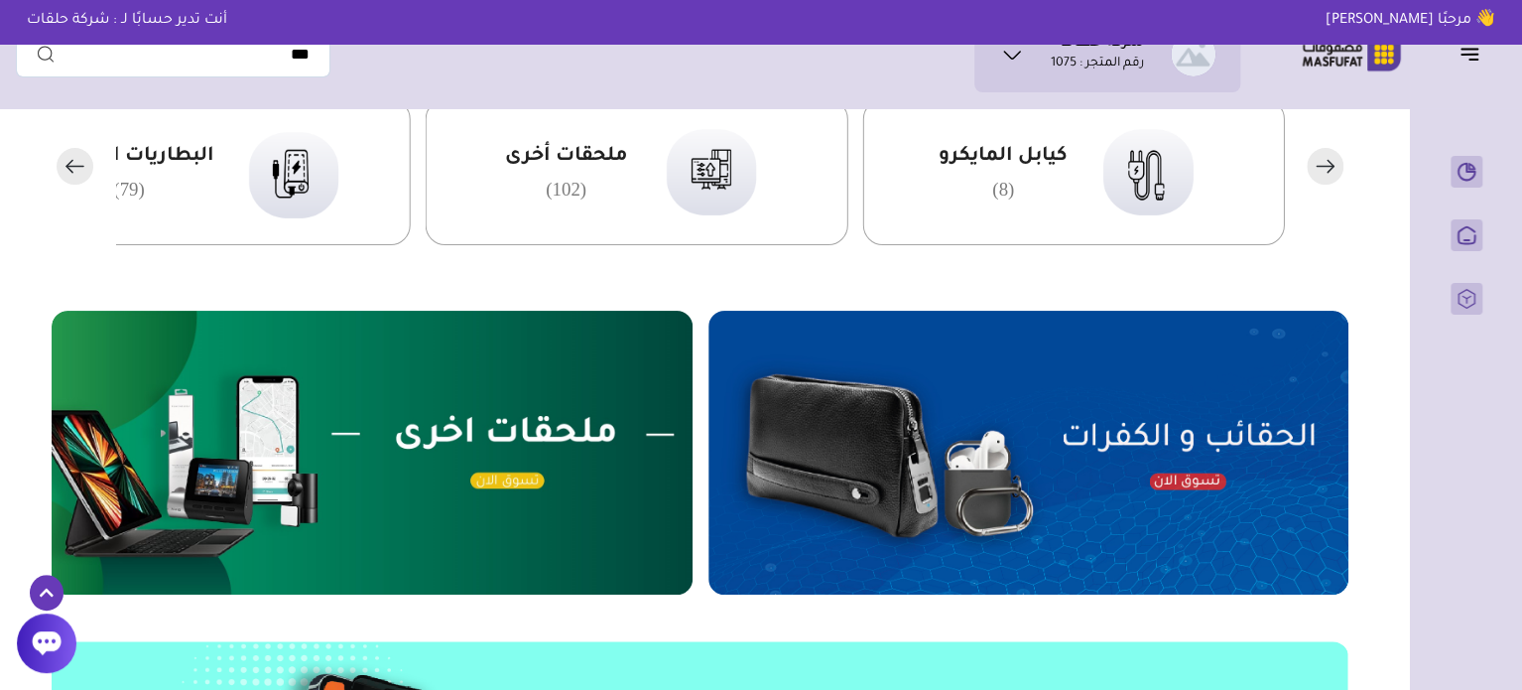
scroll to position [555, 0]
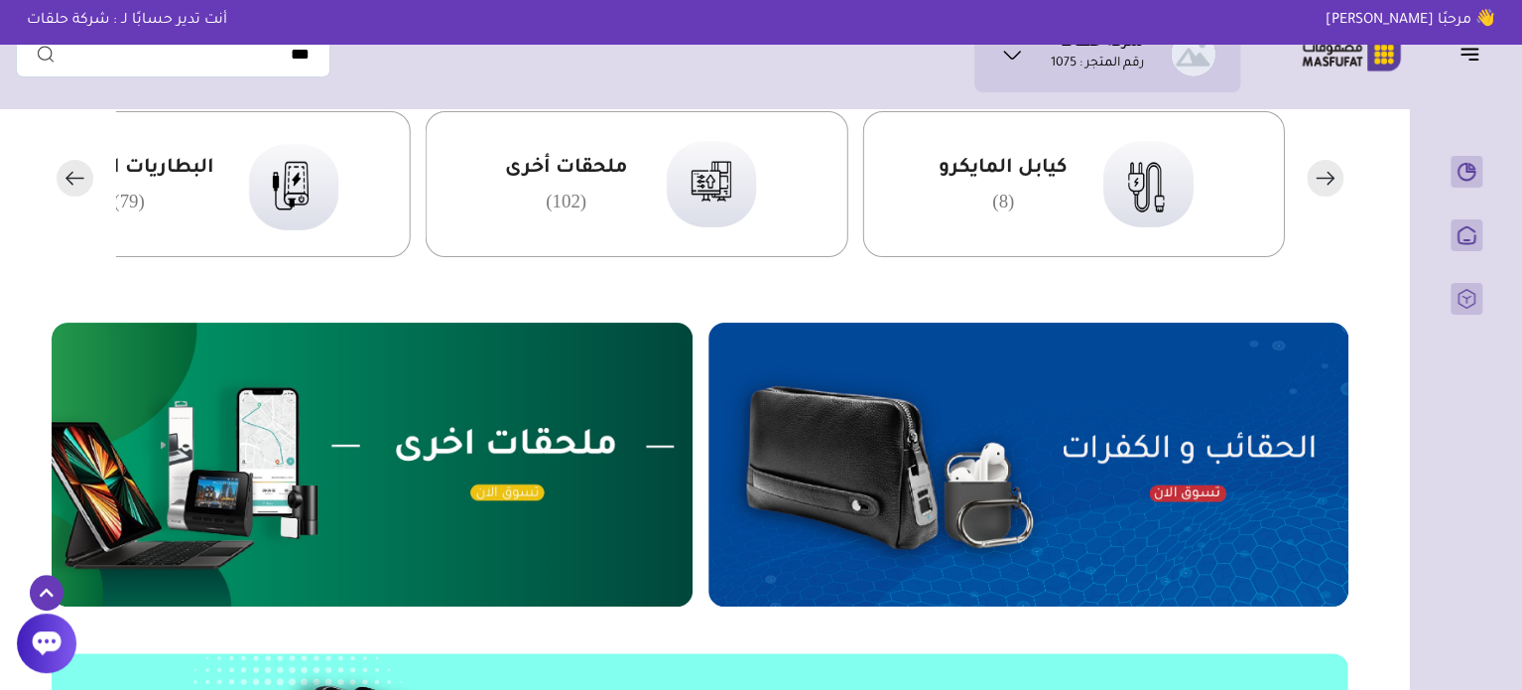
click at [1018, 428] on img at bounding box center [1029, 465] width 641 height 284
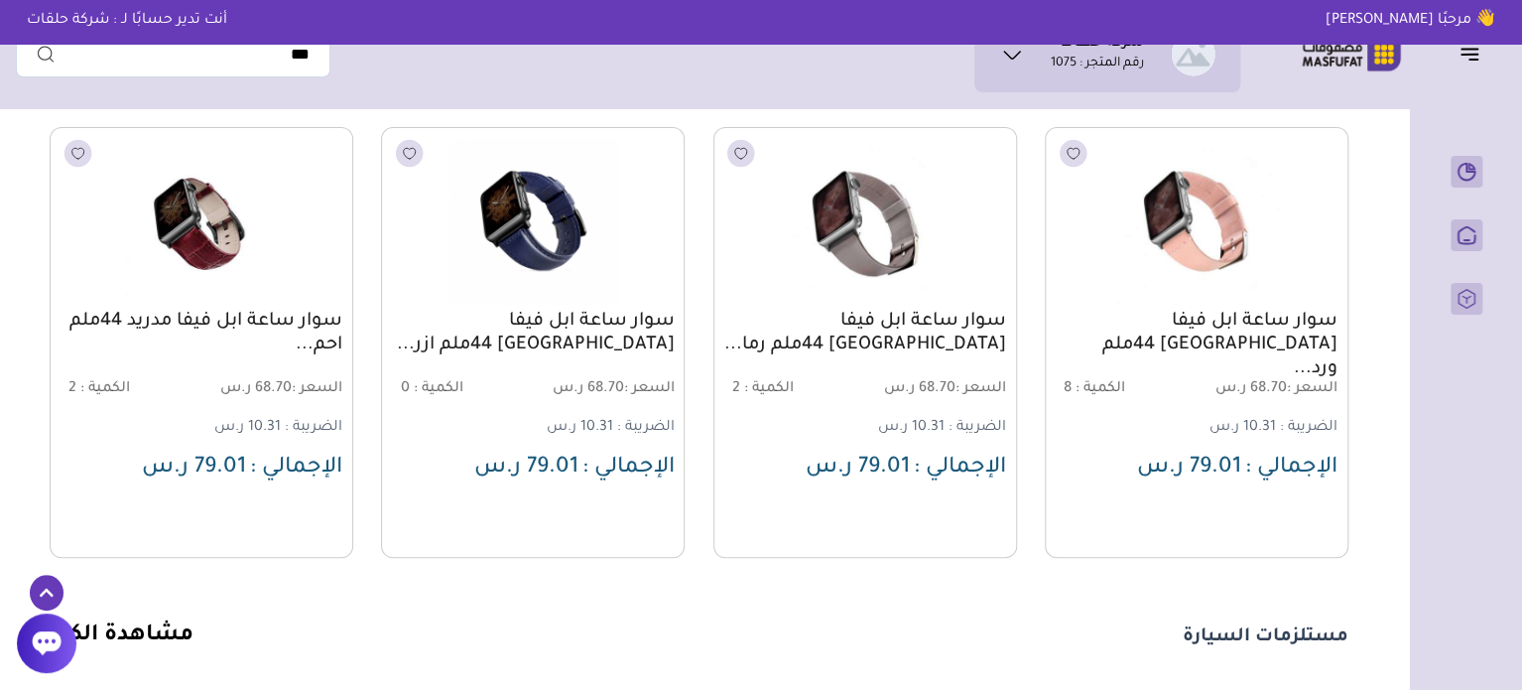
scroll to position [1547, 0]
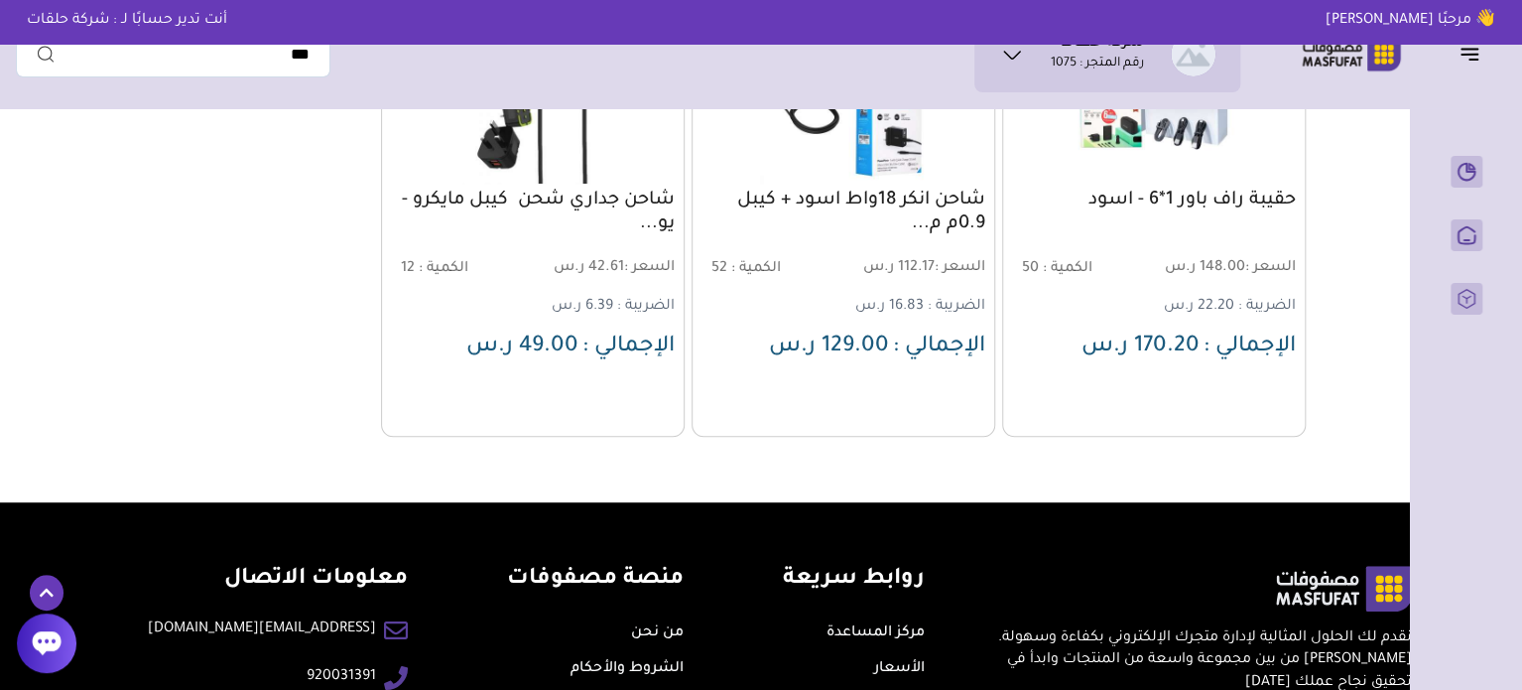
scroll to position [341, 0]
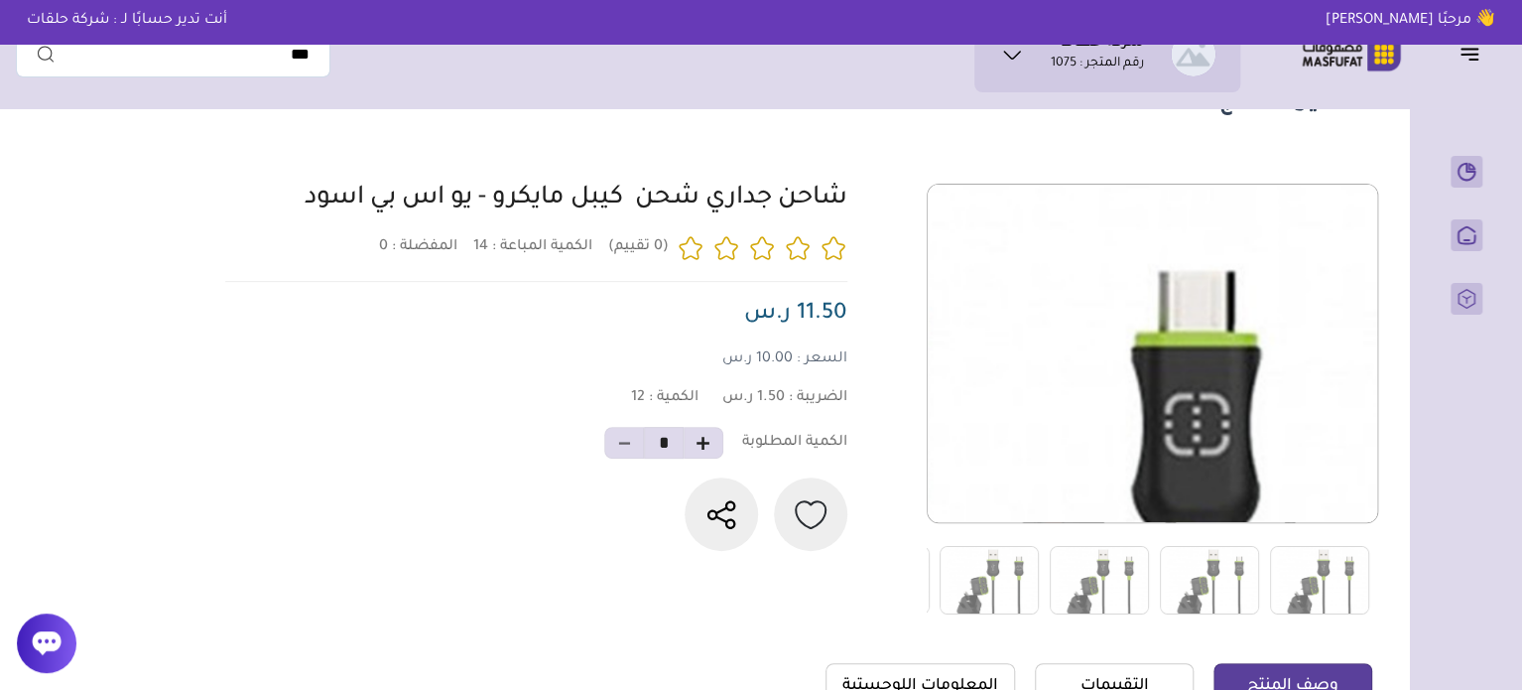
scroll to position [99, 0]
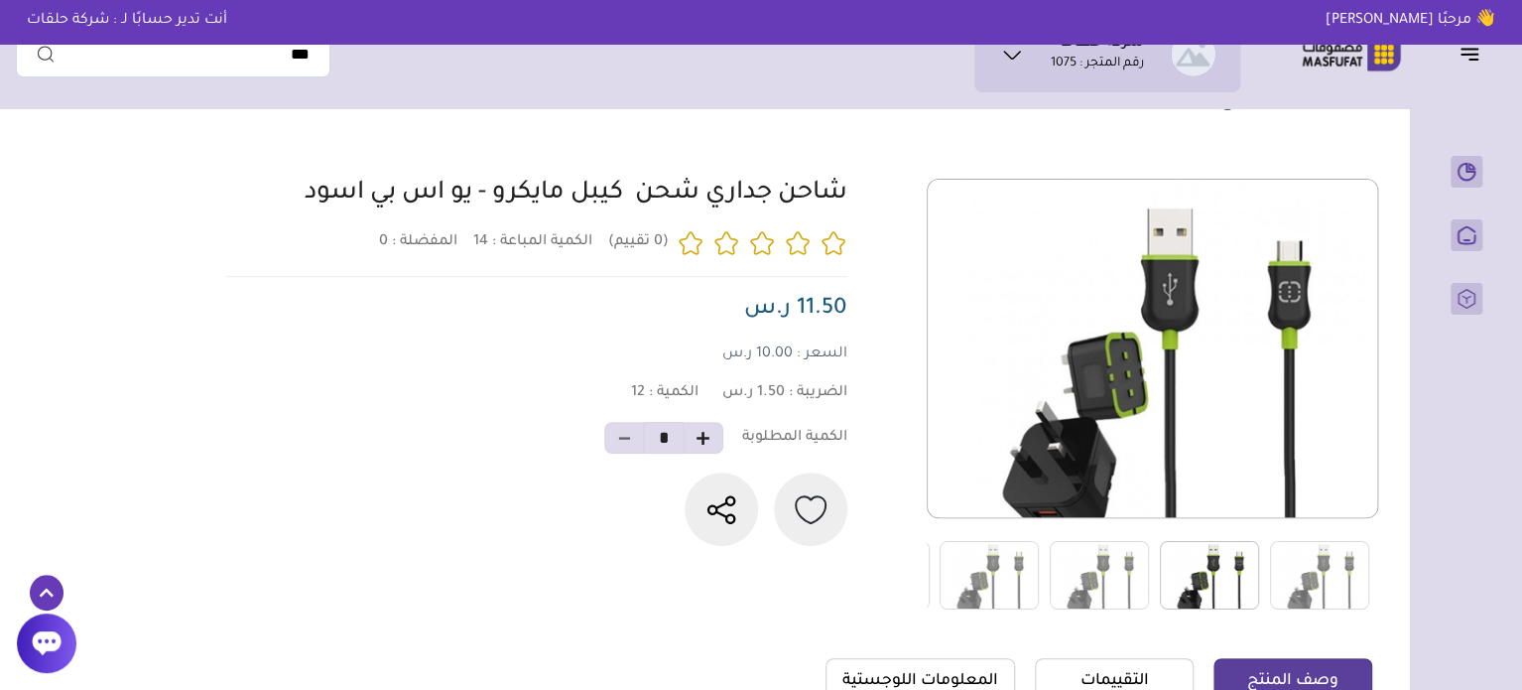
click at [1197, 583] on img at bounding box center [1209, 575] width 99 height 68
click at [1115, 579] on img at bounding box center [1099, 575] width 99 height 68
drag, startPoint x: 854, startPoint y: 187, endPoint x: 260, endPoint y: 201, distance: 593.7
click at [260, 201] on div at bounding box center [795, 395] width 1153 height 432
copy link "شاحن جداري شحن كيبل مايكرو - يو اس بي اسود"
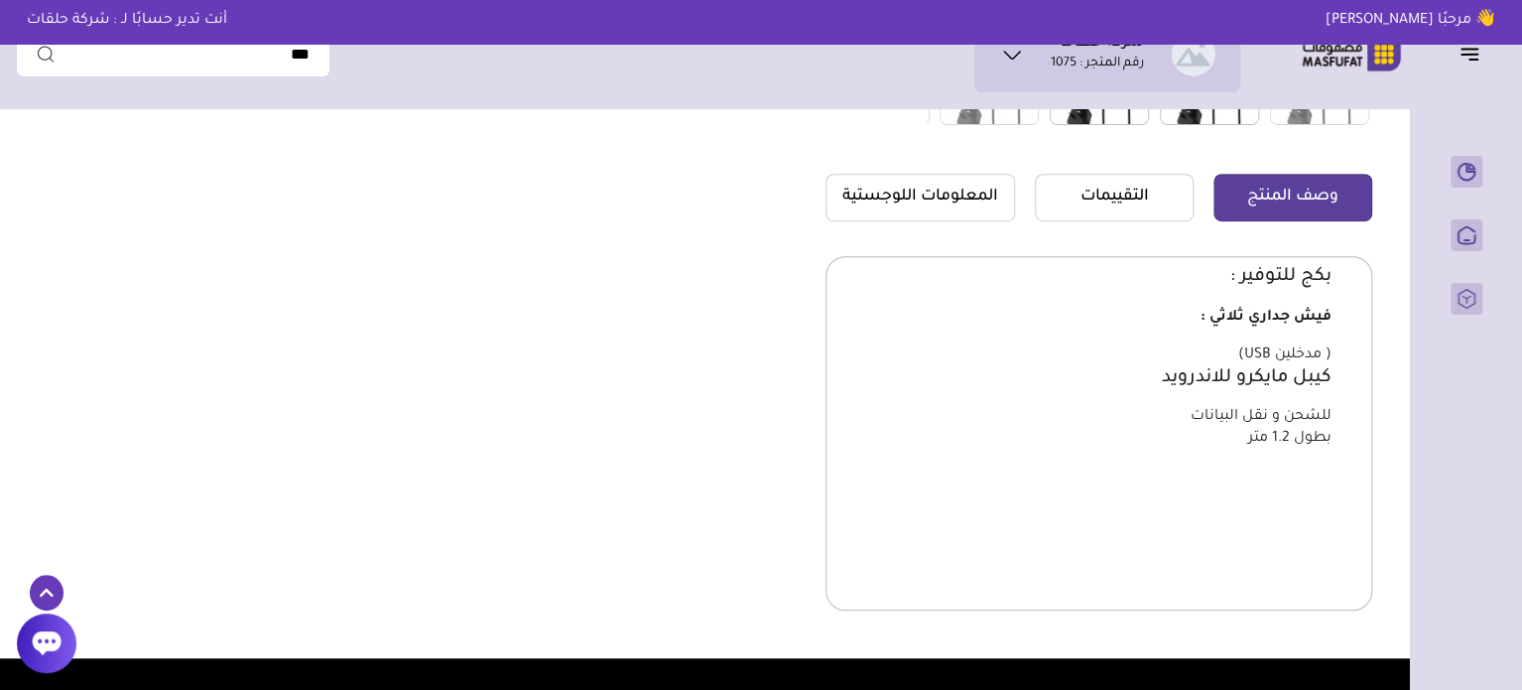
scroll to position [595, 0]
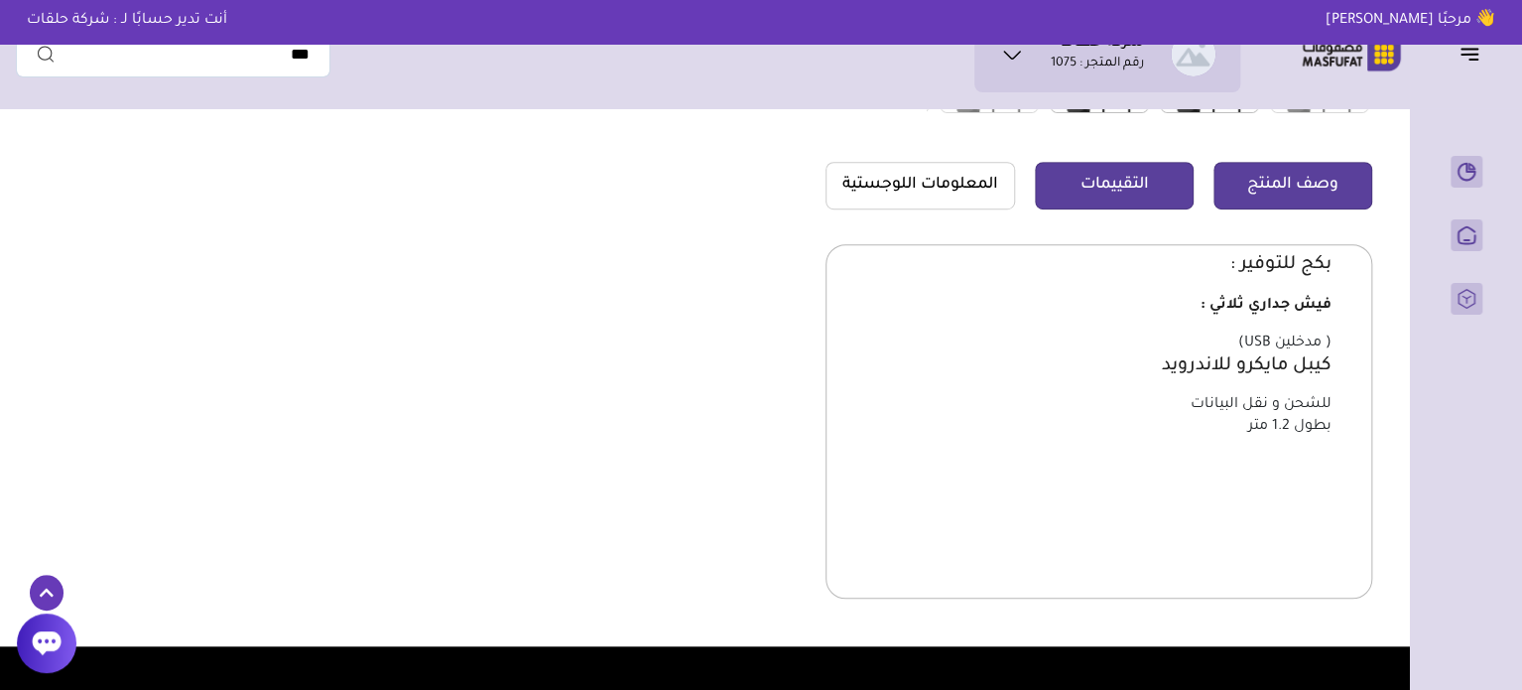
click at [1133, 190] on link "التقييمات" at bounding box center [1114, 186] width 159 height 48
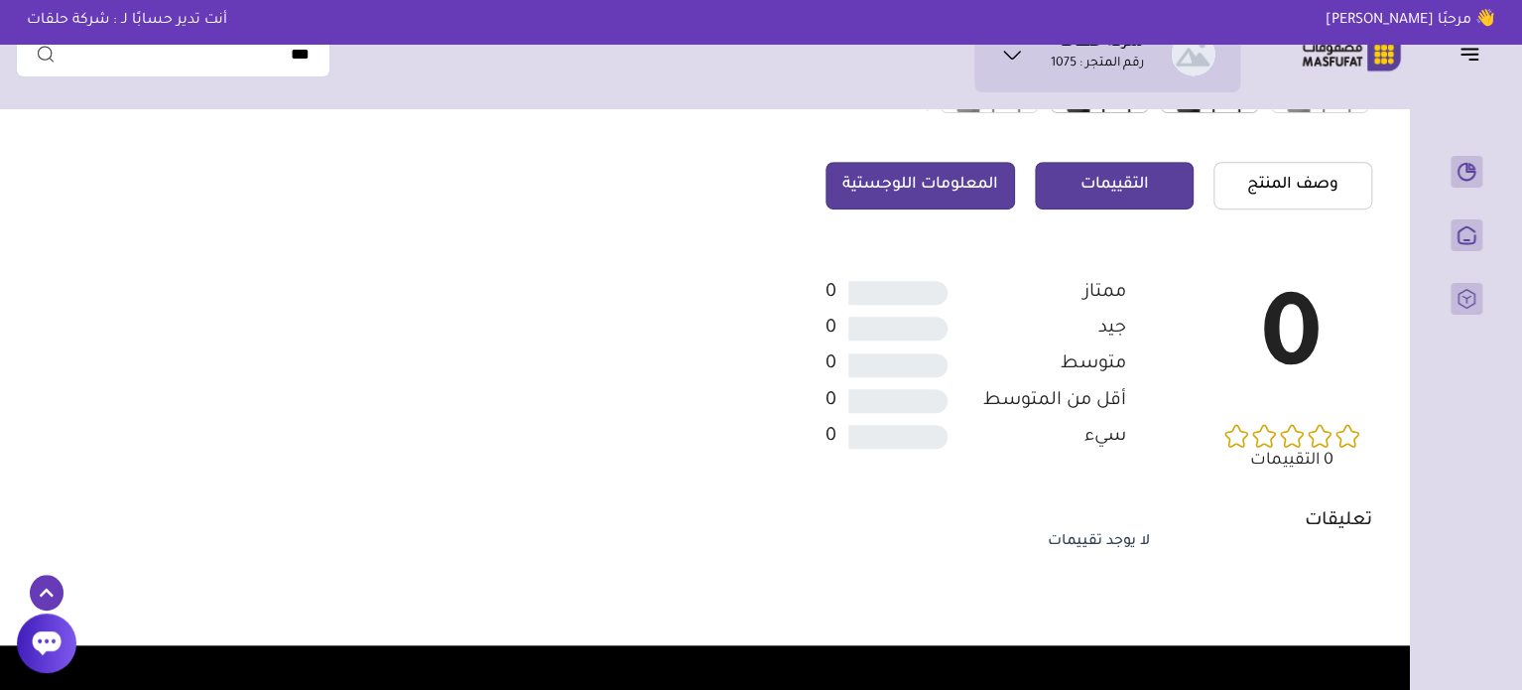
click at [973, 192] on link "المعلومات اللوجستية" at bounding box center [921, 186] width 190 height 48
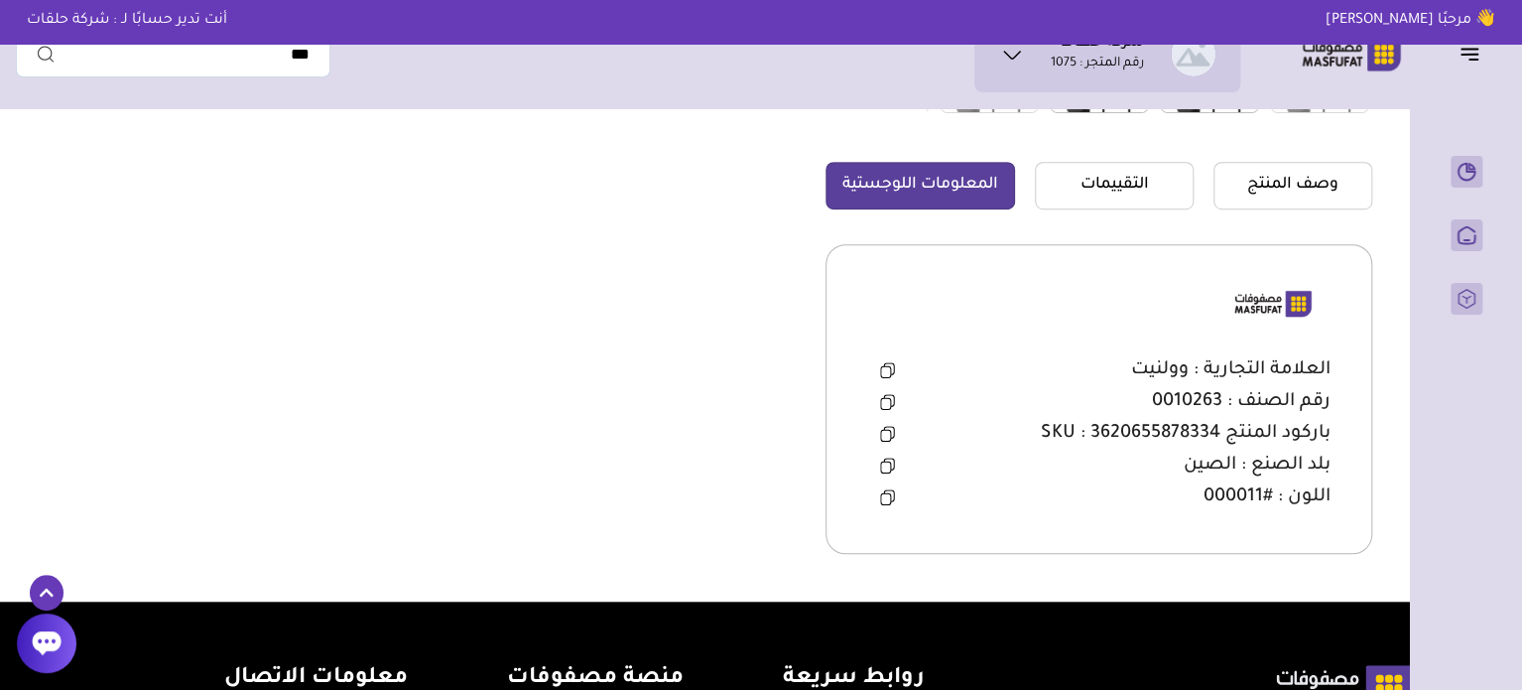
click at [876, 432] on button at bounding box center [887, 434] width 41 height 30
drag, startPoint x: 1122, startPoint y: 369, endPoint x: 1188, endPoint y: 371, distance: 65.5
click at [1188, 371] on div "العلامة التجارية : وولنيت" at bounding box center [1098, 370] width 463 height 30
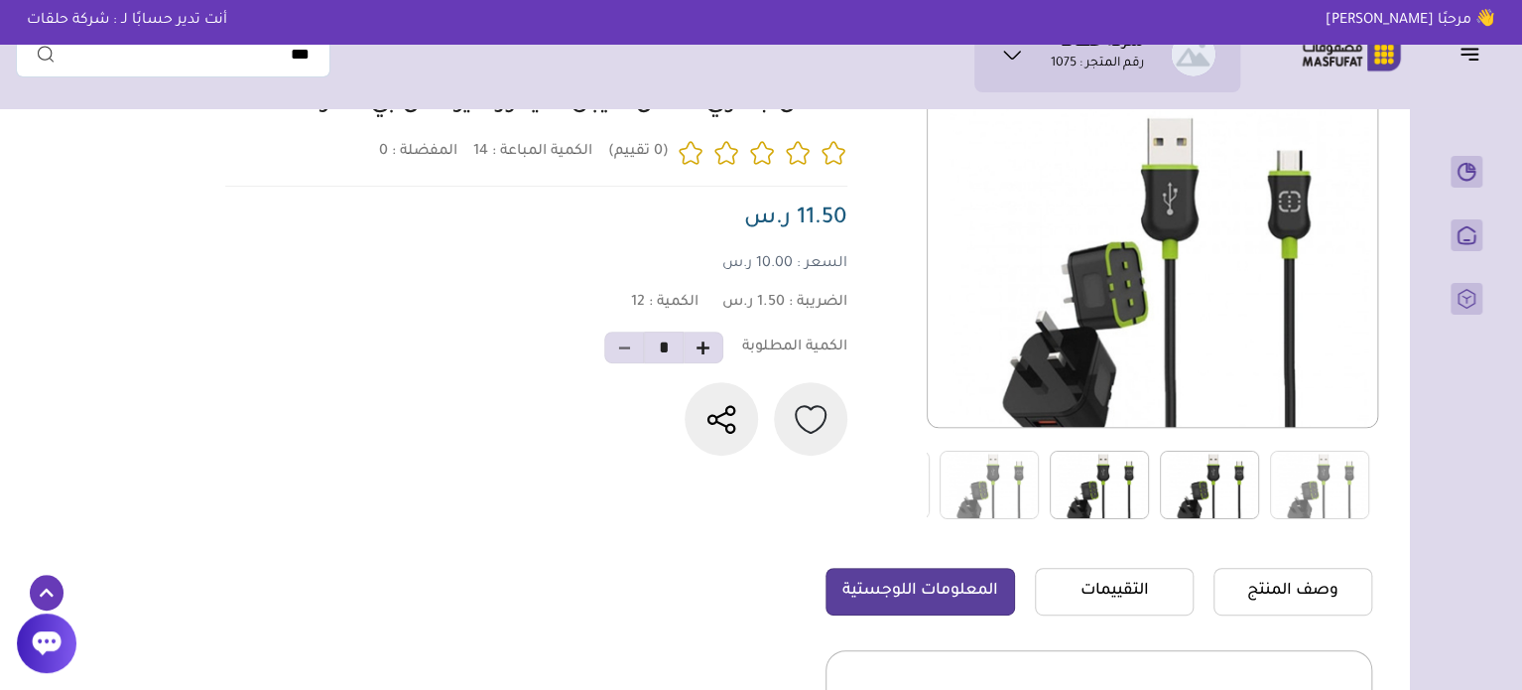
scroll to position [99, 0]
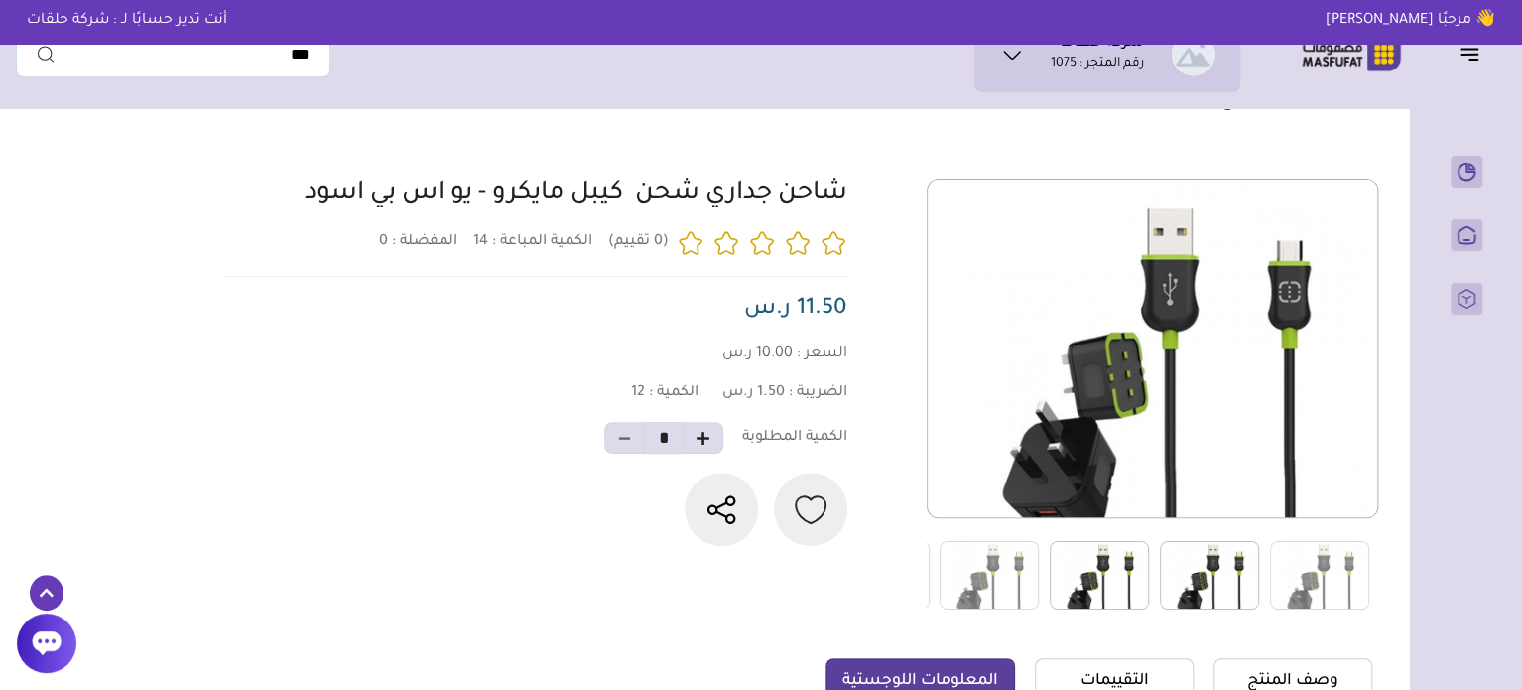
click at [754, 199] on link "شاحن جداري شحن كيبل مايكرو - يو اس بي اسود" at bounding box center [576, 194] width 543 height 27
drag, startPoint x: 857, startPoint y: 190, endPoint x: 189, endPoint y: 195, distance: 668.9
click at [189, 195] on section "تفاصيل المنتج" at bounding box center [700, 558] width 1369 height 1079
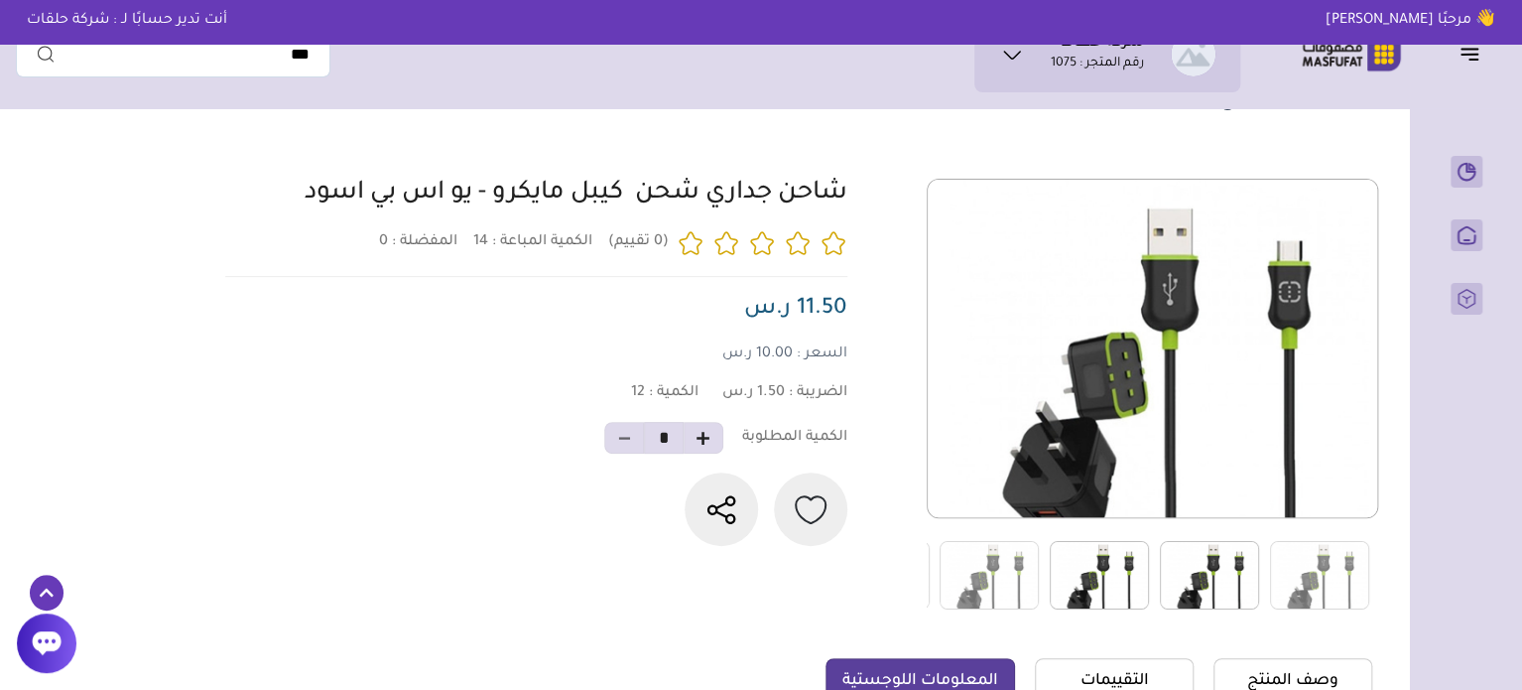
copy link "شاحن جداري شحن كيبل مايكرو - يو اس بي اسود"
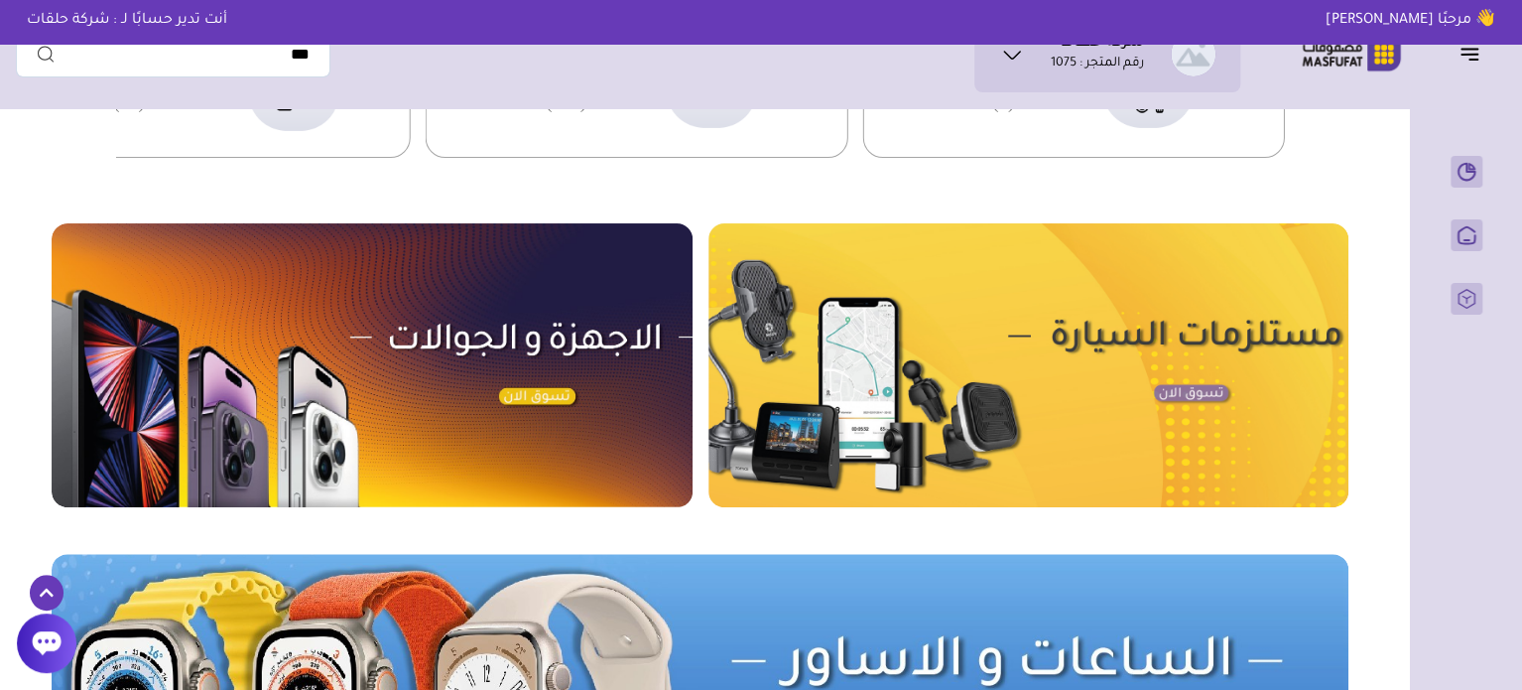
scroll to position [1051, 0]
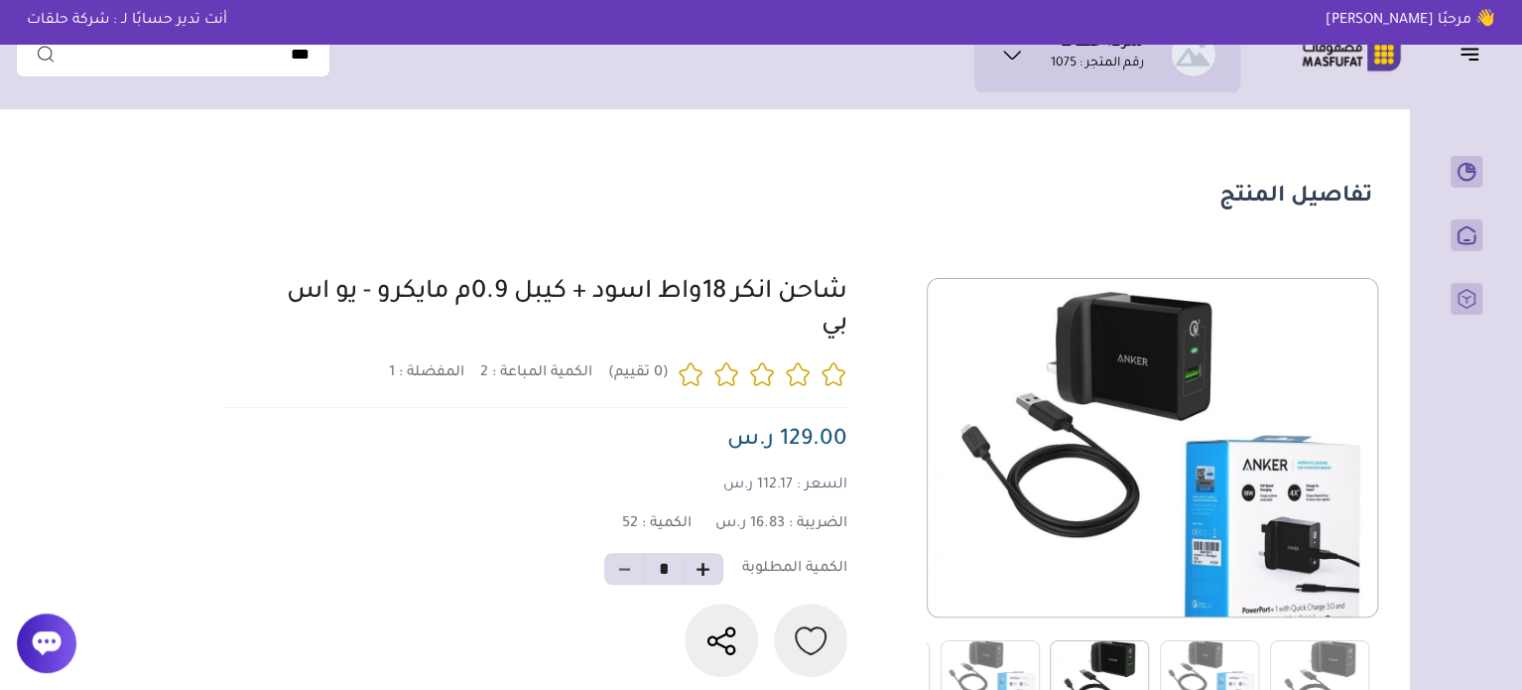
click at [1097, 655] on img at bounding box center [1099, 674] width 99 height 68
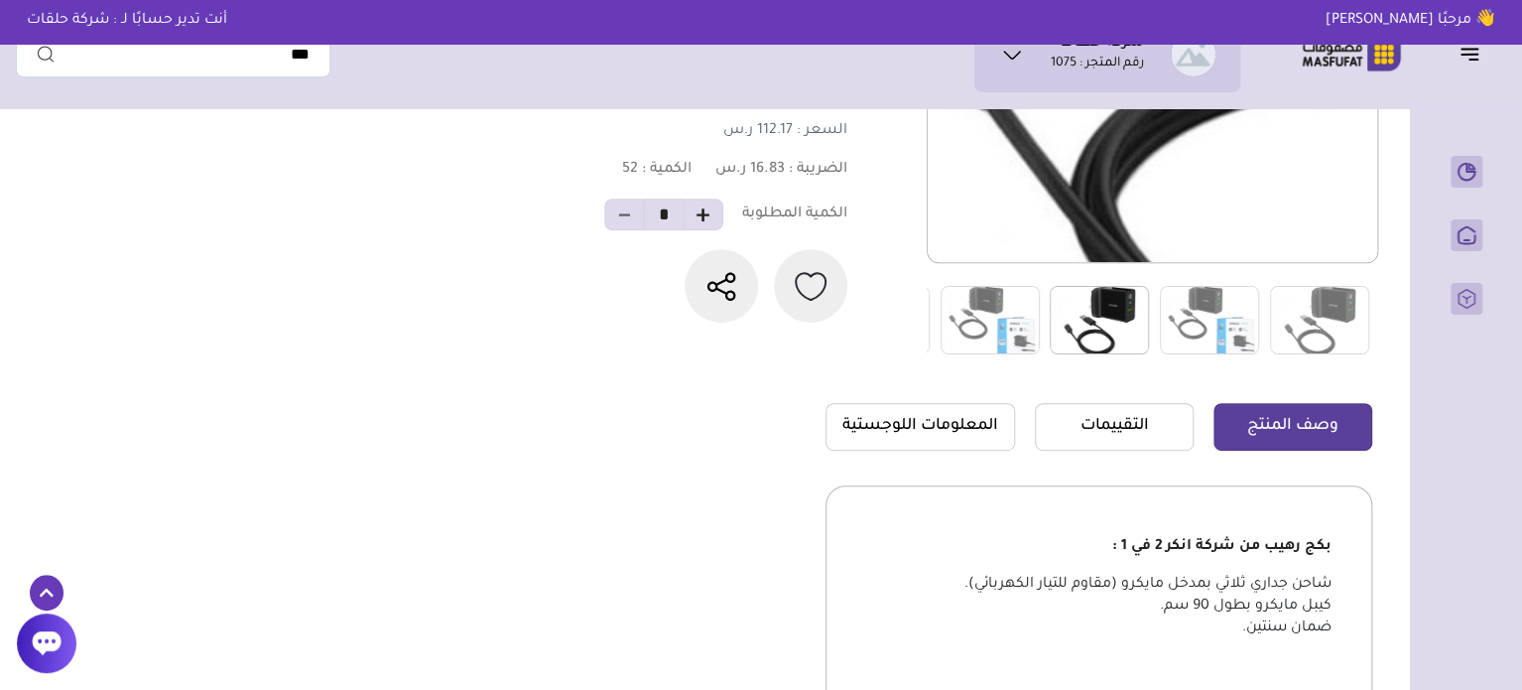
scroll to position [397, 0]
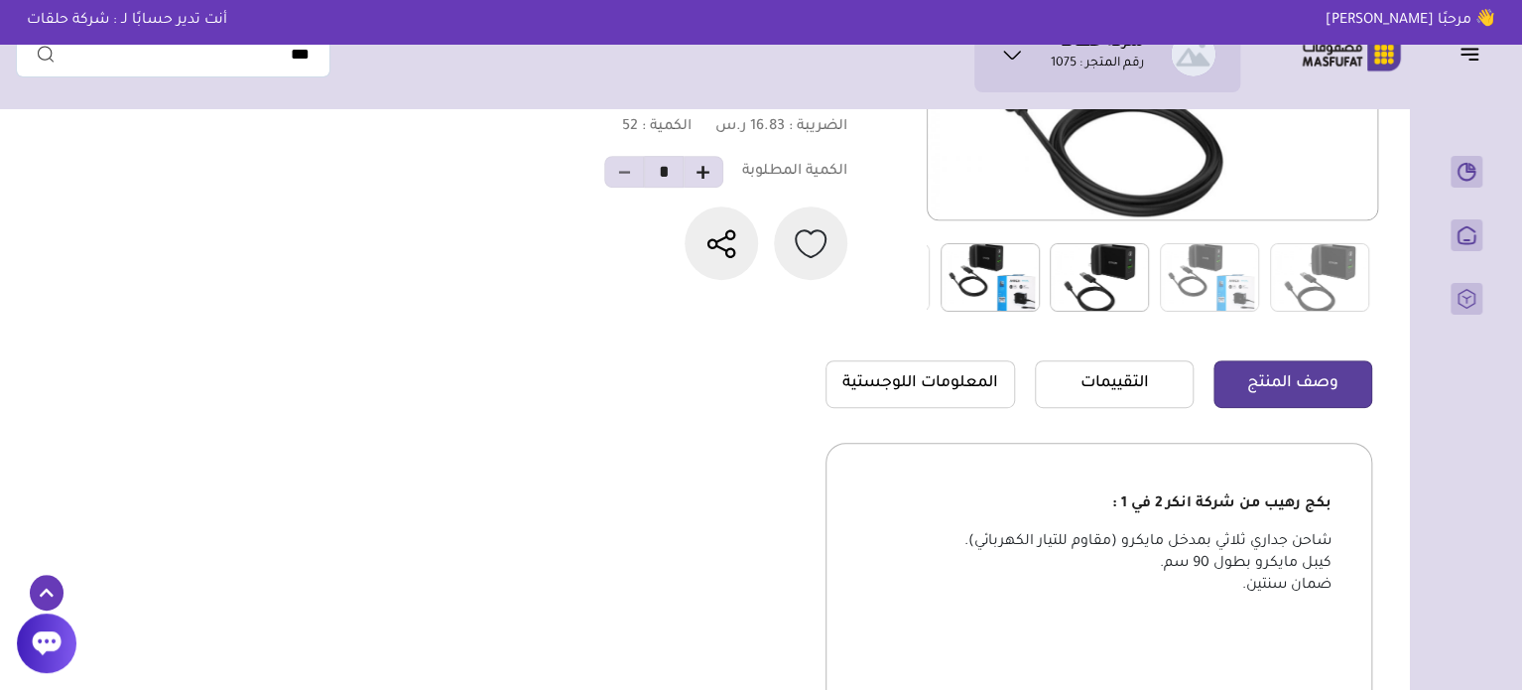
click at [988, 246] on img at bounding box center [990, 277] width 99 height 68
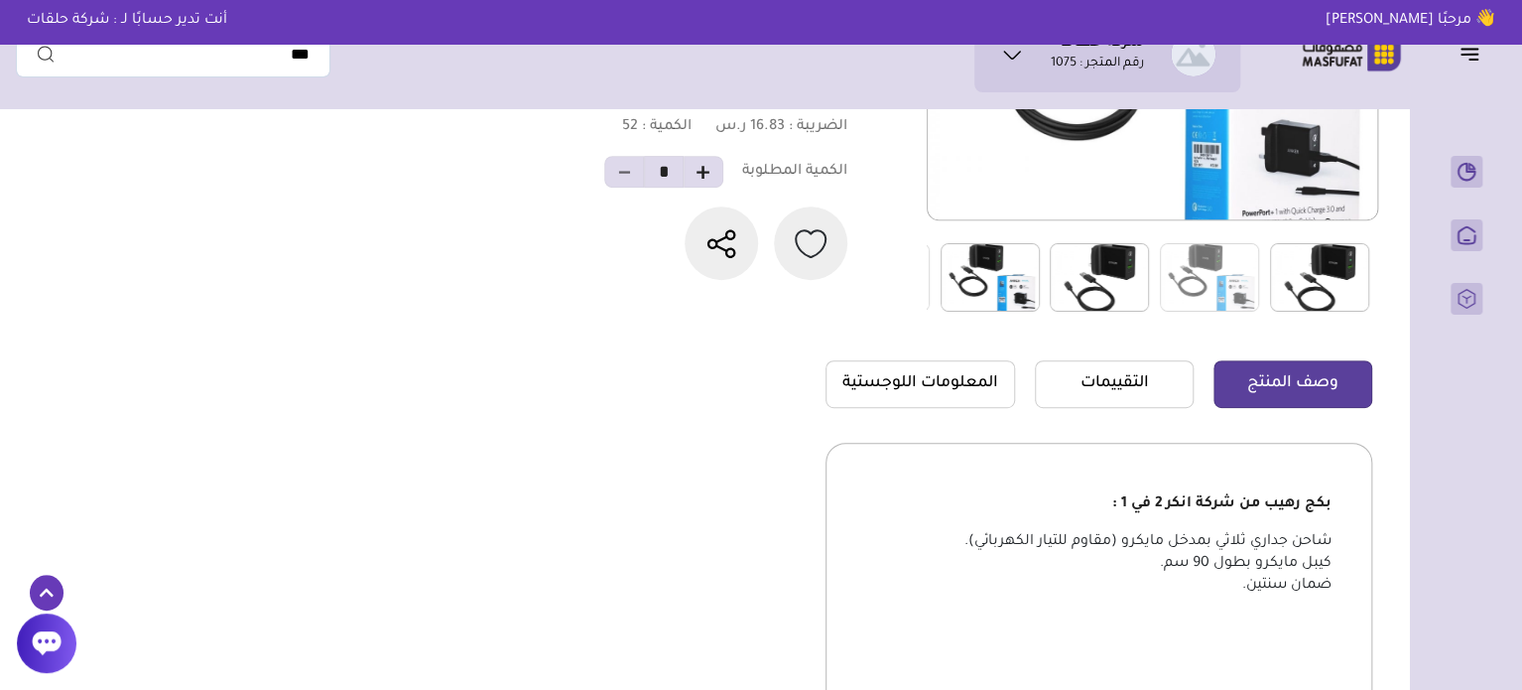
click at [1332, 269] on img at bounding box center [1319, 277] width 99 height 68
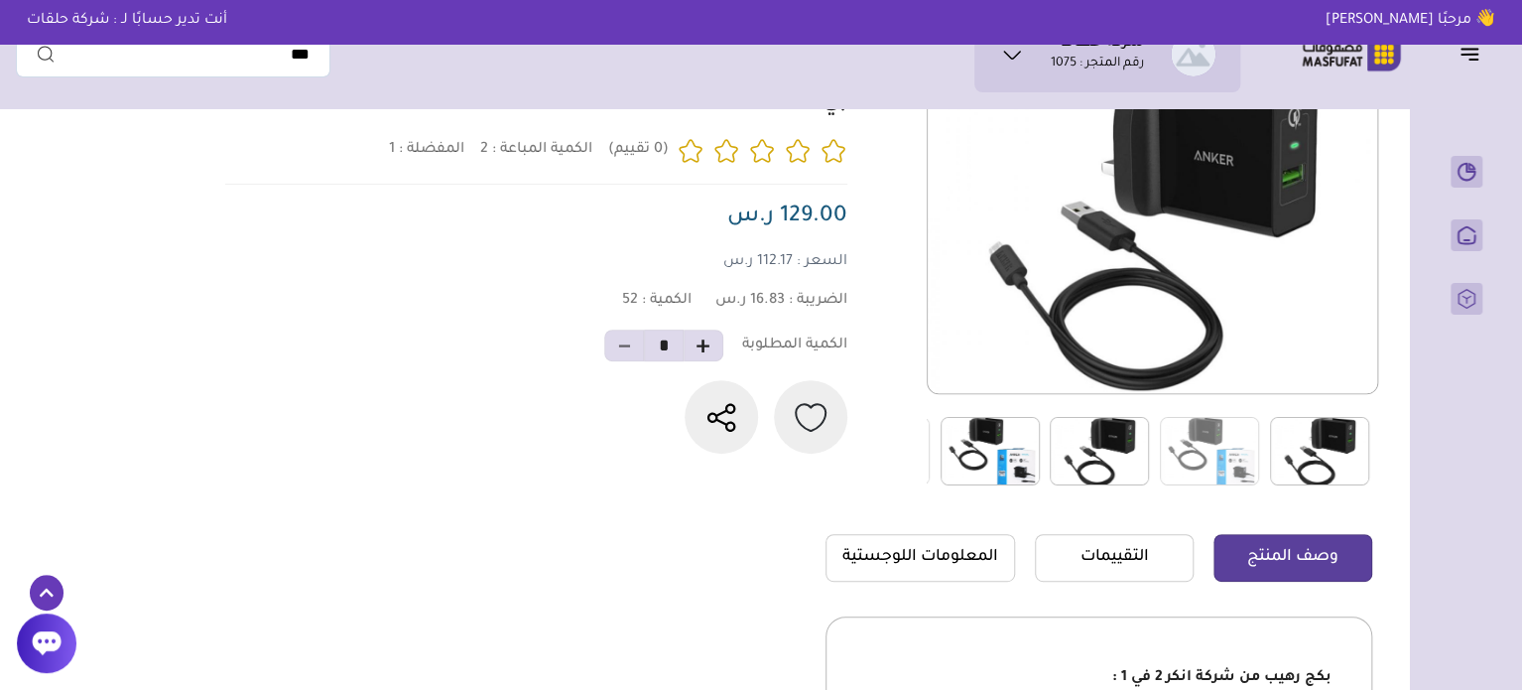
scroll to position [198, 0]
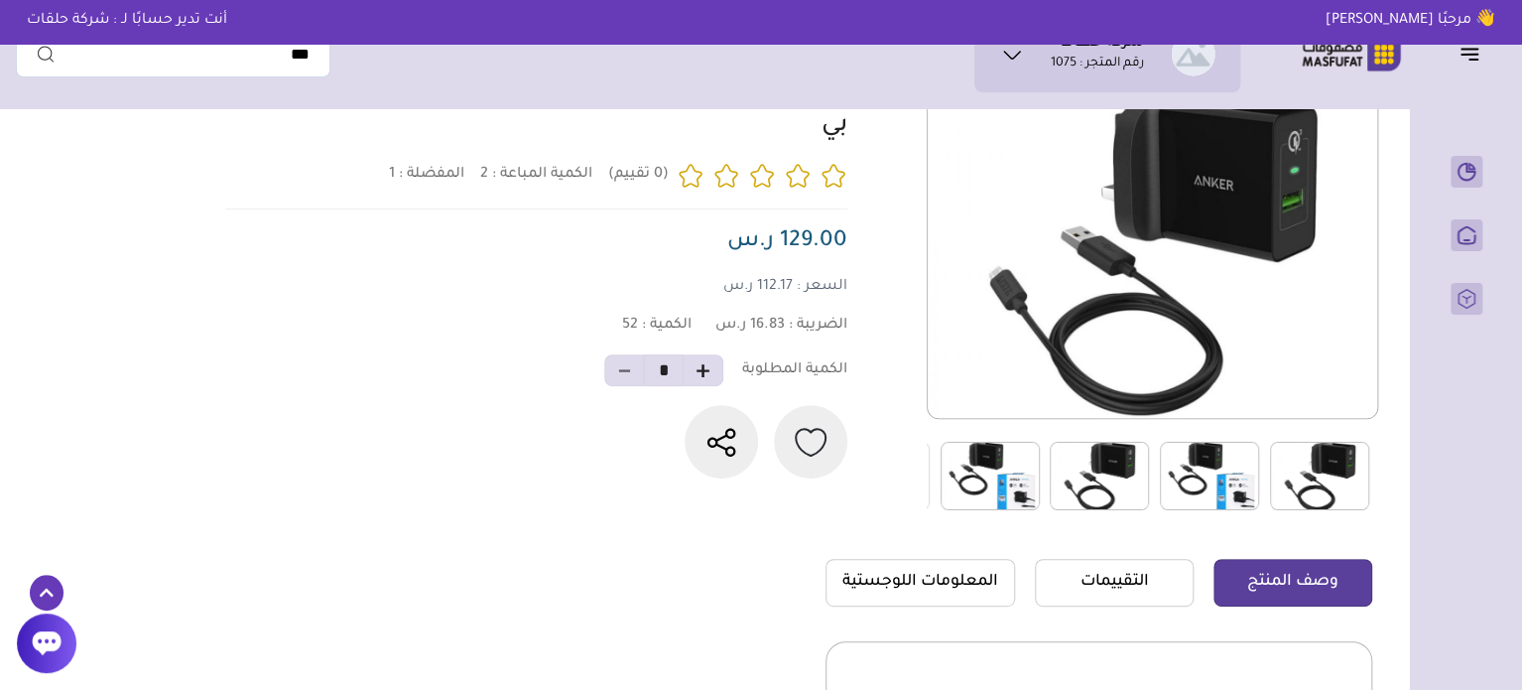
click at [1232, 470] on img at bounding box center [1209, 476] width 99 height 68
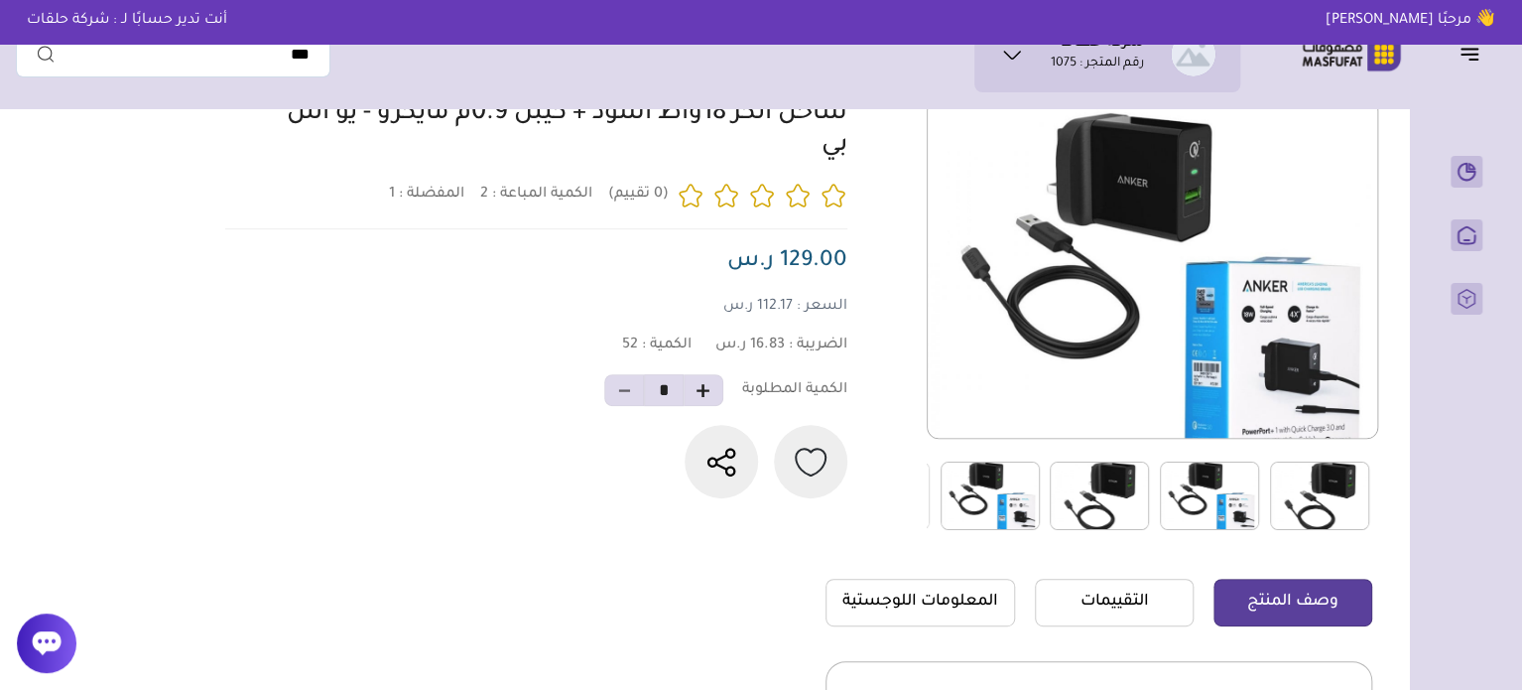
scroll to position [0, 0]
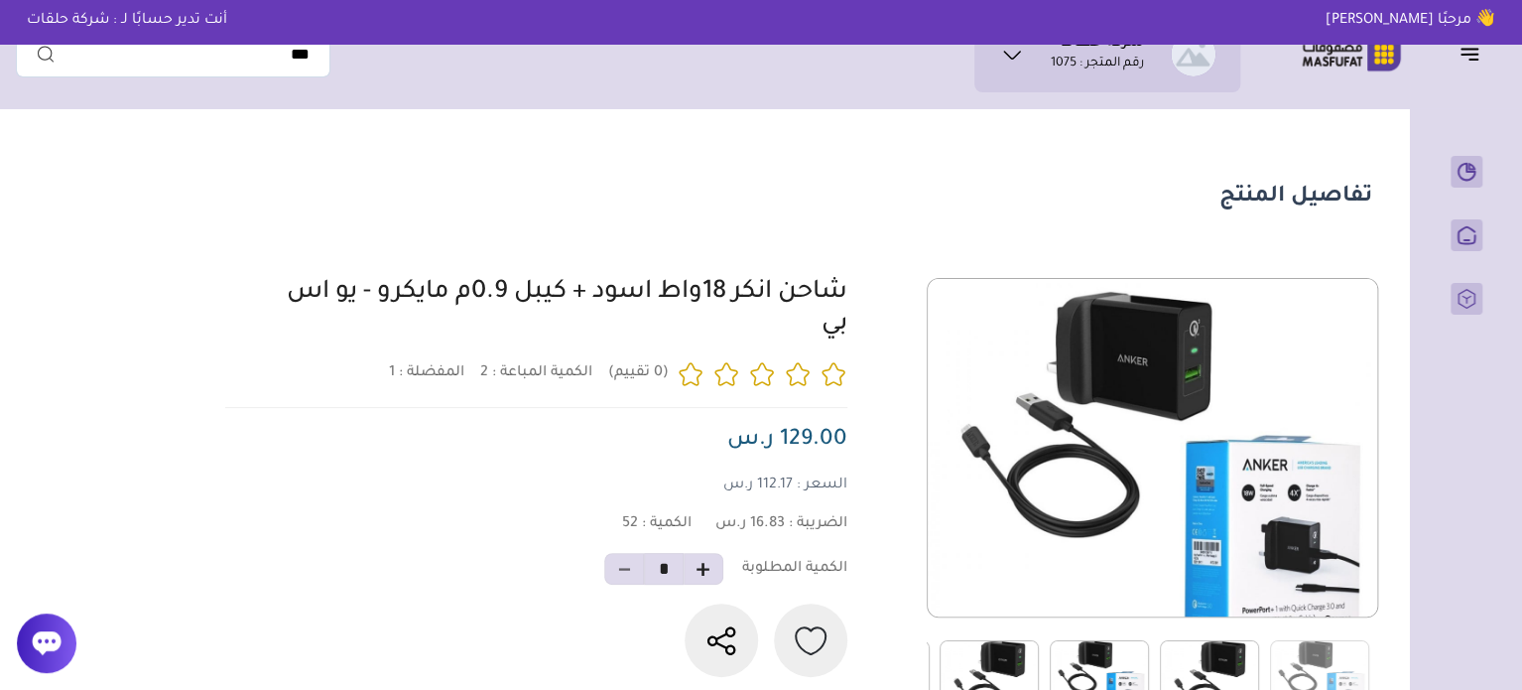
click at [850, 295] on div "2 1 52 *" at bounding box center [795, 494] width 1153 height 432
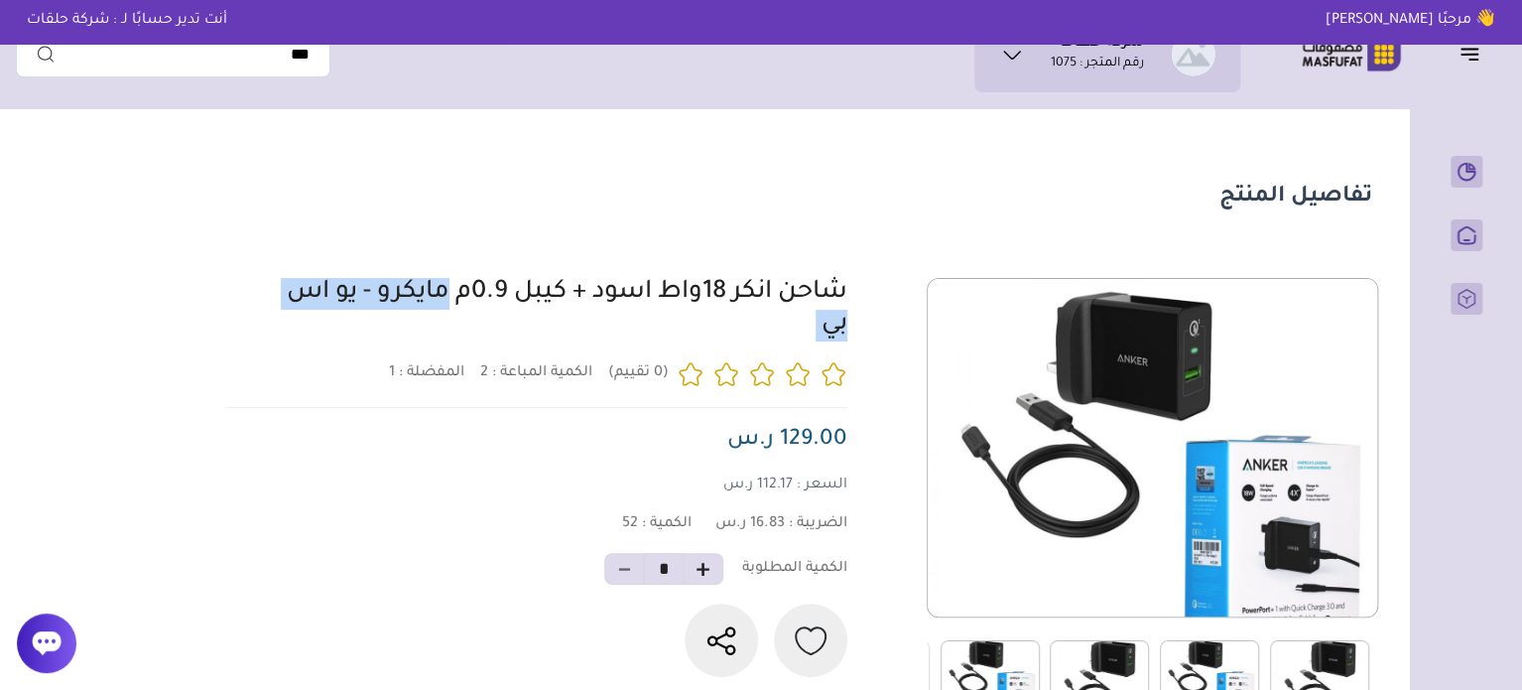
copy div "شاحن انكر 18واط اسود + كيبل 0.9م مايكرو - يو اس بي"
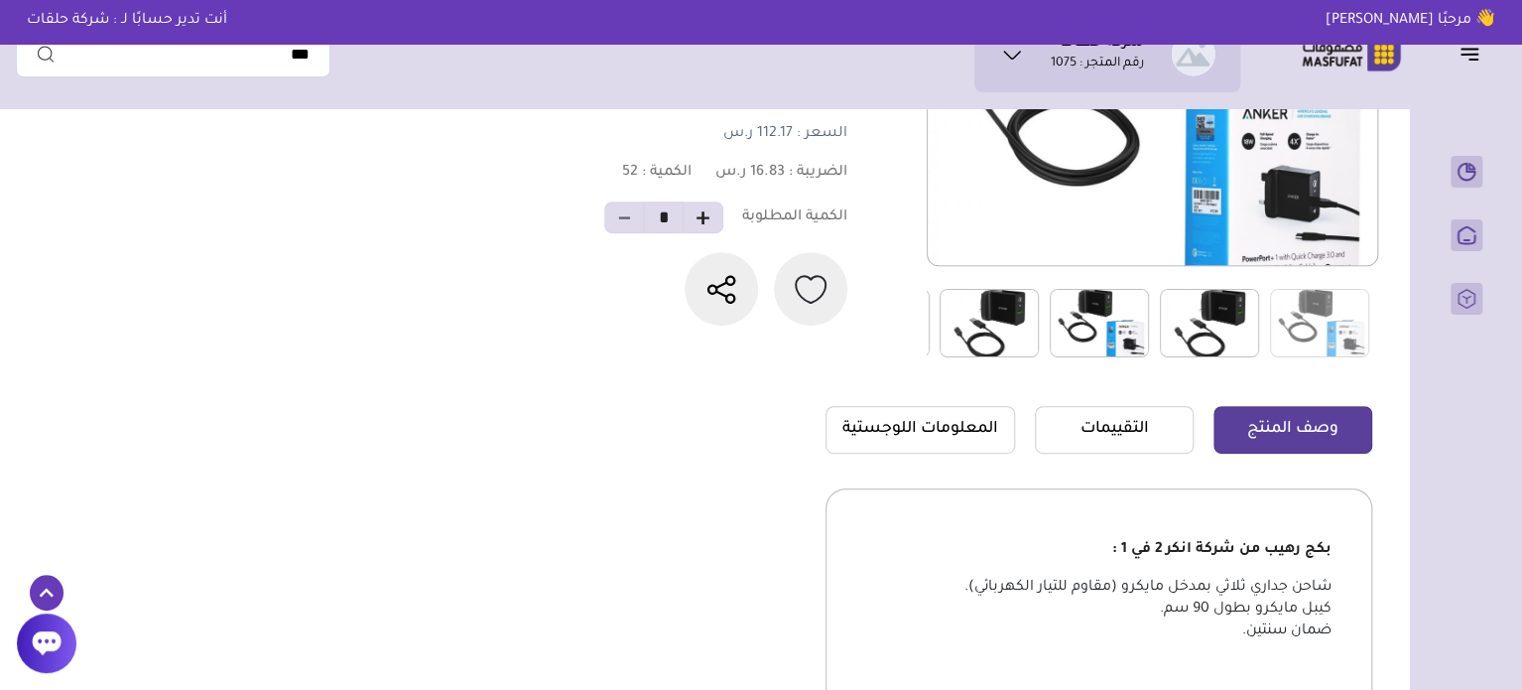
scroll to position [347, 0]
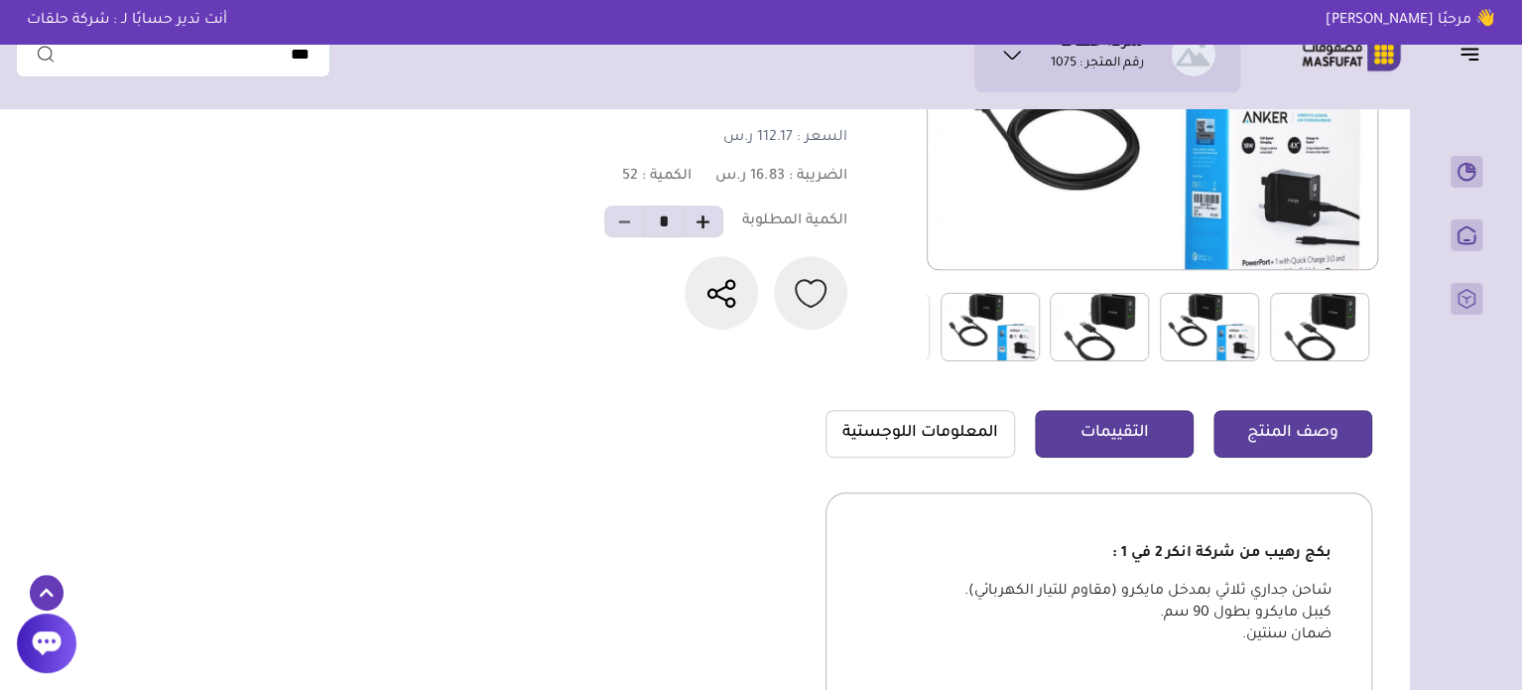
click at [1087, 446] on link "التقييمات" at bounding box center [1114, 434] width 159 height 48
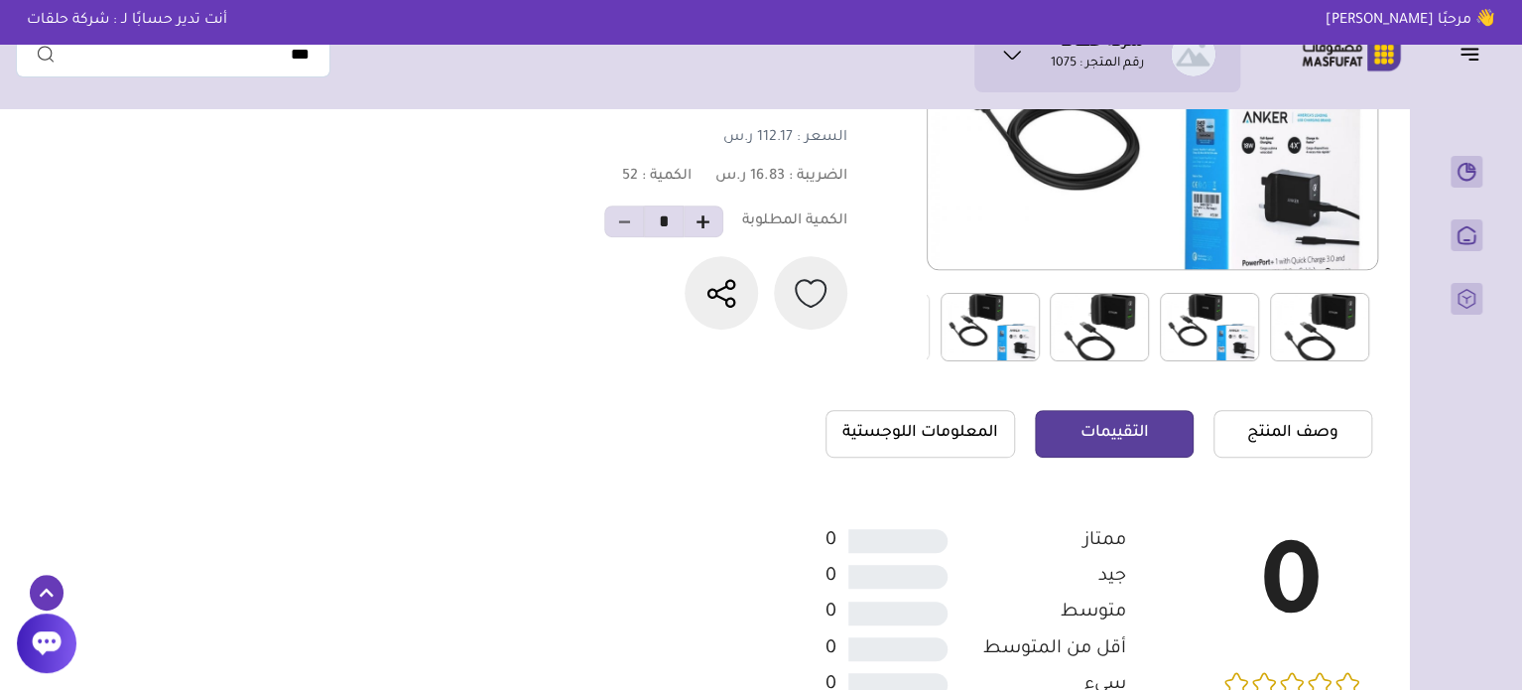
click at [925, 402] on section "2" at bounding box center [835, 412] width 1076 height 963
click at [927, 420] on link "المعلومات اللوجستية" at bounding box center [921, 434] width 190 height 48
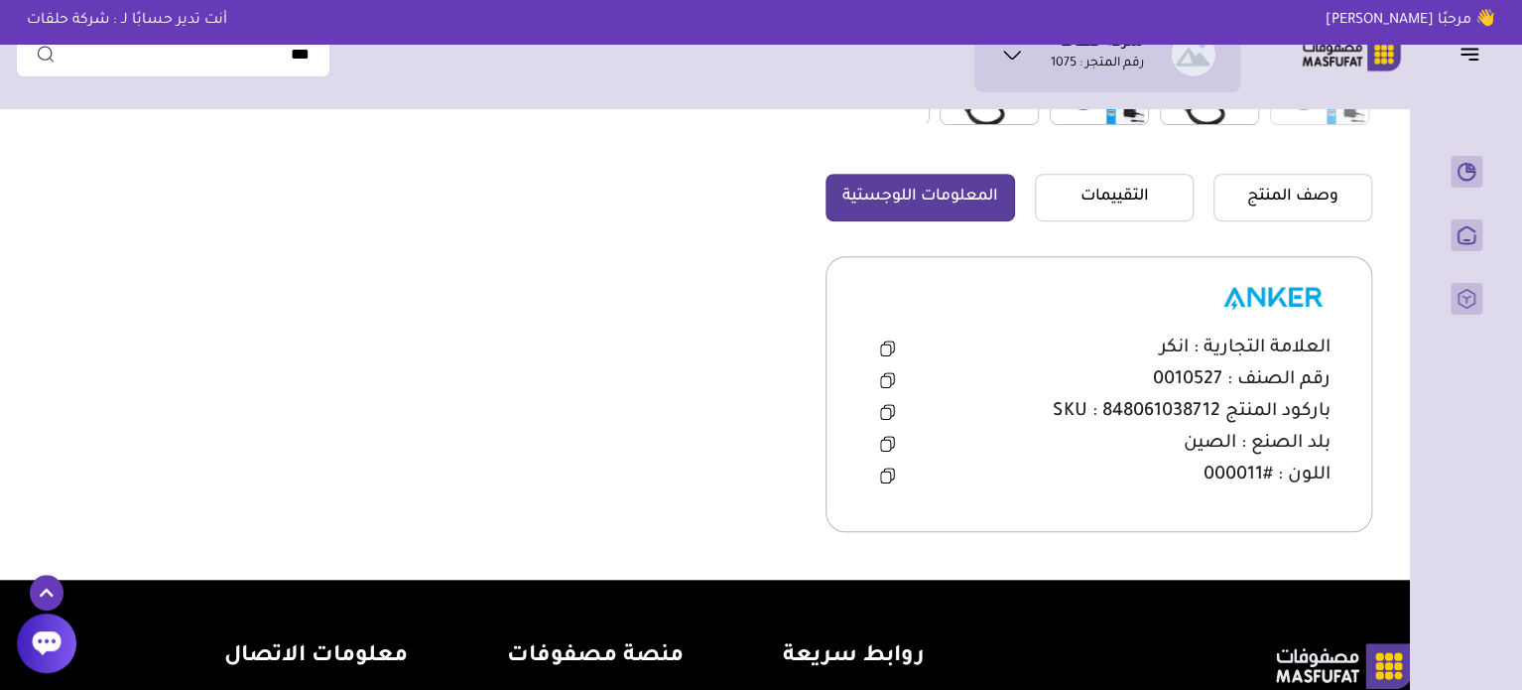
scroll to position [645, 0]
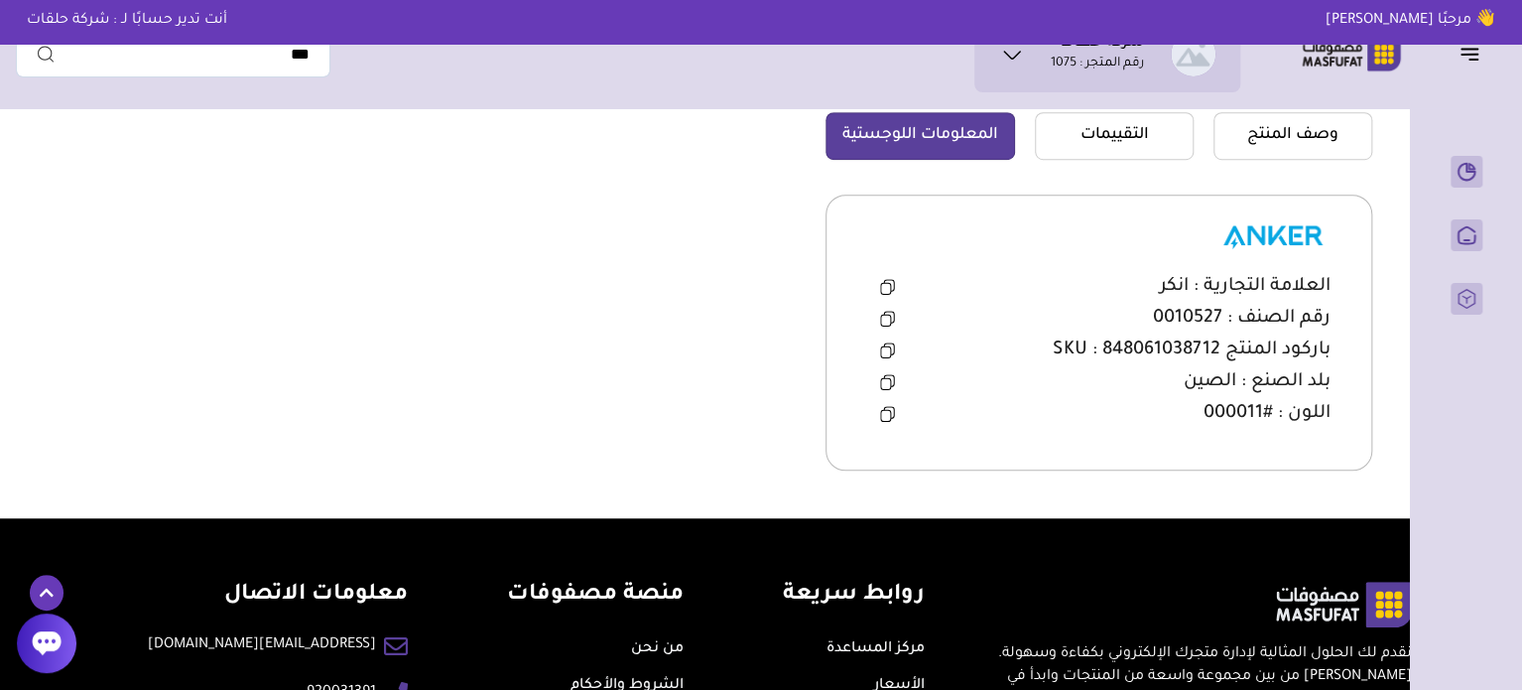
click at [1113, 345] on span "باركود المنتج SKU : 848061038712" at bounding box center [1192, 350] width 278 height 24
click at [885, 350] on icon at bounding box center [887, 350] width 15 height 16
copy span "848061038712"
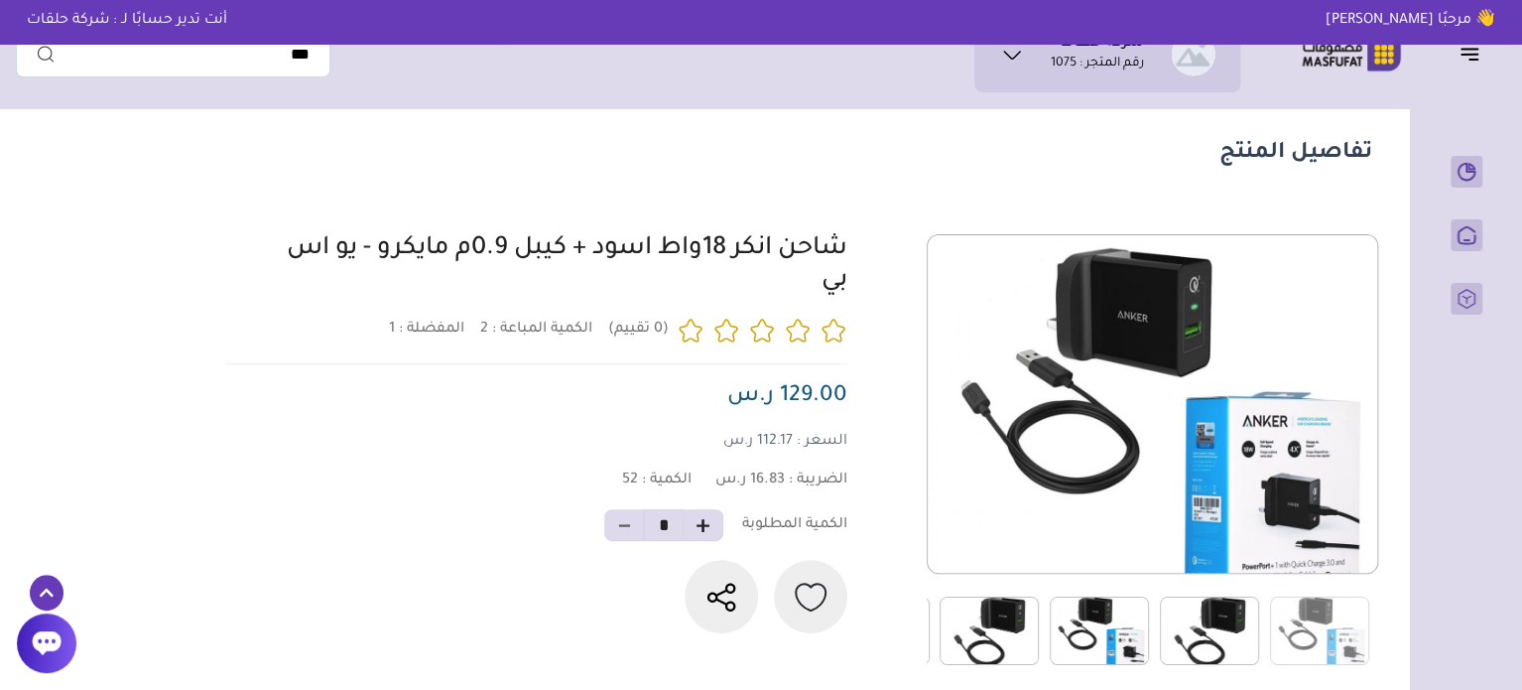
scroll to position [0, 0]
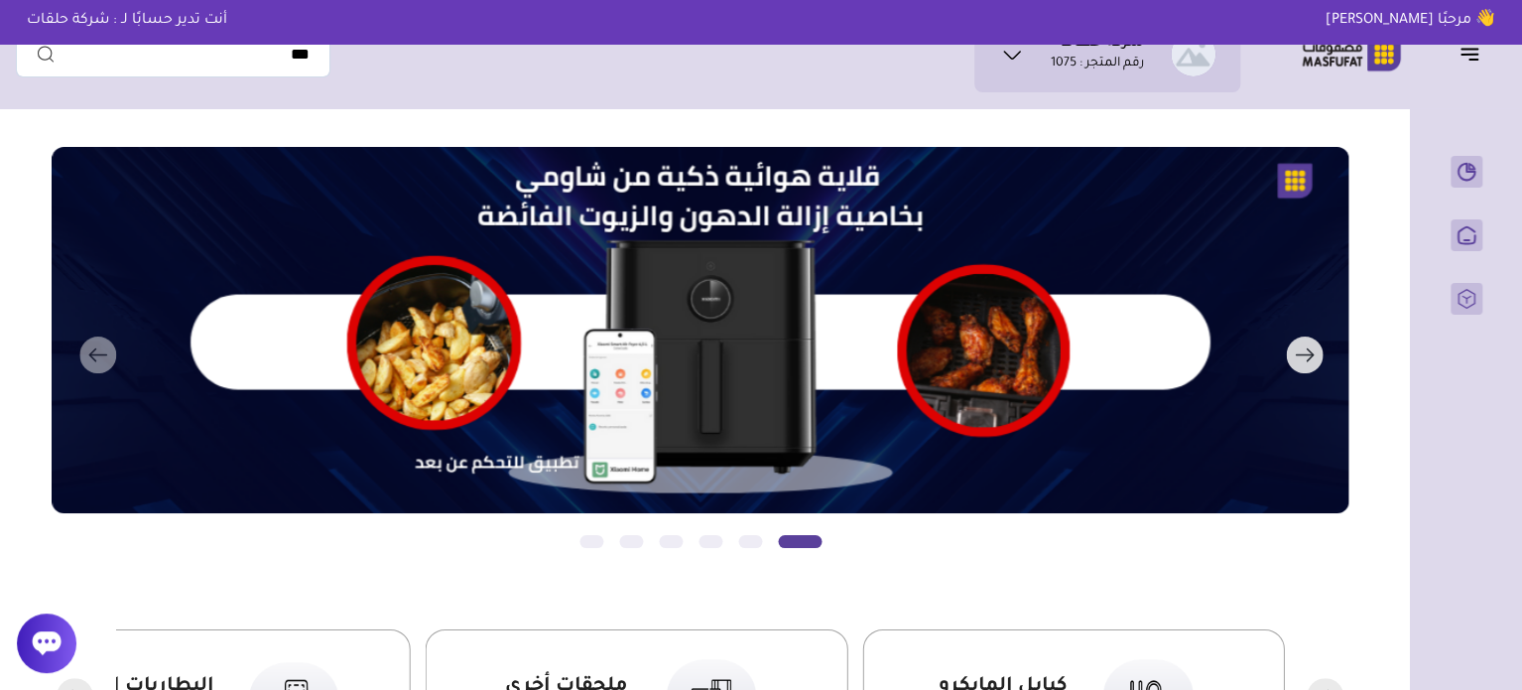
scroll to position [198, 0]
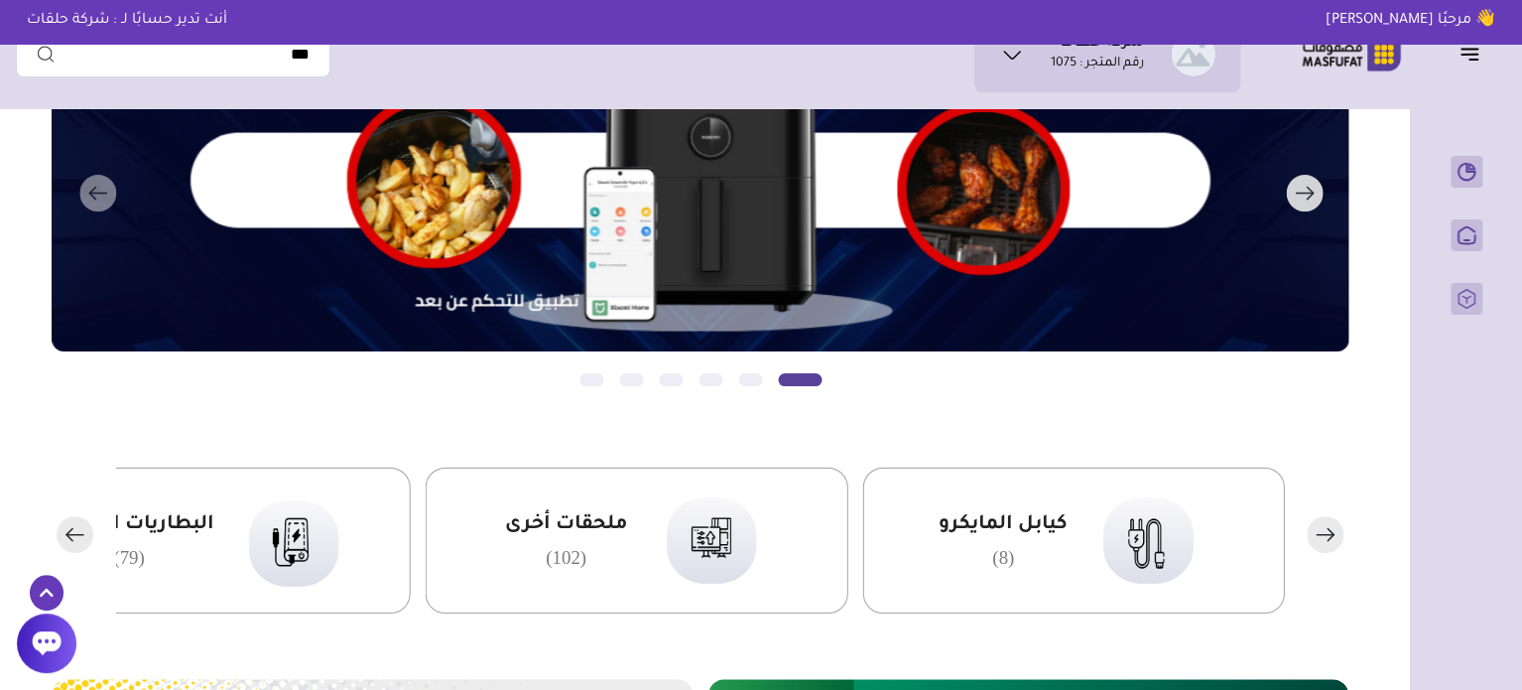
drag, startPoint x: 835, startPoint y: 239, endPoint x: 1139, endPoint y: 235, distance: 304.7
click at [1142, 235] on button "التالي" at bounding box center [674, 193] width 1297 height 417
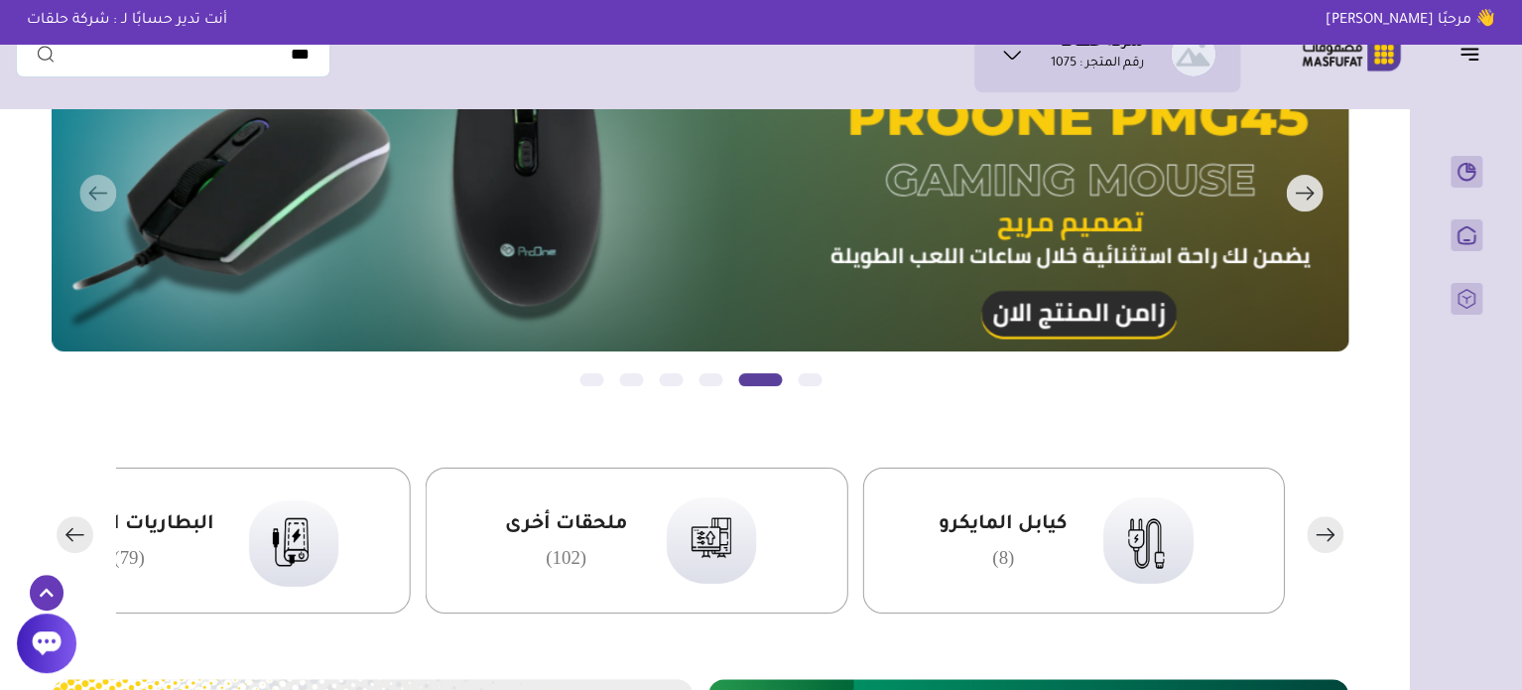
click at [79, 202] on button "التالي" at bounding box center [674, 193] width 1297 height 417
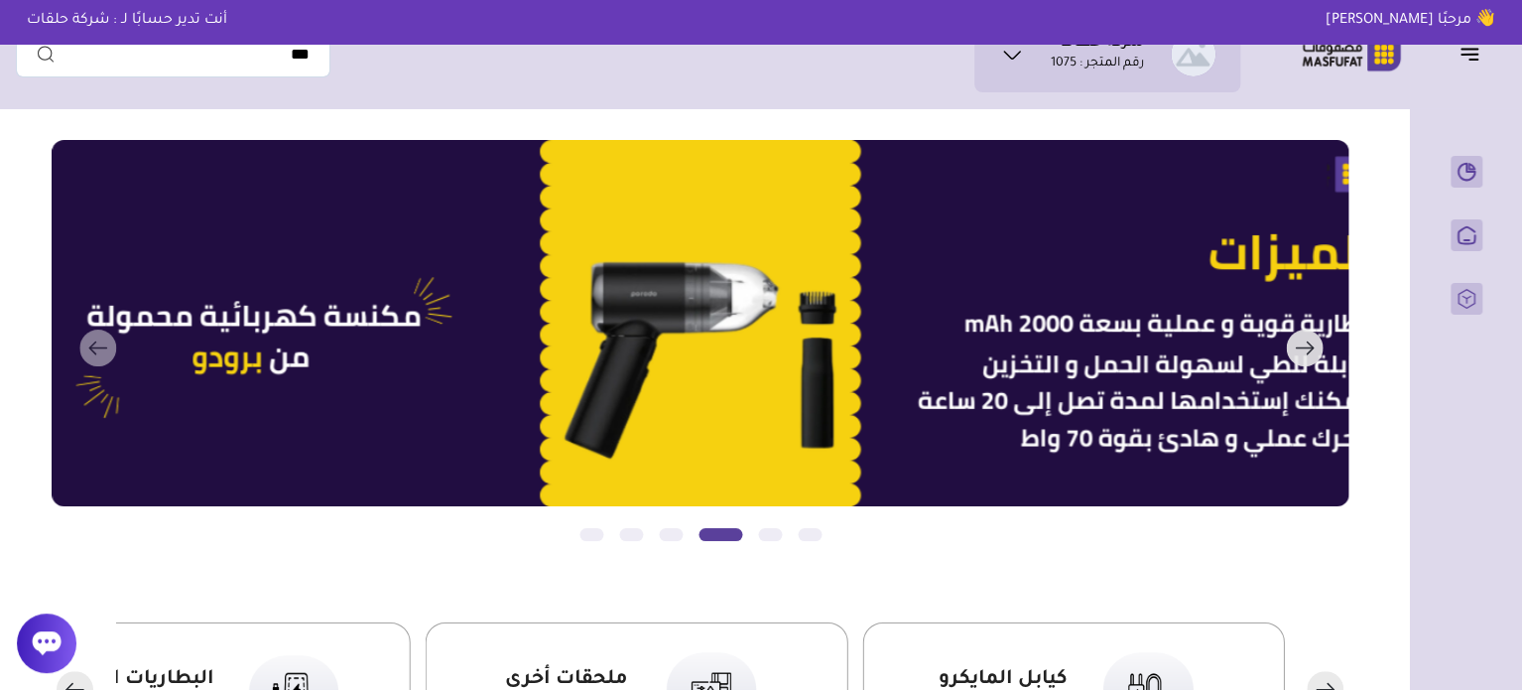
scroll to position [0, 0]
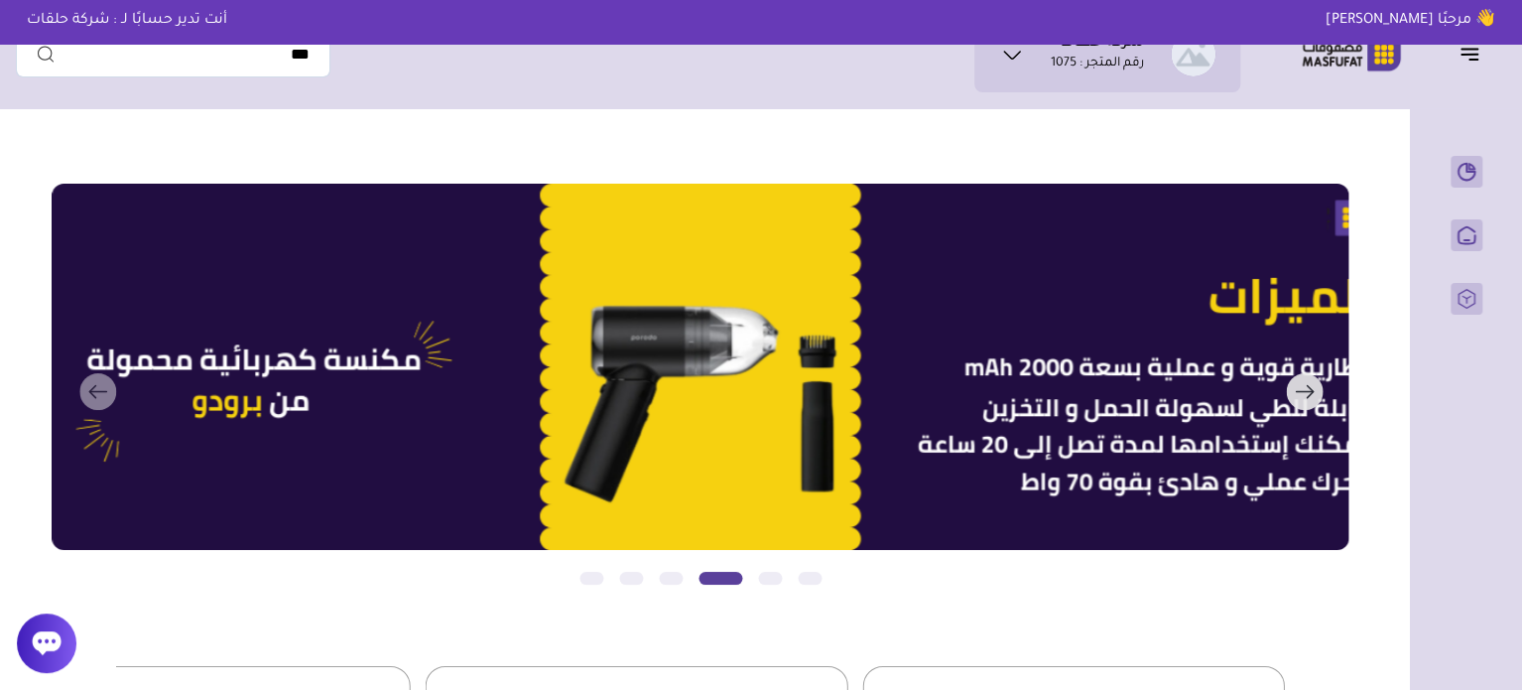
click at [1318, 380] on rect "button" at bounding box center [1304, 391] width 37 height 37
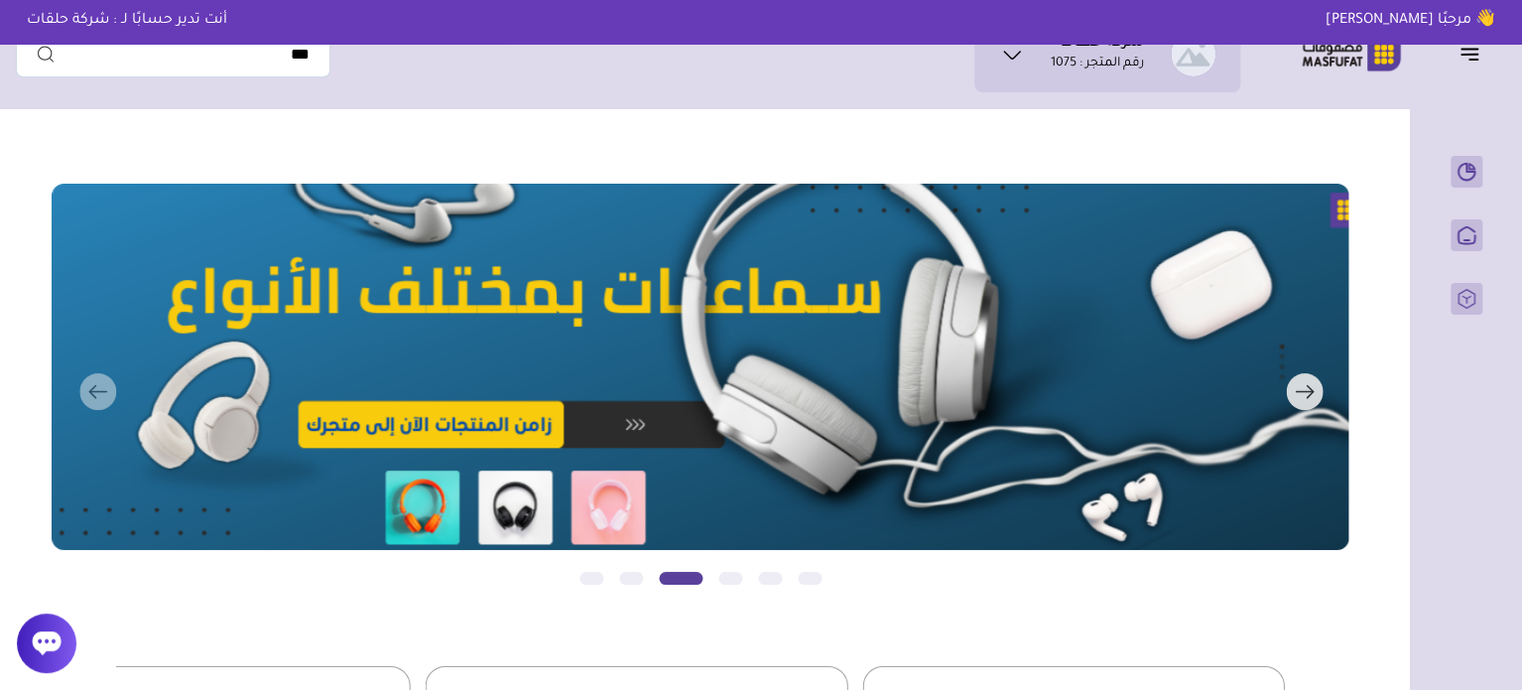
click at [104, 383] on button "التالي" at bounding box center [674, 392] width 1297 height 417
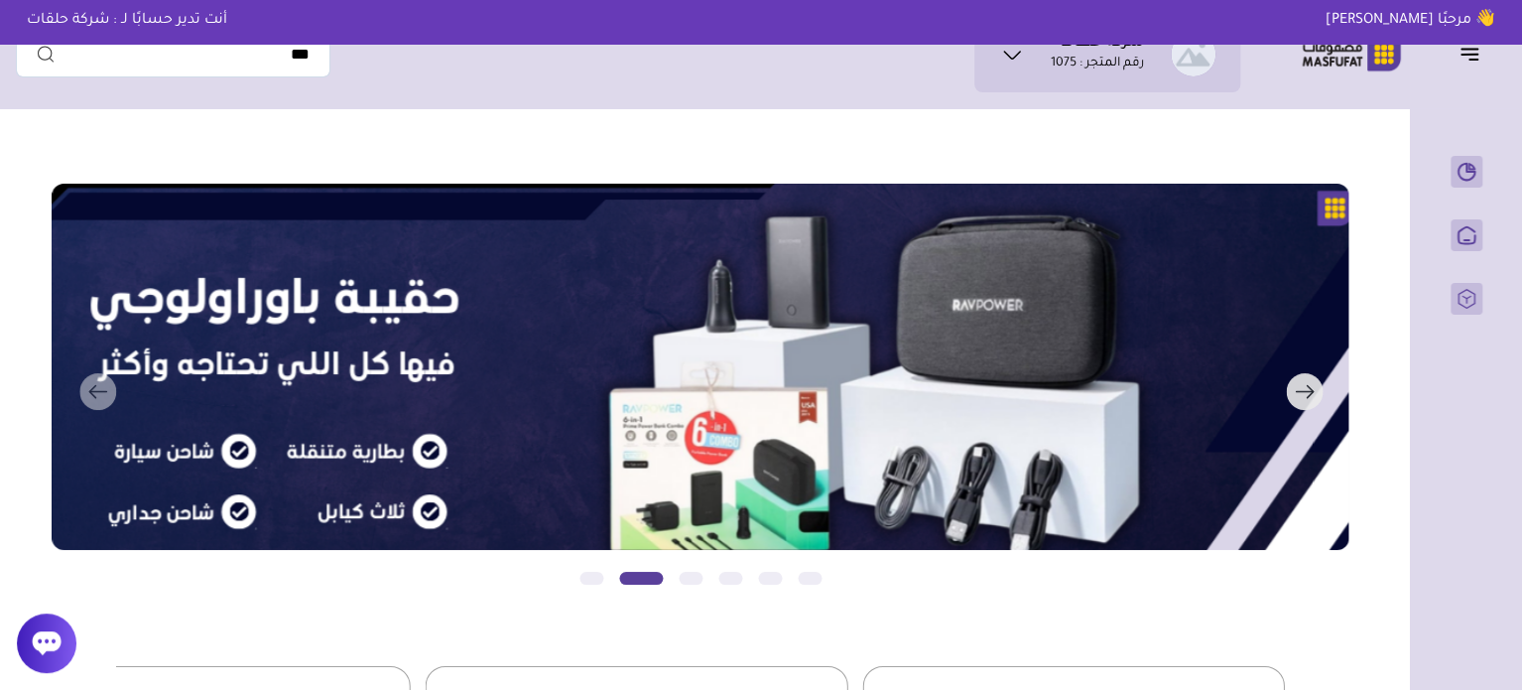
click at [104, 383] on button "التالي" at bounding box center [674, 392] width 1297 height 417
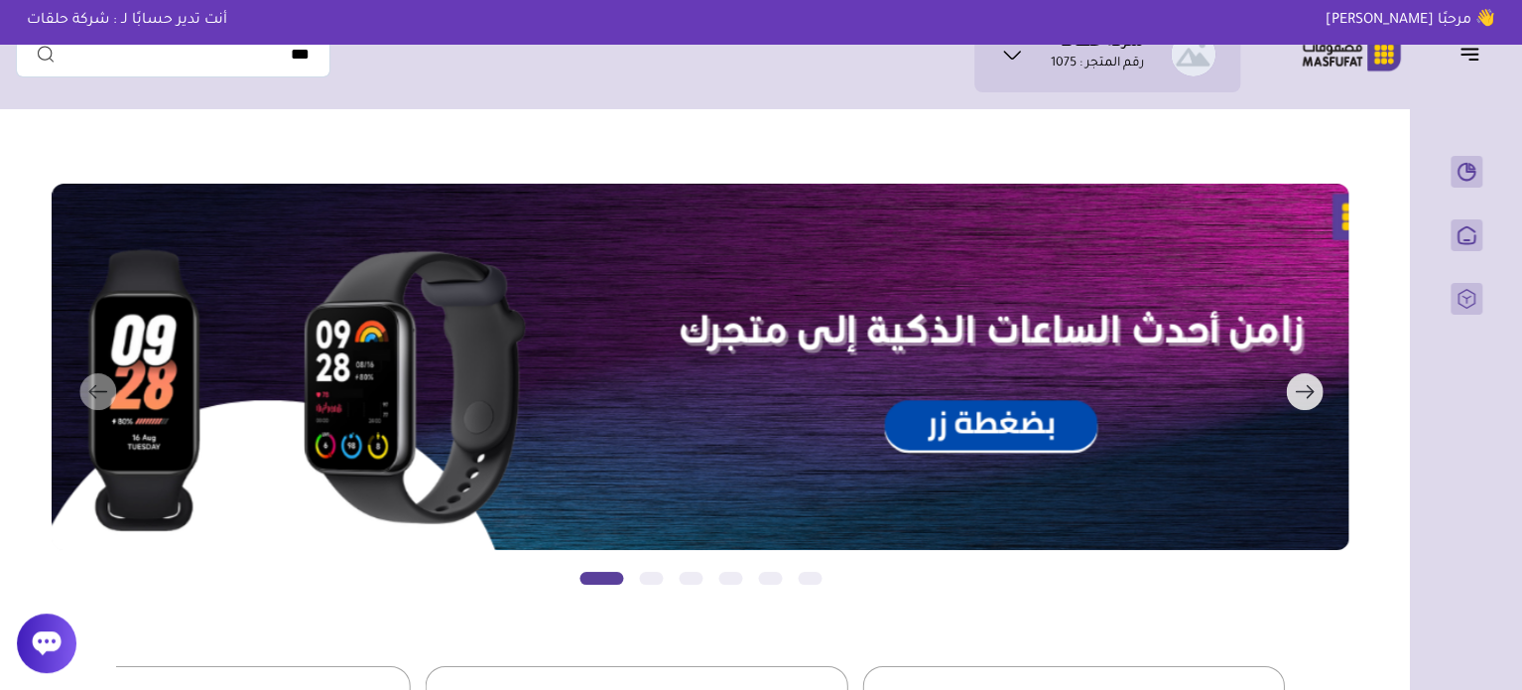
click at [104, 383] on button "التالي" at bounding box center [674, 392] width 1297 height 417
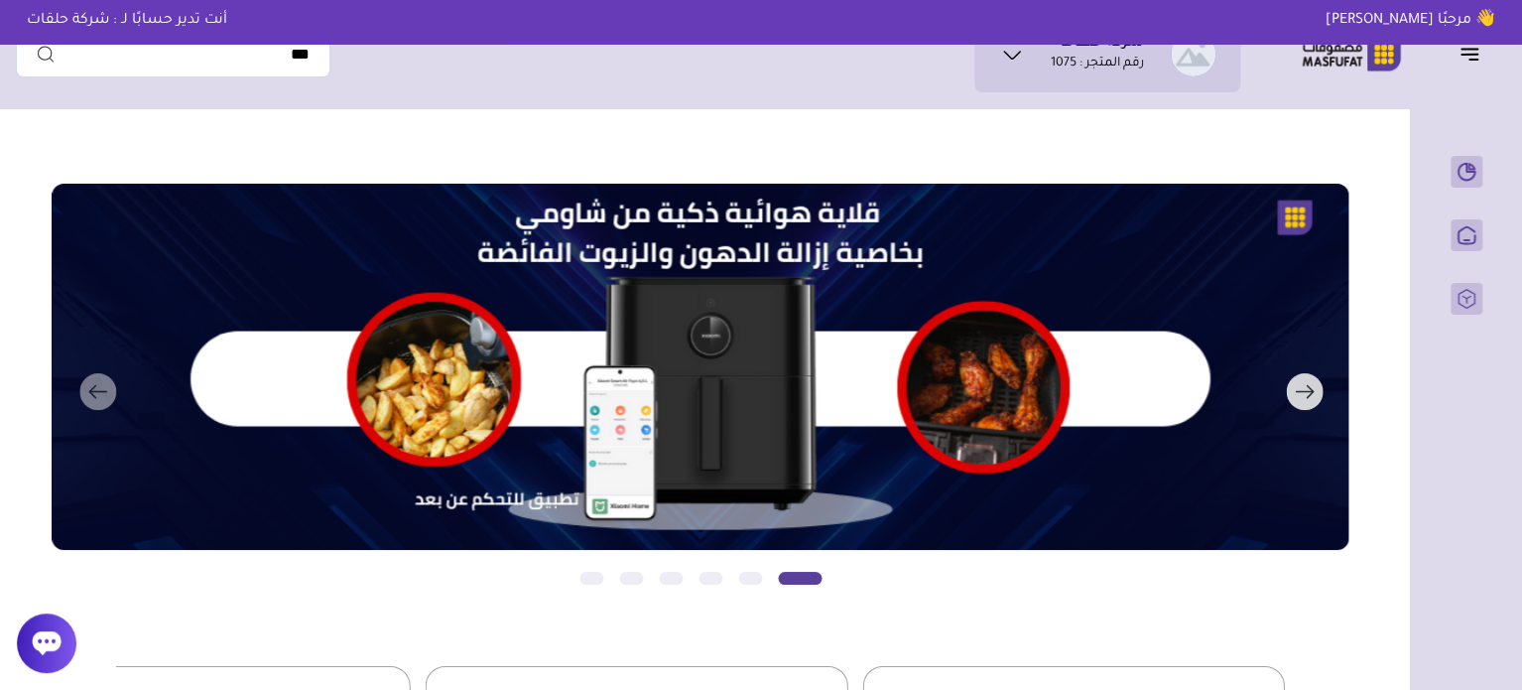
click at [104, 383] on button "التالي" at bounding box center [674, 392] width 1297 height 417
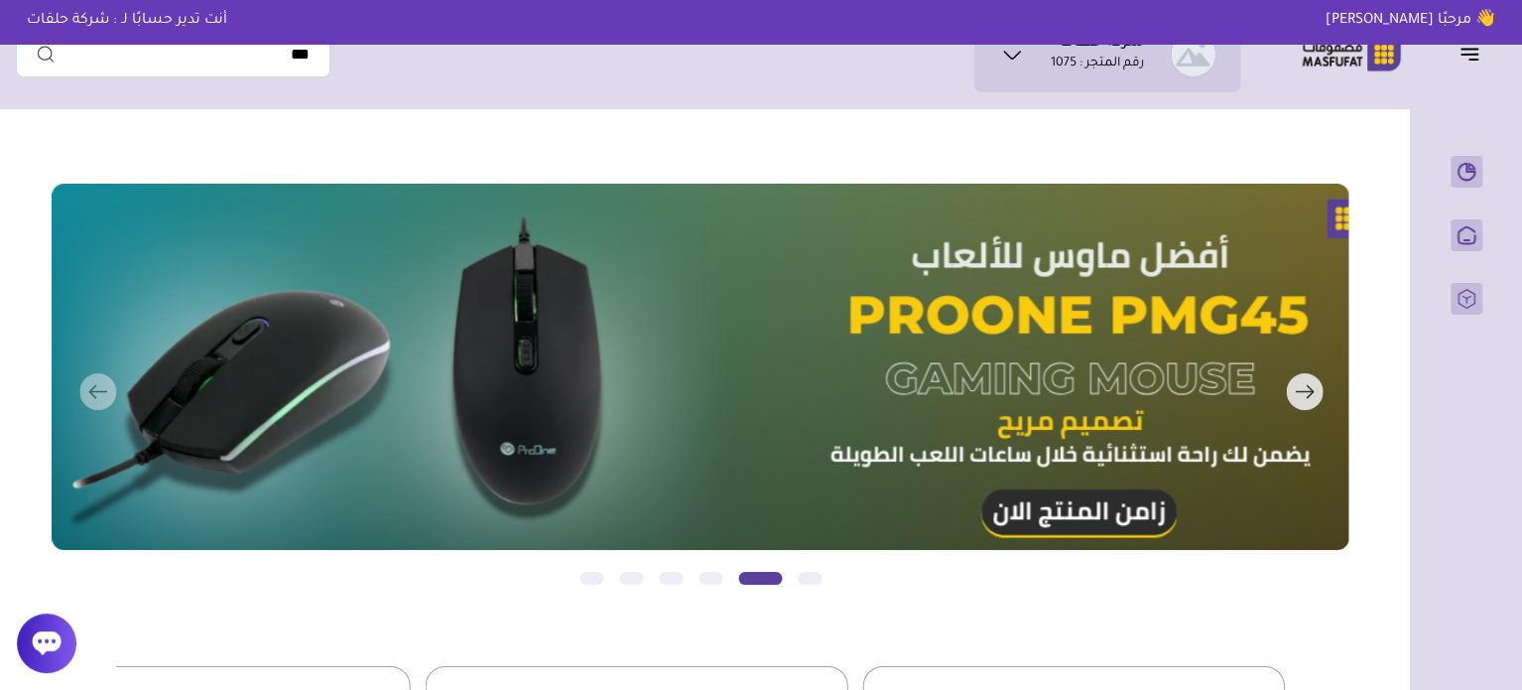
click at [918, 356] on button "التالي" at bounding box center [674, 392] width 1297 height 417
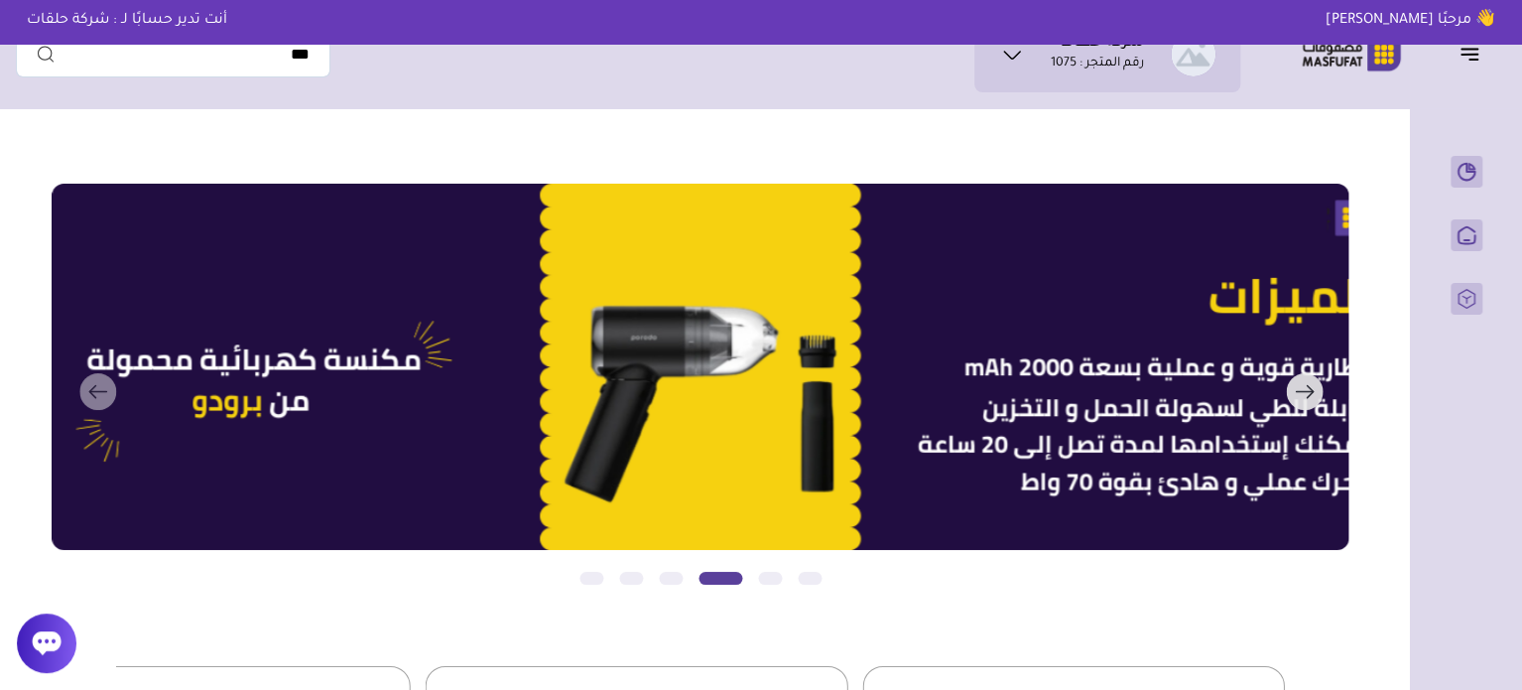
click at [87, 394] on button "التالي" at bounding box center [674, 392] width 1297 height 417
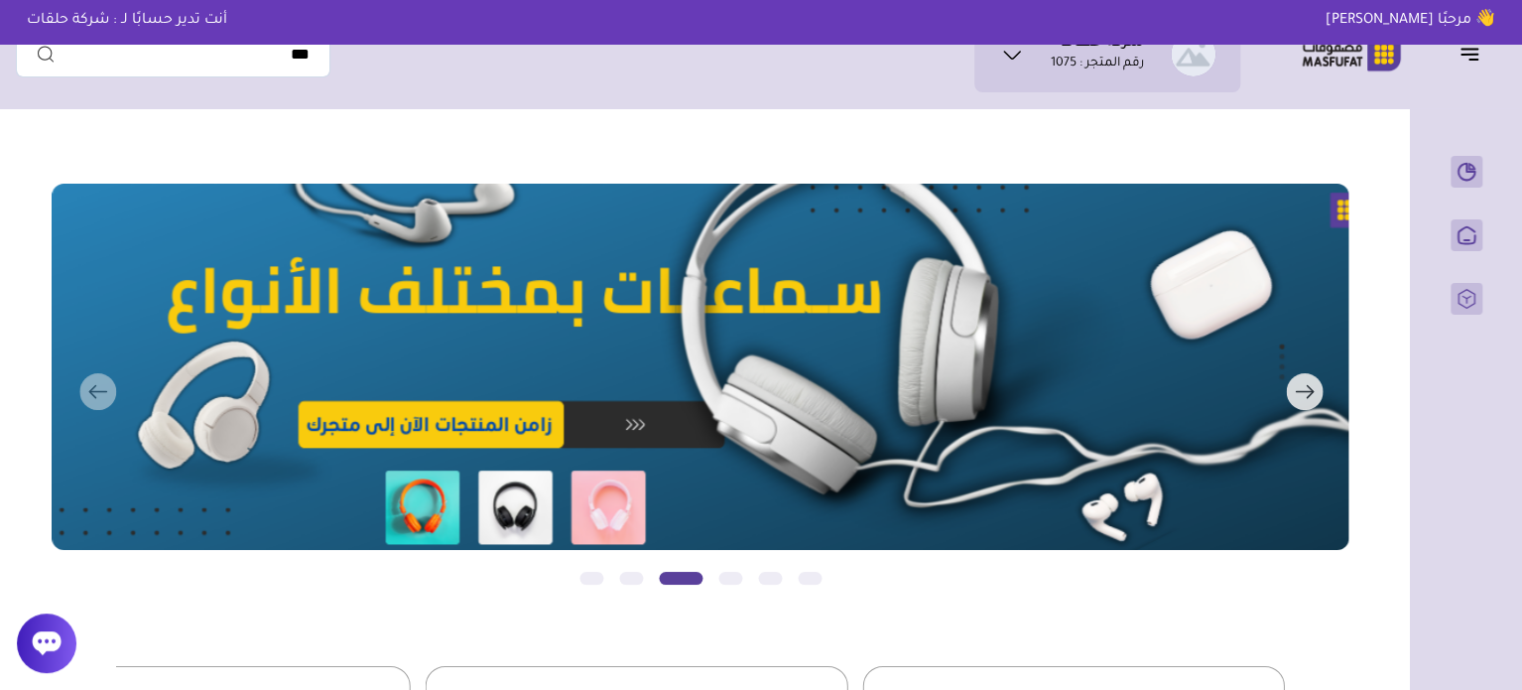
click at [1292, 380] on rect "button" at bounding box center [1304, 391] width 37 height 37
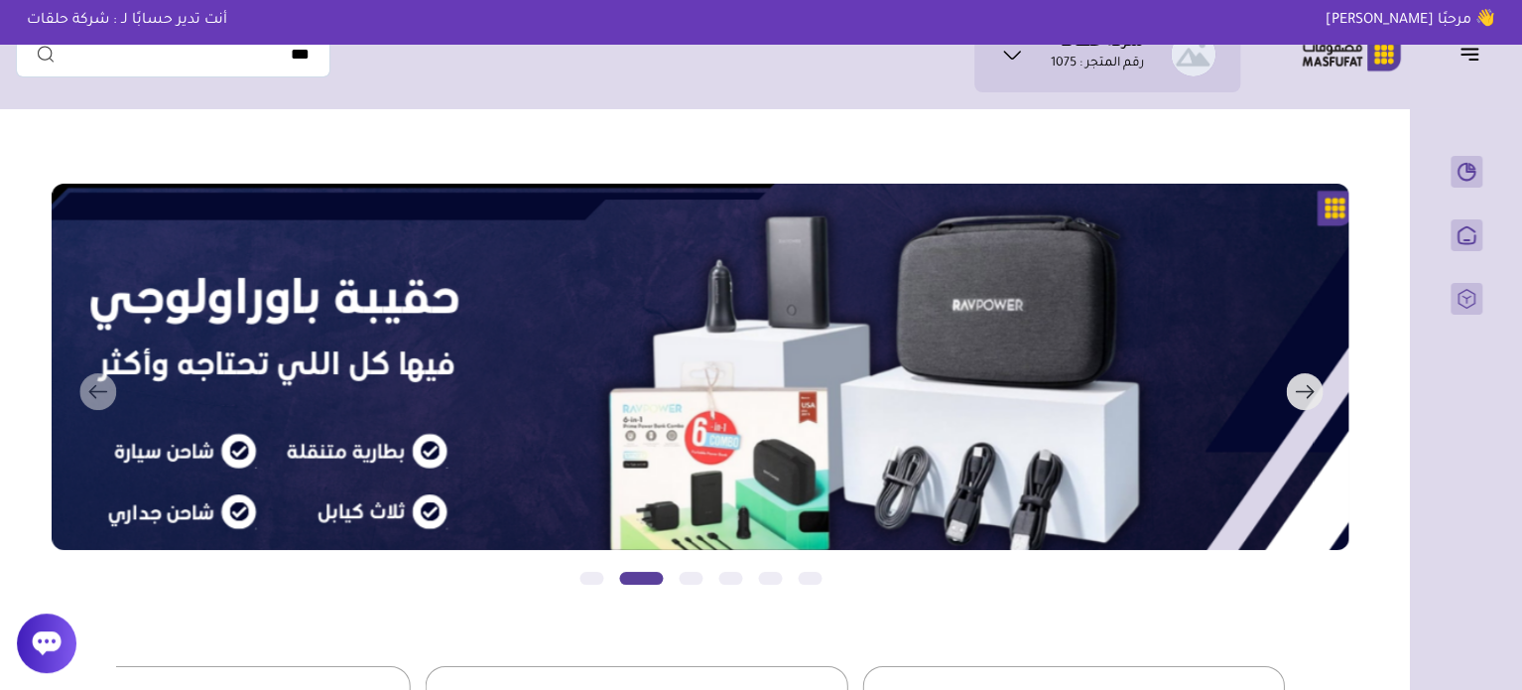
click at [1296, 392] on icon "button" at bounding box center [1304, 392] width 17 height 0
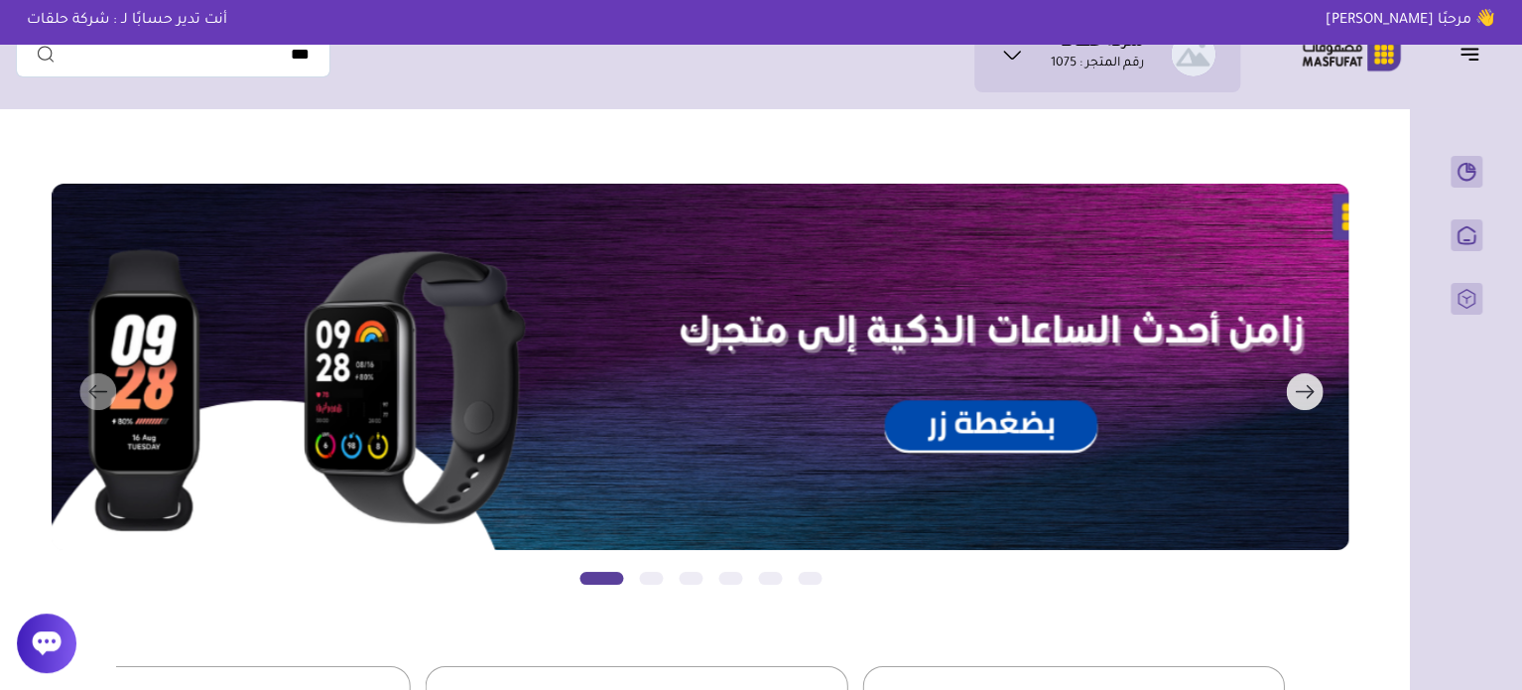
click at [1296, 392] on icon "button" at bounding box center [1304, 392] width 17 height 0
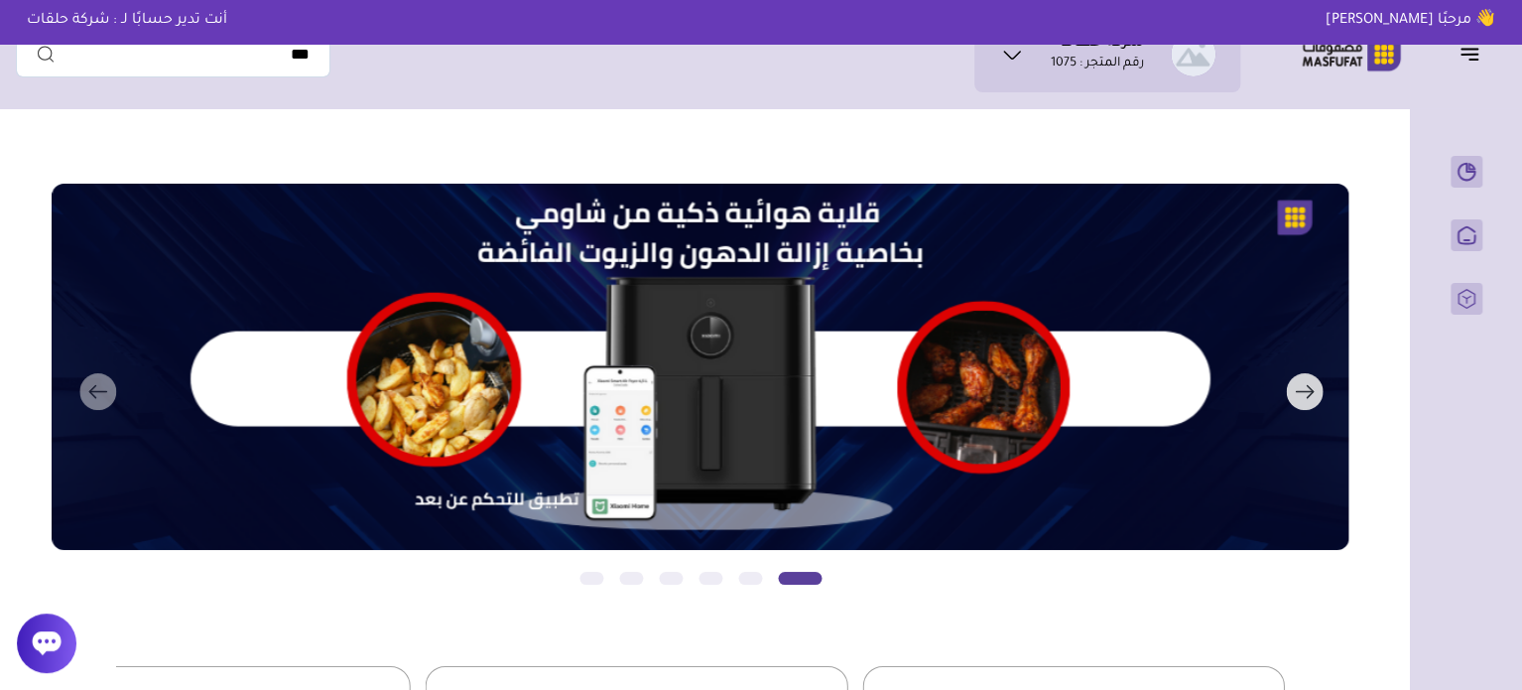
click at [1287, 395] on rect "button" at bounding box center [1304, 391] width 37 height 37
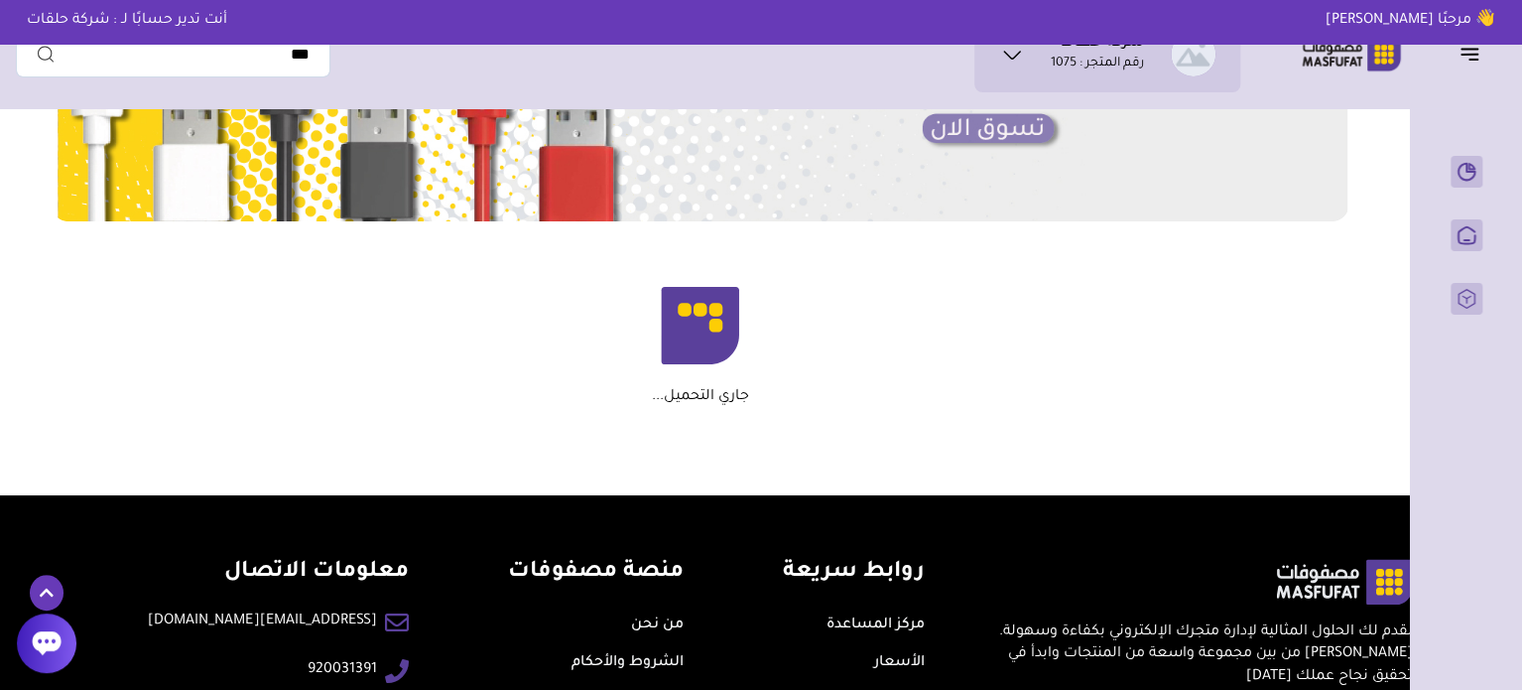
scroll to position [1290, 0]
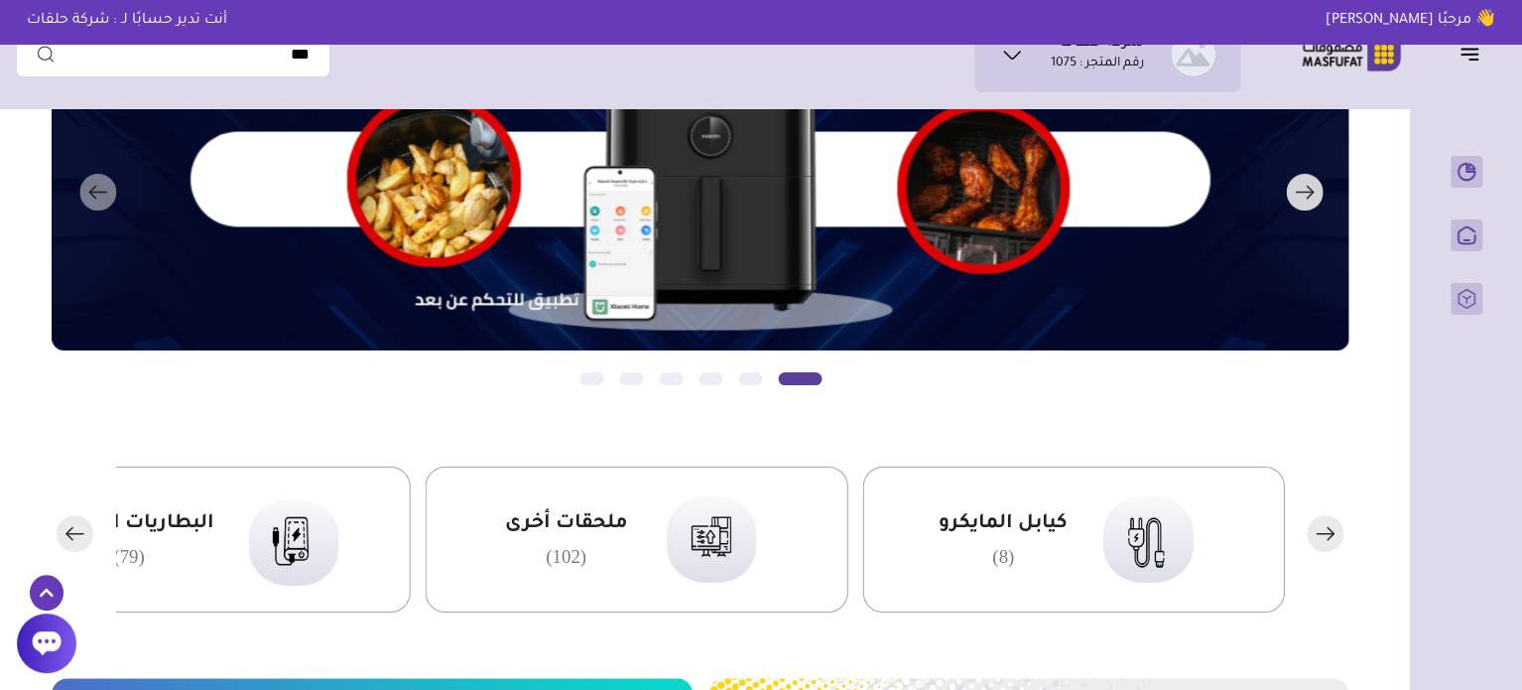
scroll to position [198, 0]
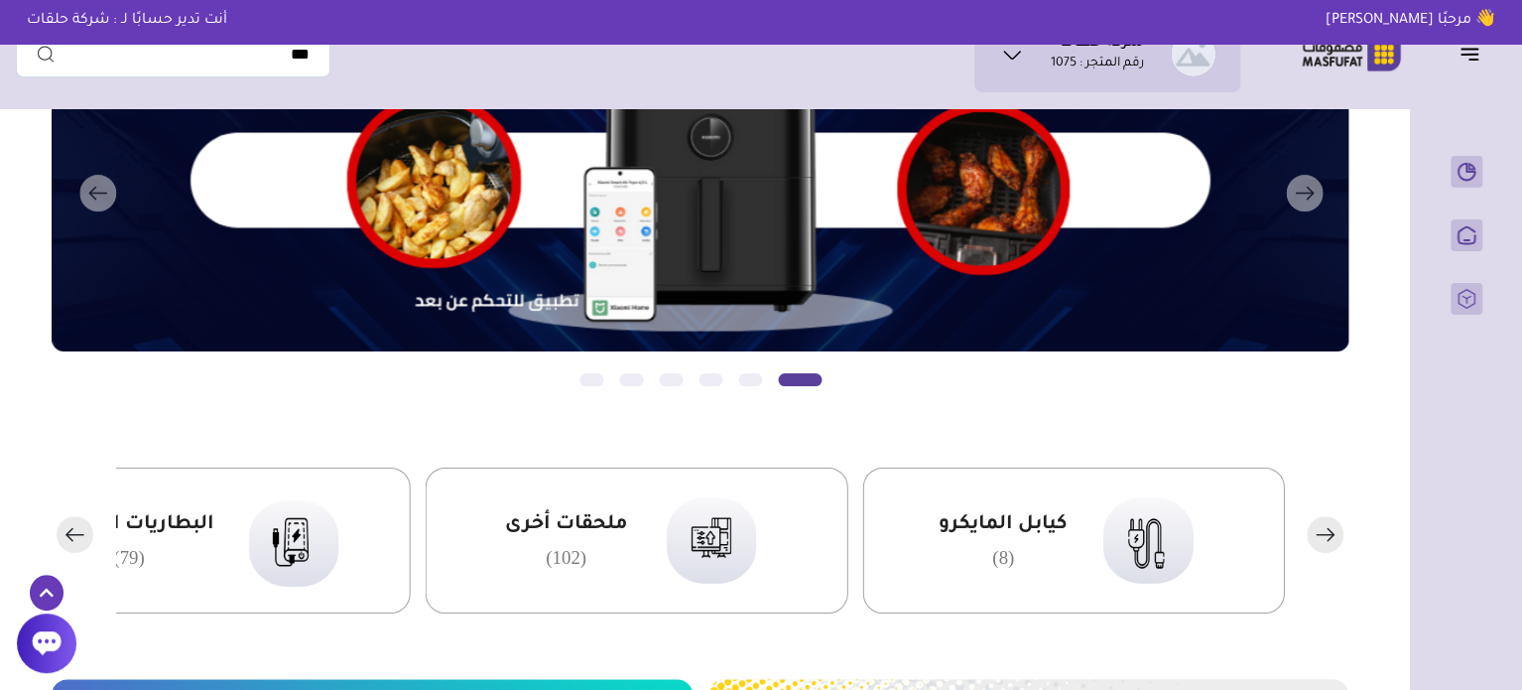
click at [83, 534] on rect "button" at bounding box center [75, 534] width 37 height 37
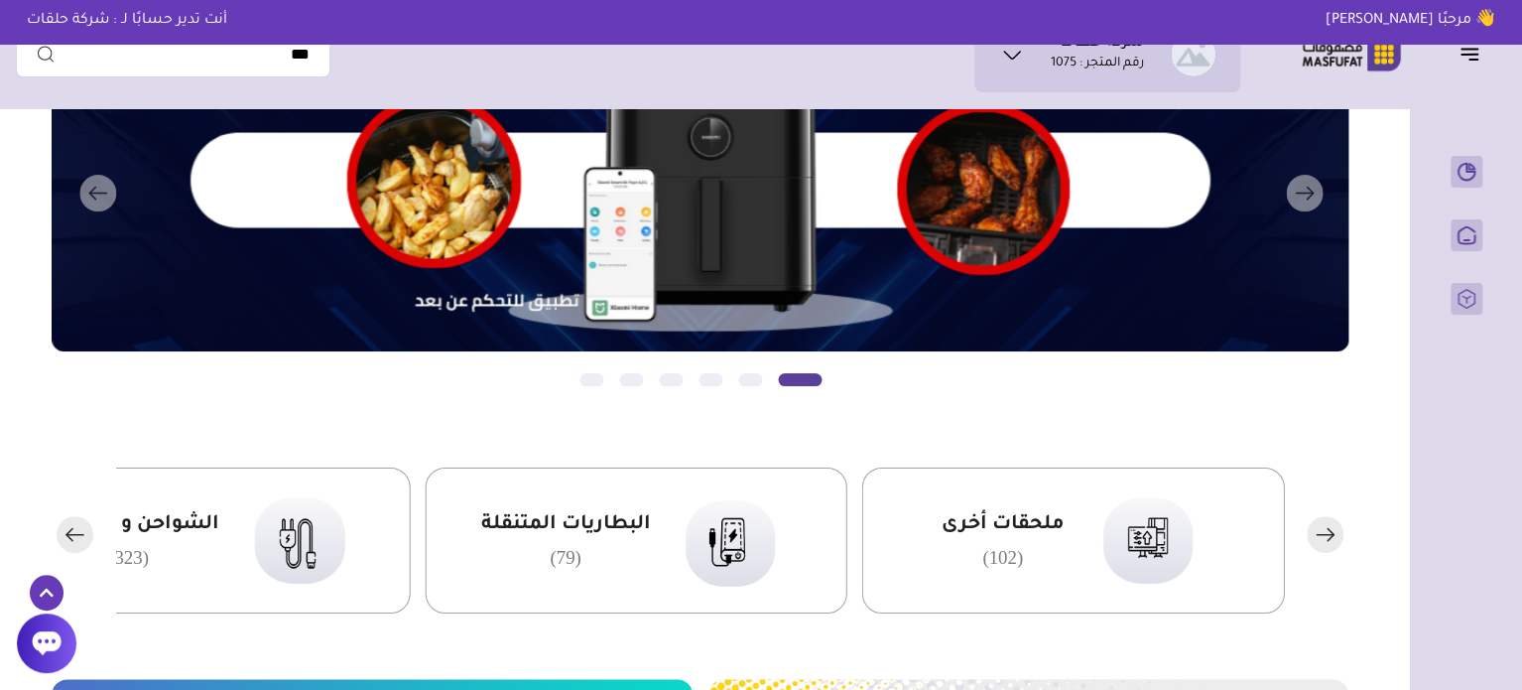
click at [65, 541] on rect "button" at bounding box center [75, 534] width 37 height 37
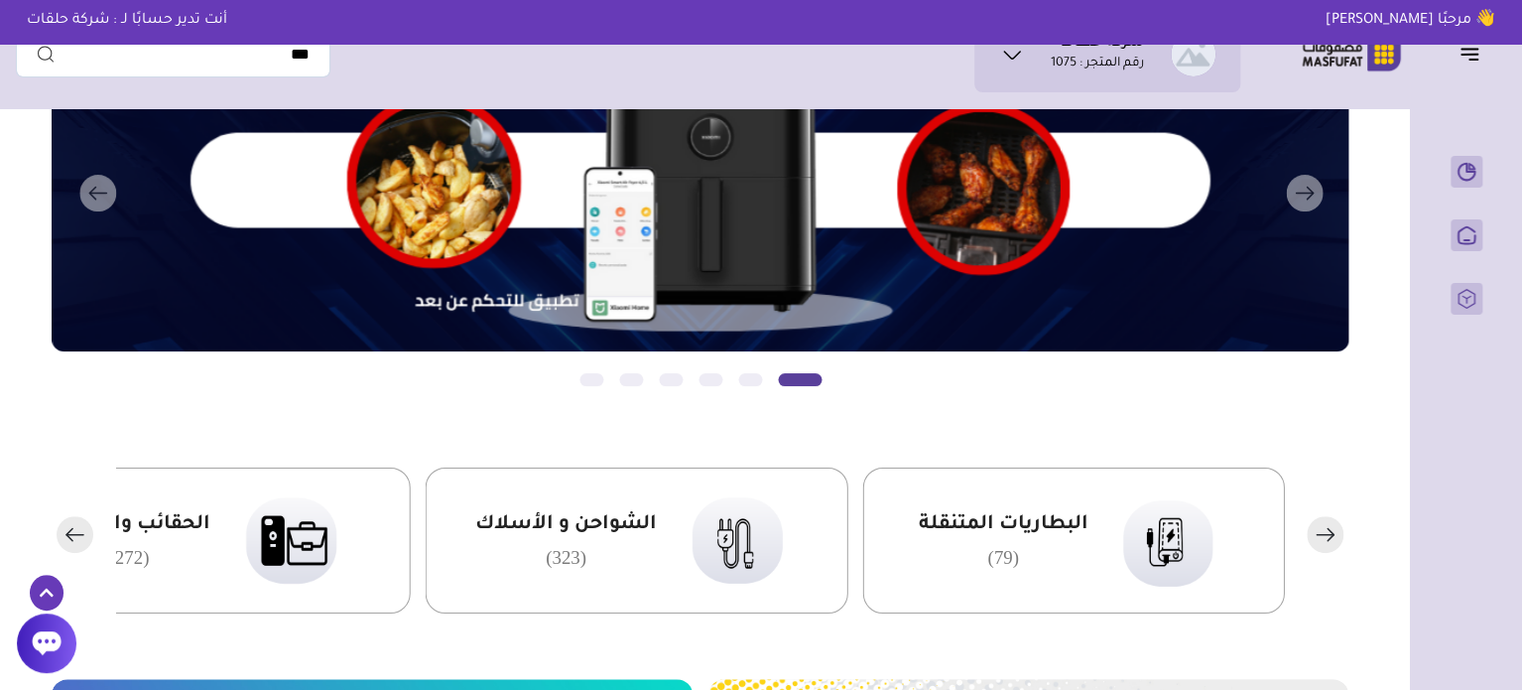
click at [65, 541] on rect "button" at bounding box center [75, 534] width 37 height 37
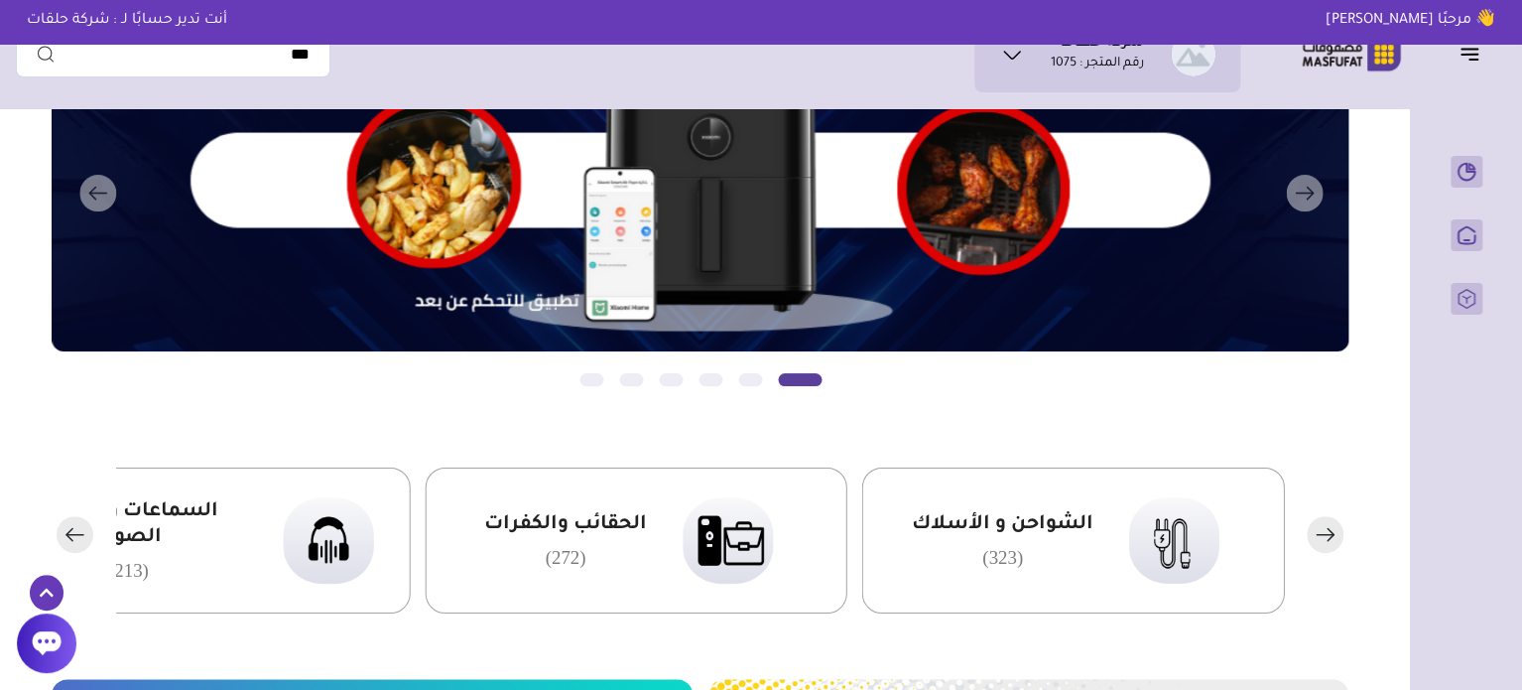
click at [65, 541] on rect "button" at bounding box center [75, 534] width 37 height 37
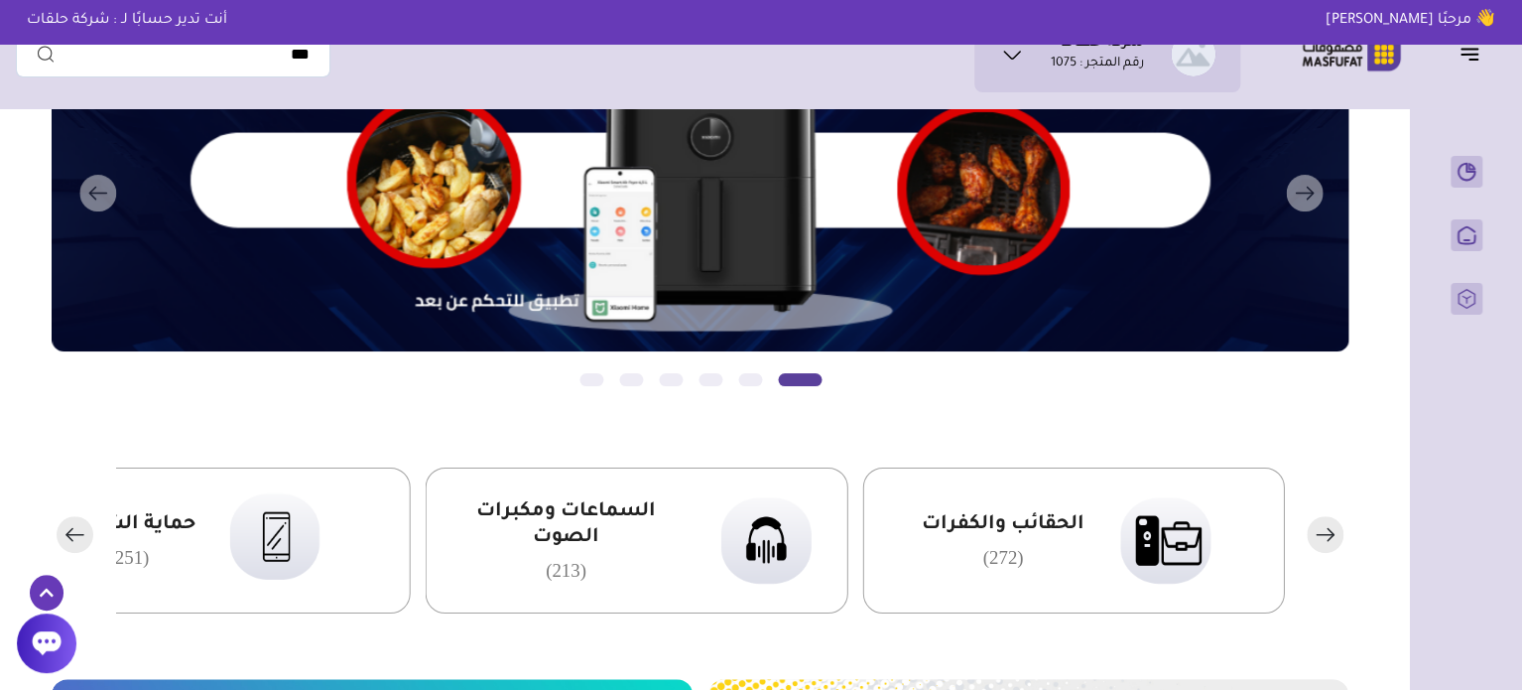
click at [65, 541] on rect "button" at bounding box center [75, 534] width 37 height 37
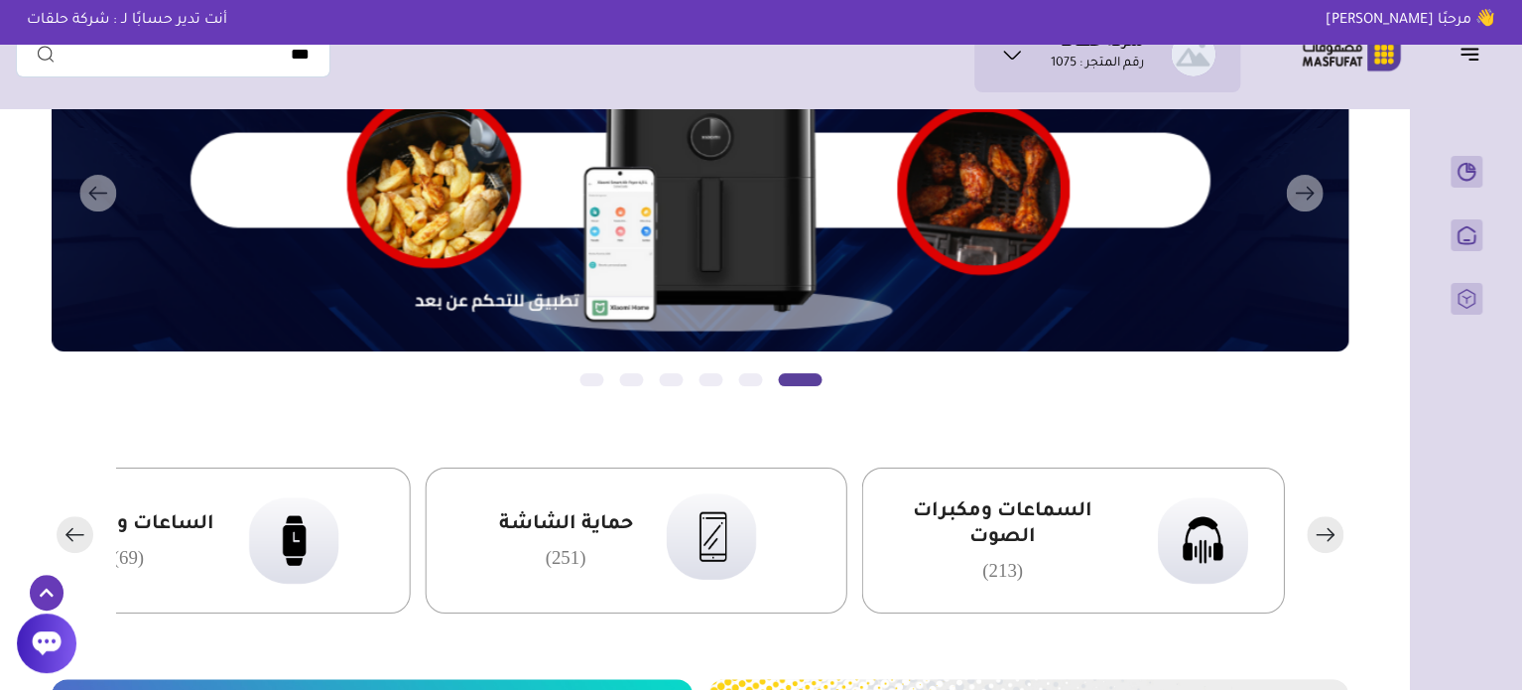
click at [65, 541] on rect "button" at bounding box center [75, 534] width 37 height 37
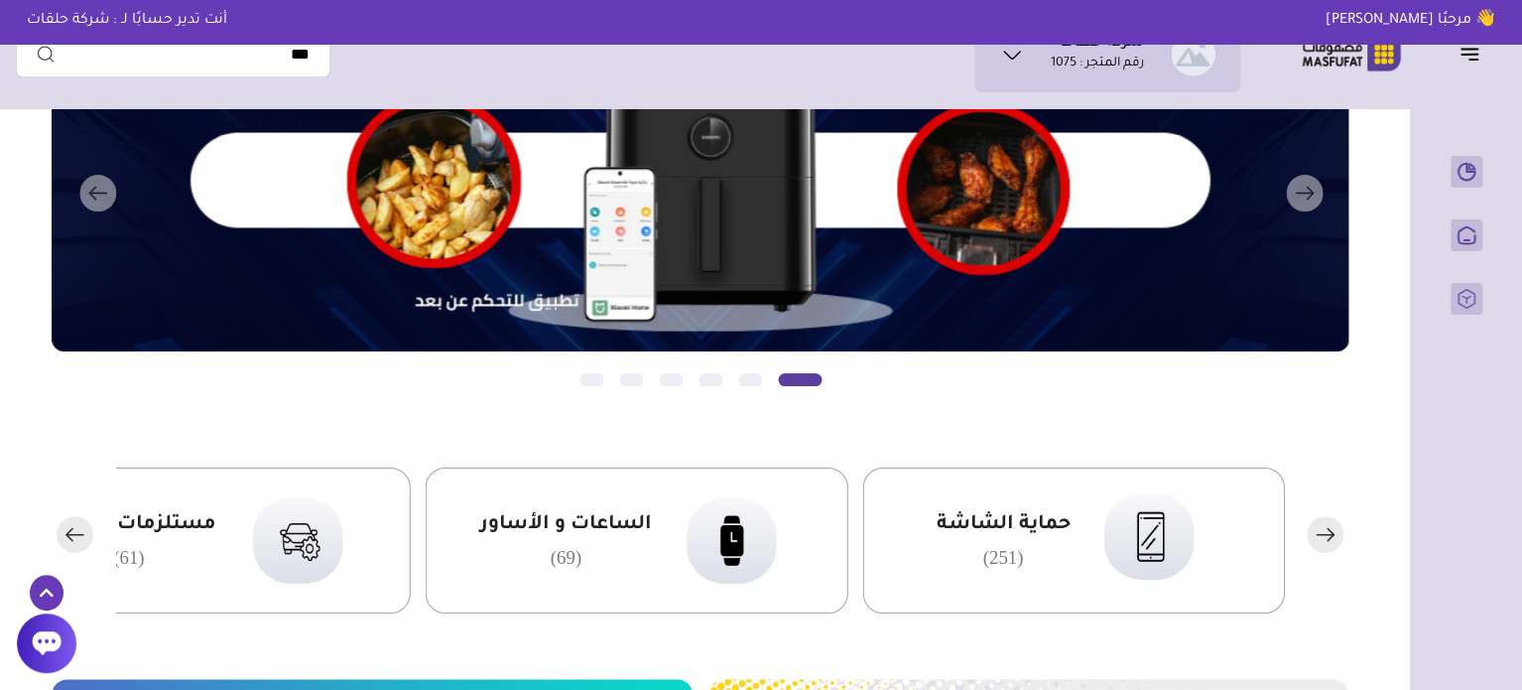
click at [65, 541] on rect "button" at bounding box center [75, 534] width 37 height 37
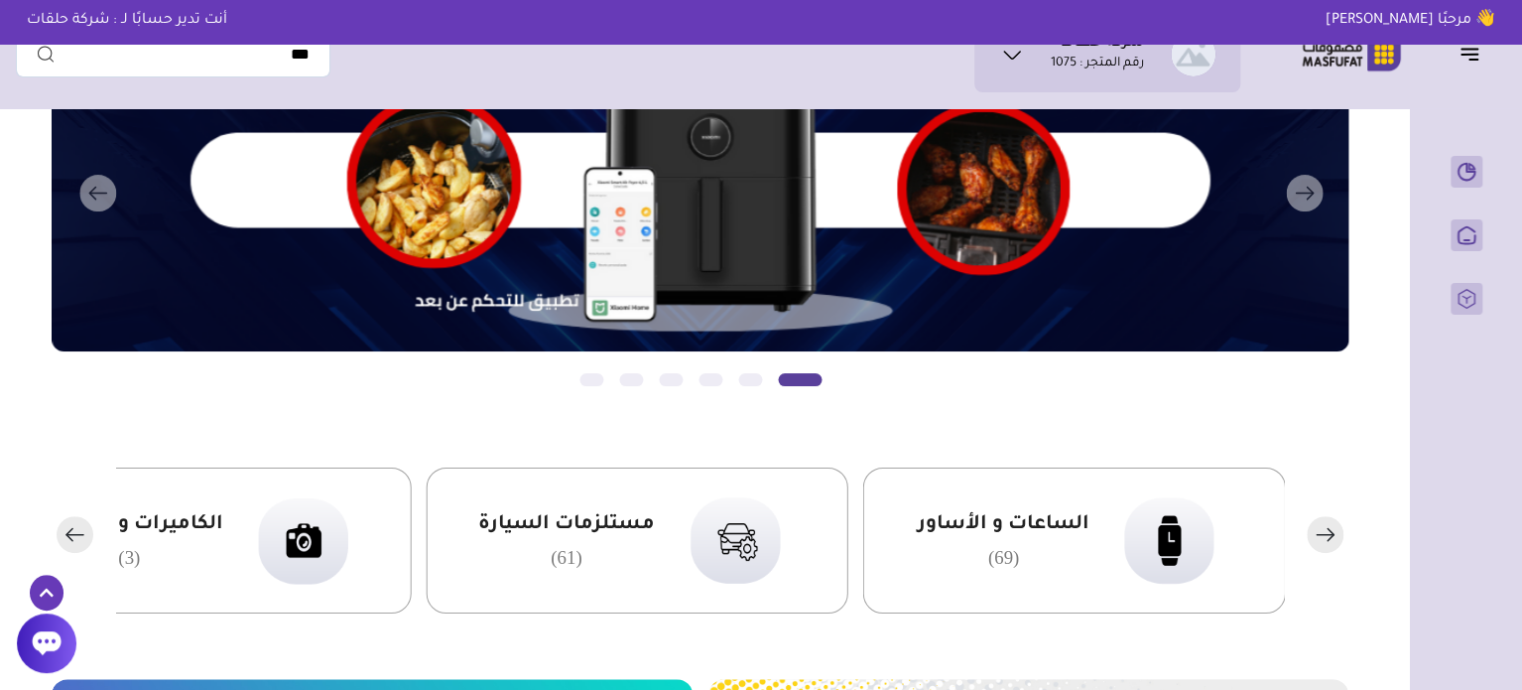
click at [65, 541] on rect "button" at bounding box center [75, 534] width 37 height 37
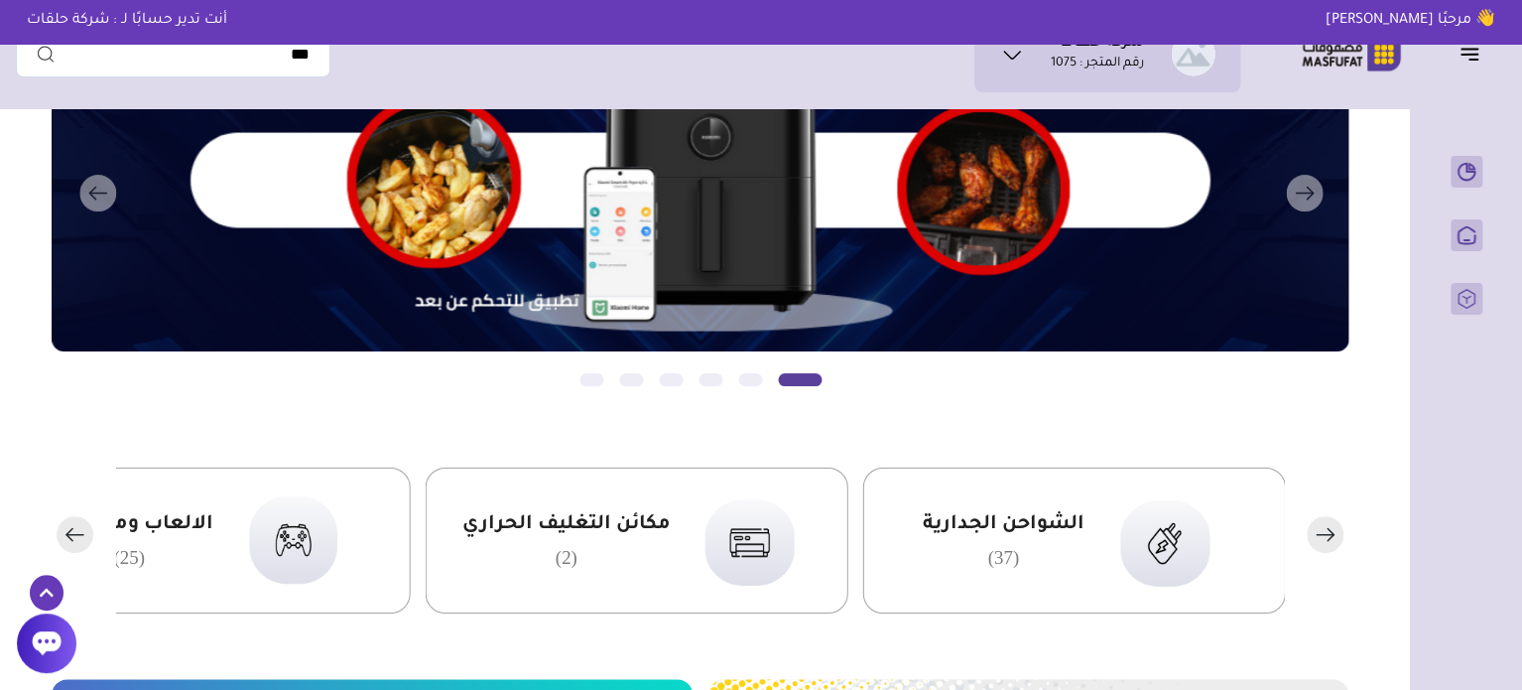
click at [65, 541] on rect "button" at bounding box center [75, 534] width 37 height 37
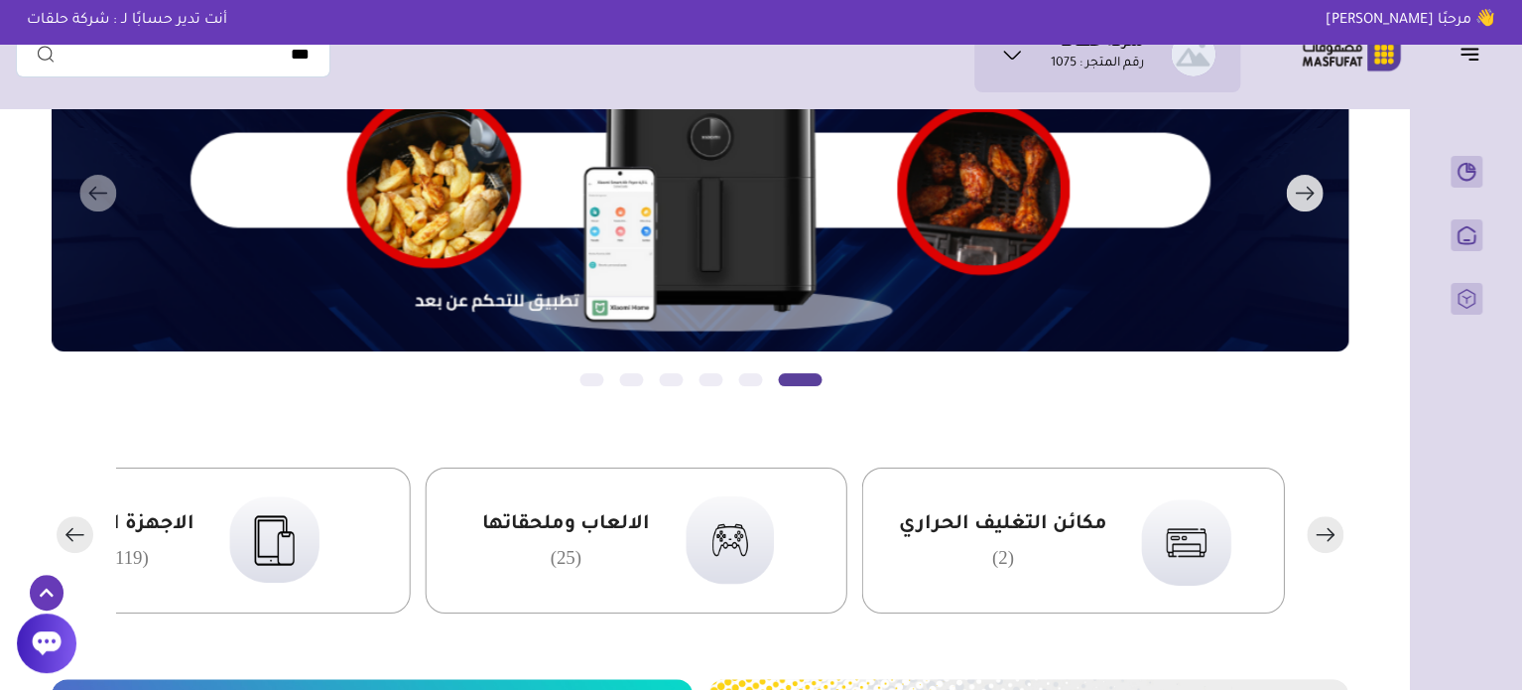
drag, startPoint x: 627, startPoint y: 523, endPoint x: 536, endPoint y: 420, distance: 137.8
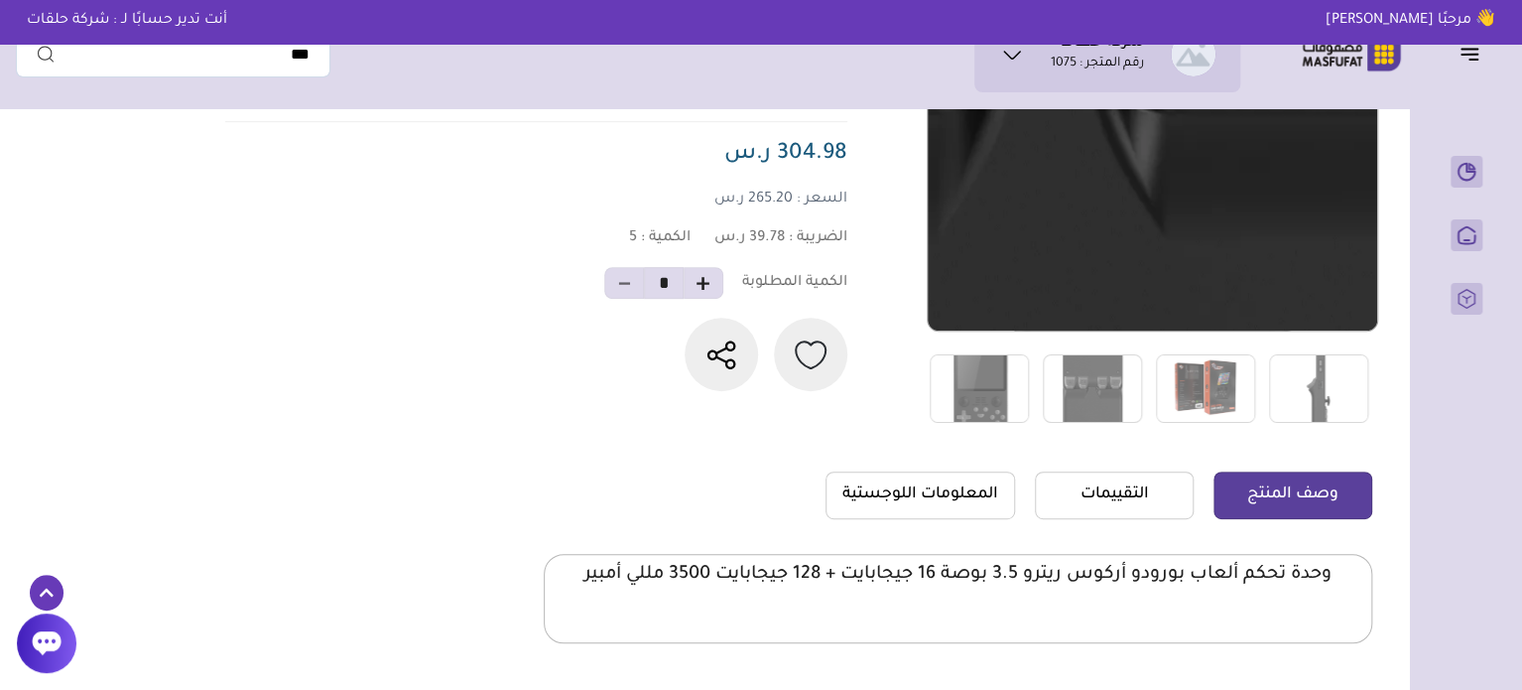
scroll to position [298, 0]
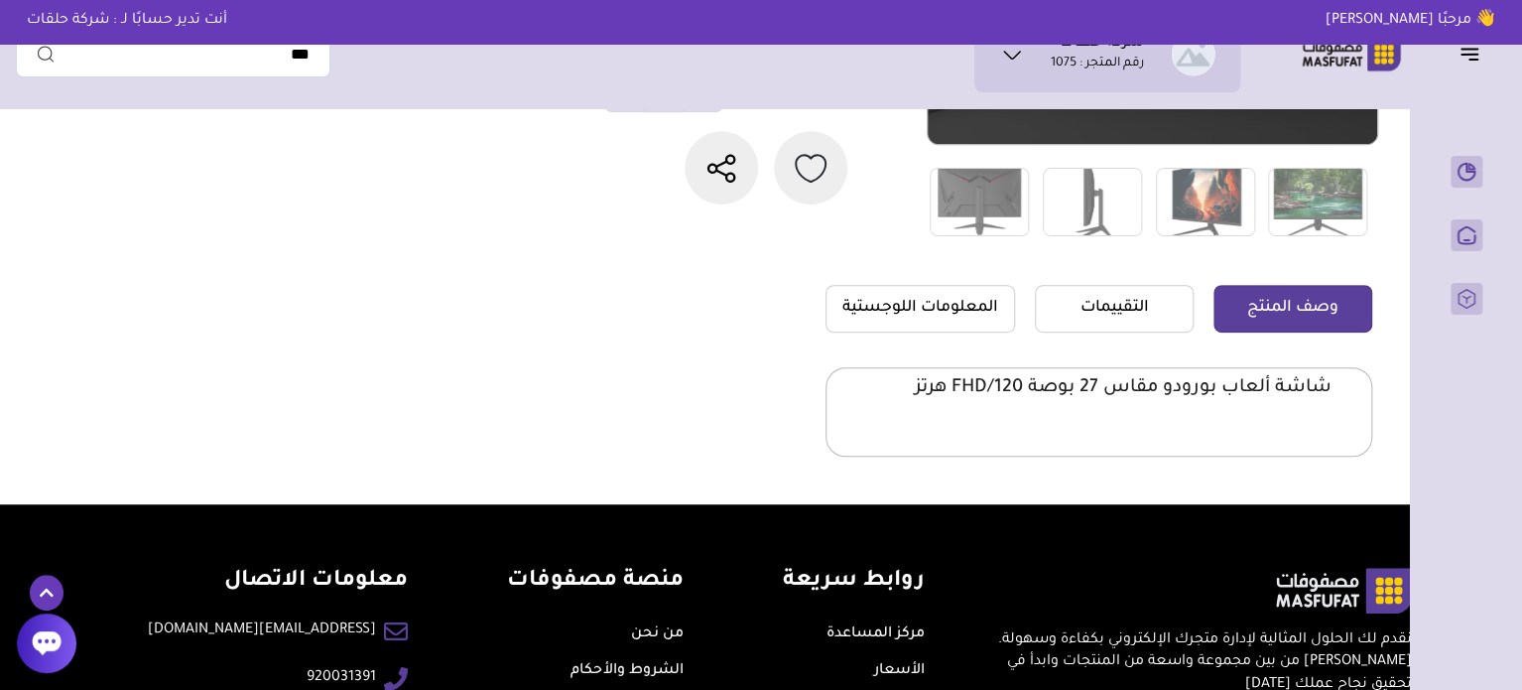
scroll to position [496, 0]
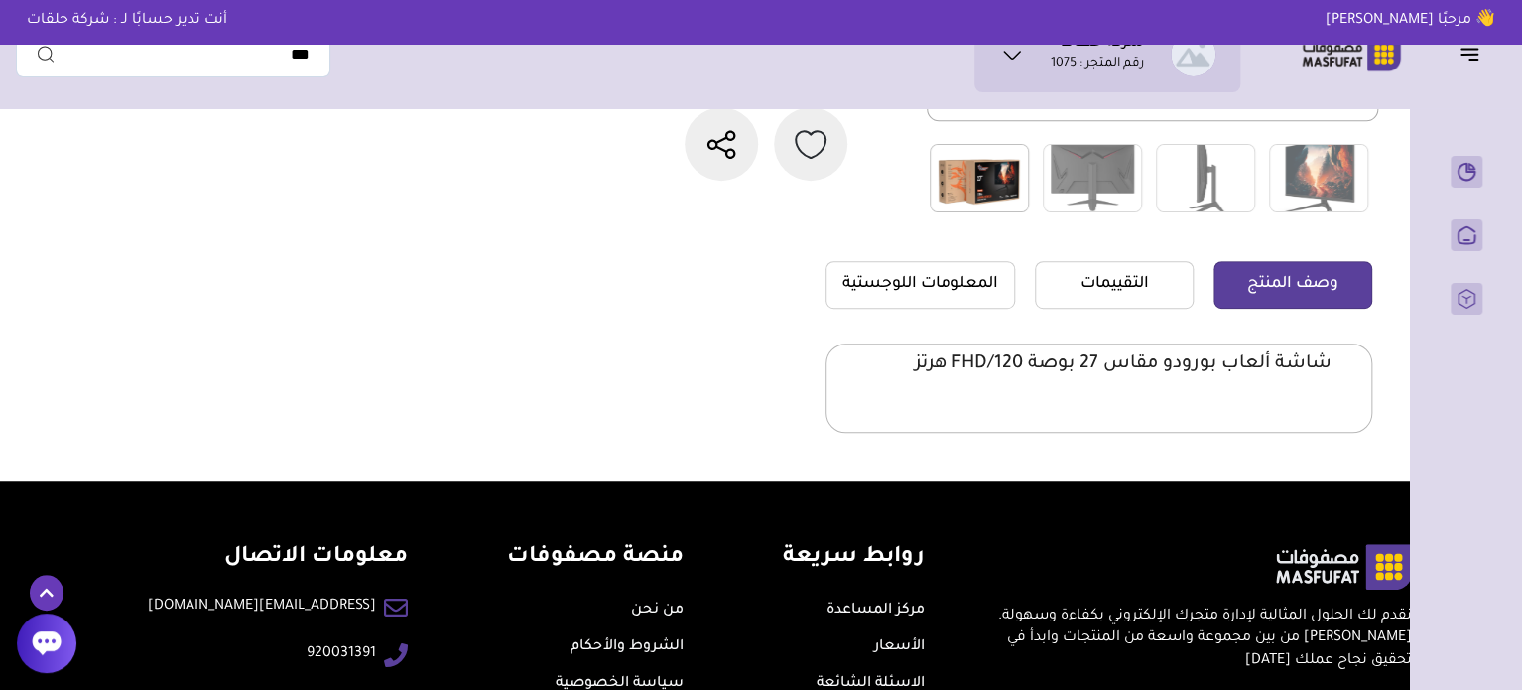
click at [991, 166] on img at bounding box center [979, 178] width 99 height 68
click at [1328, 189] on img at bounding box center [1318, 178] width 99 height 68
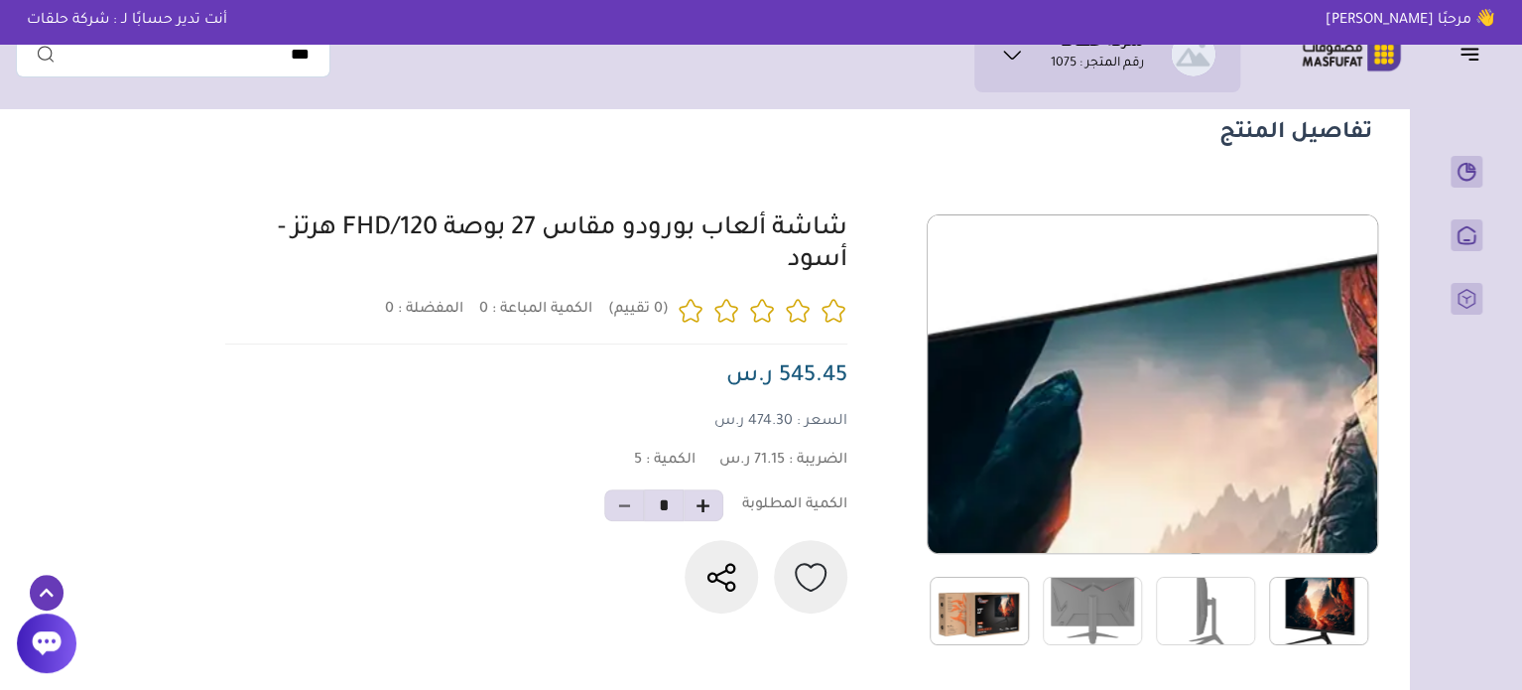
scroll to position [198, 0]
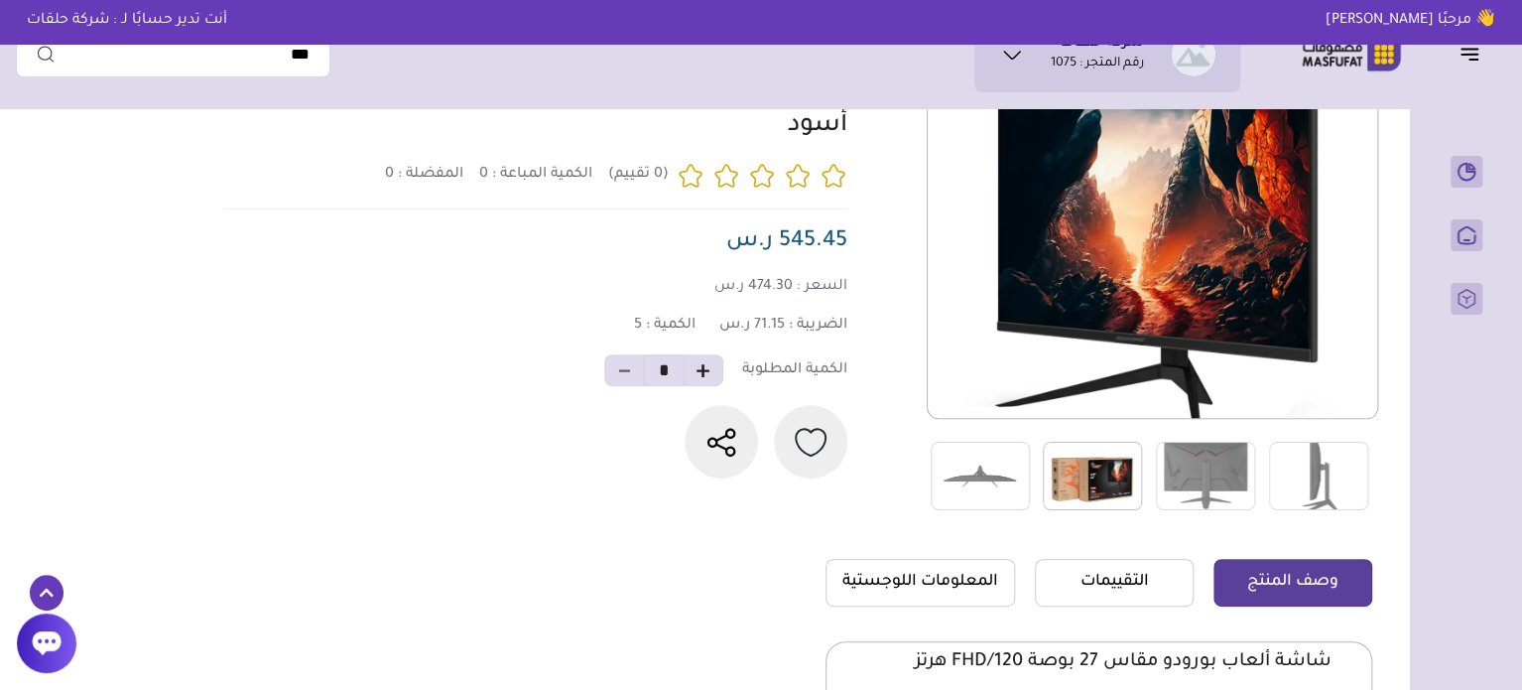
click at [1064, 485] on img at bounding box center [1092, 476] width 99 height 68
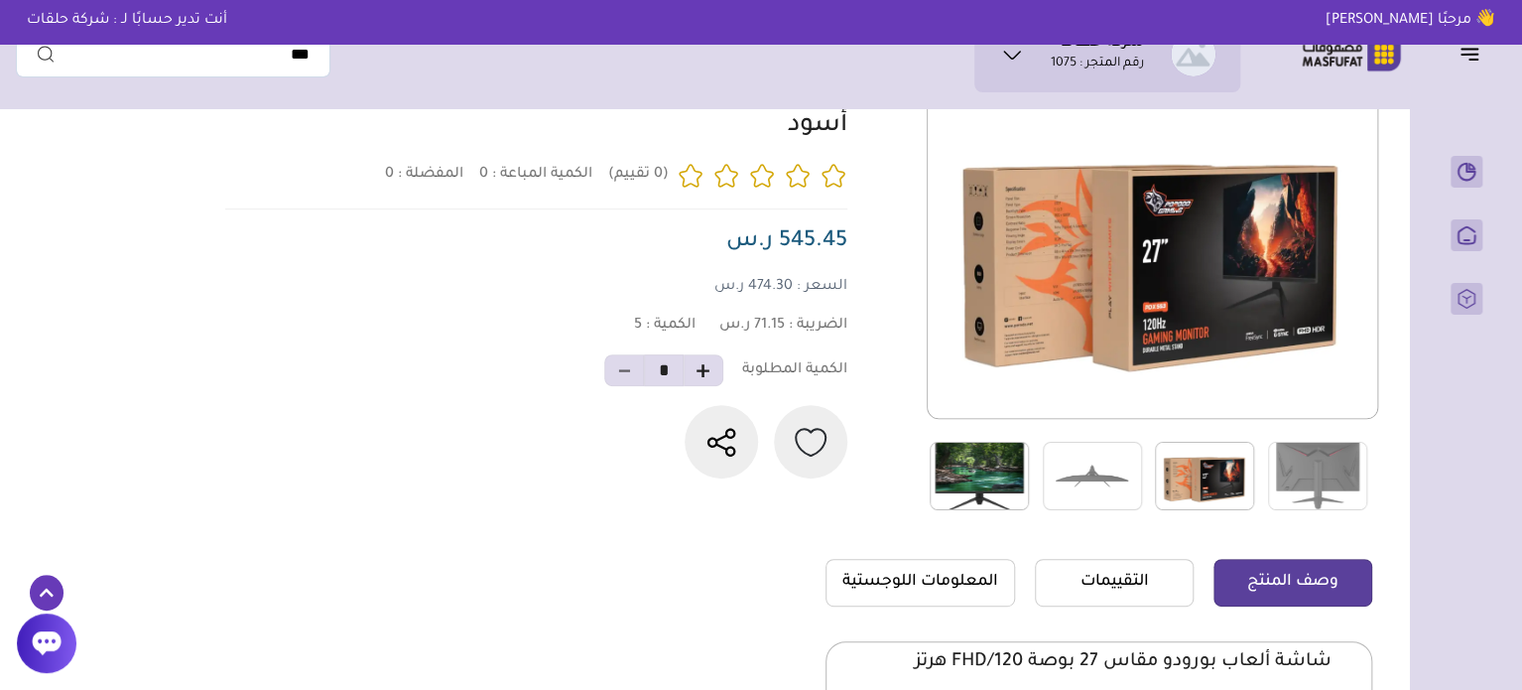
click at [977, 473] on img at bounding box center [979, 476] width 99 height 68
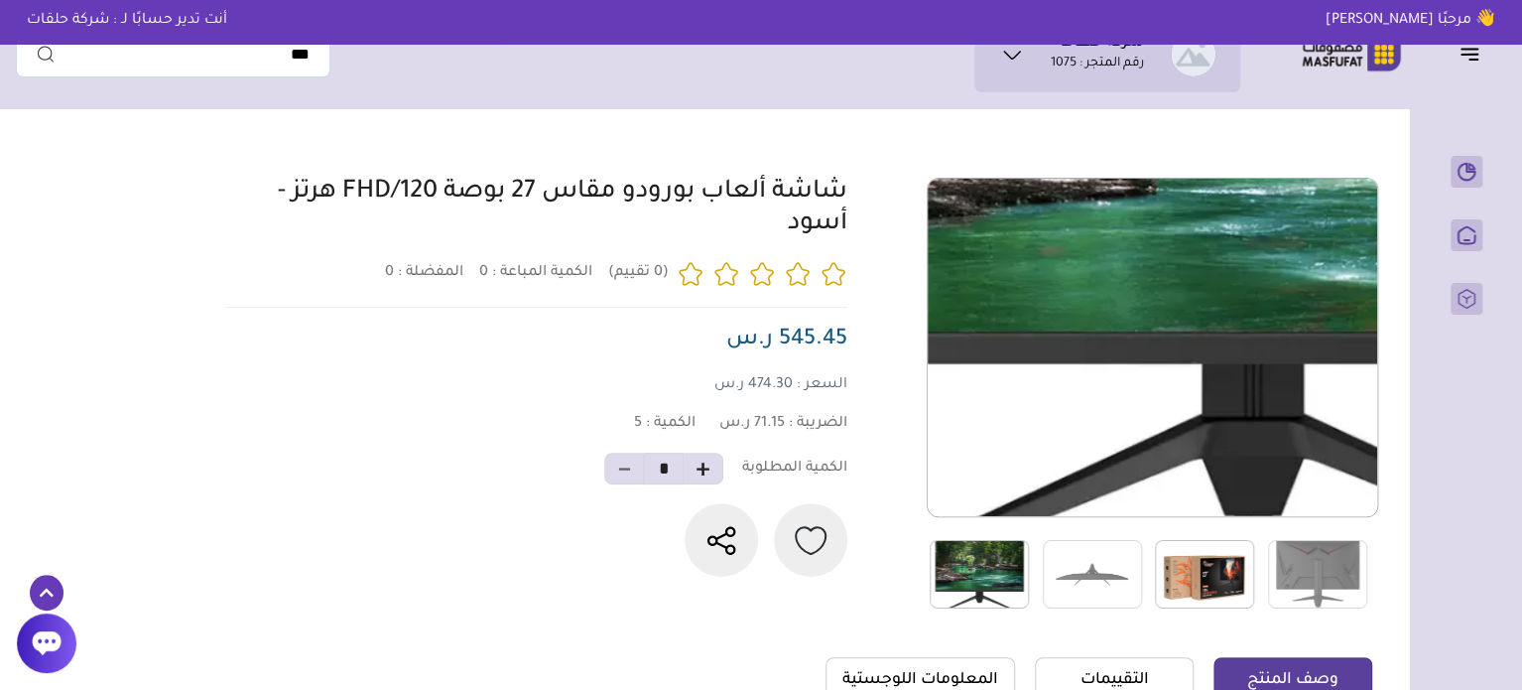
scroll to position [99, 0]
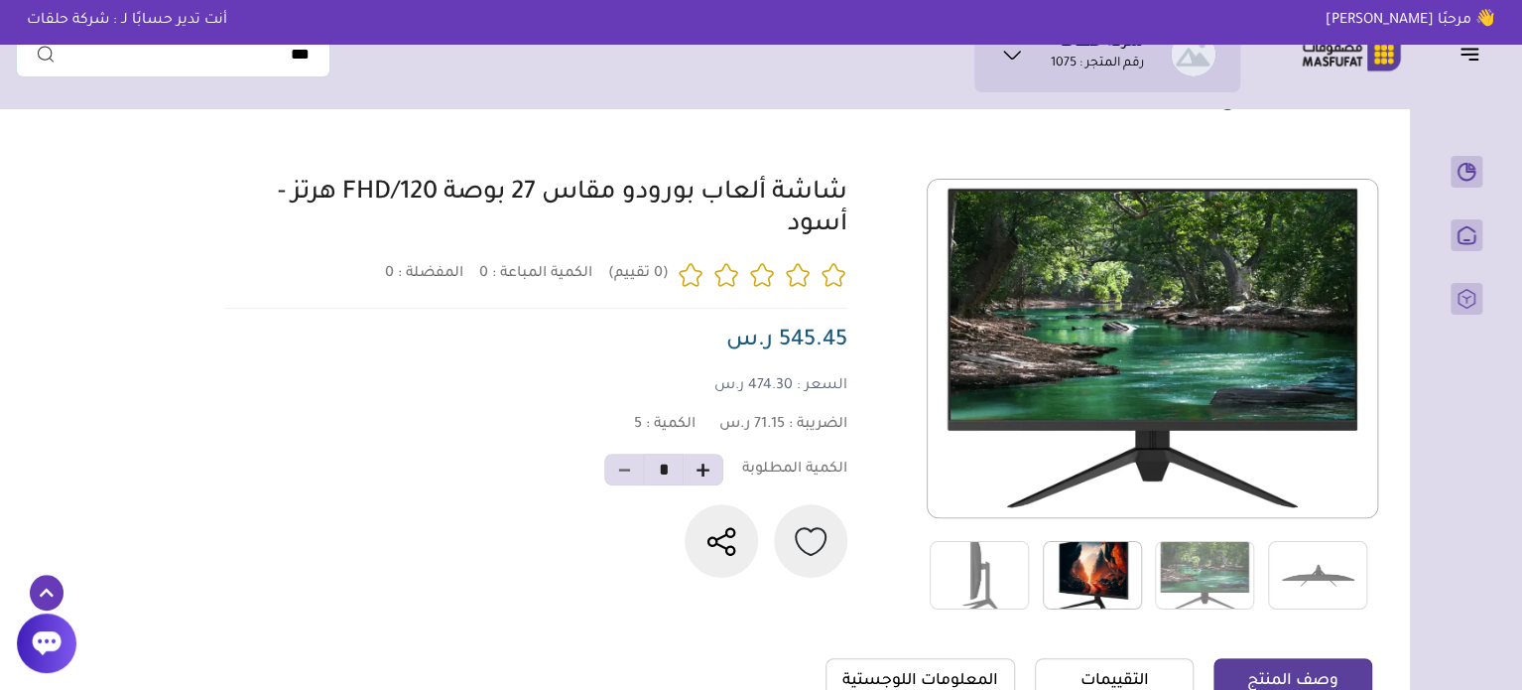
drag, startPoint x: 853, startPoint y: 200, endPoint x: 727, endPoint y: 237, distance: 130.3
click at [727, 237] on div "0 0 5 *" at bounding box center [795, 395] width 1153 height 432
copy link "شاشة ألعاب بورودو مقاس 27 بوصة FHD/120 هرتز - أسود"
click at [228, 183] on div "شاشة ألعاب بورودو مقاس 27 بوصة FHD/120 هرتز - أسود 0 المفضلة : 0 5" at bounding box center [530, 378] width 634 height 399
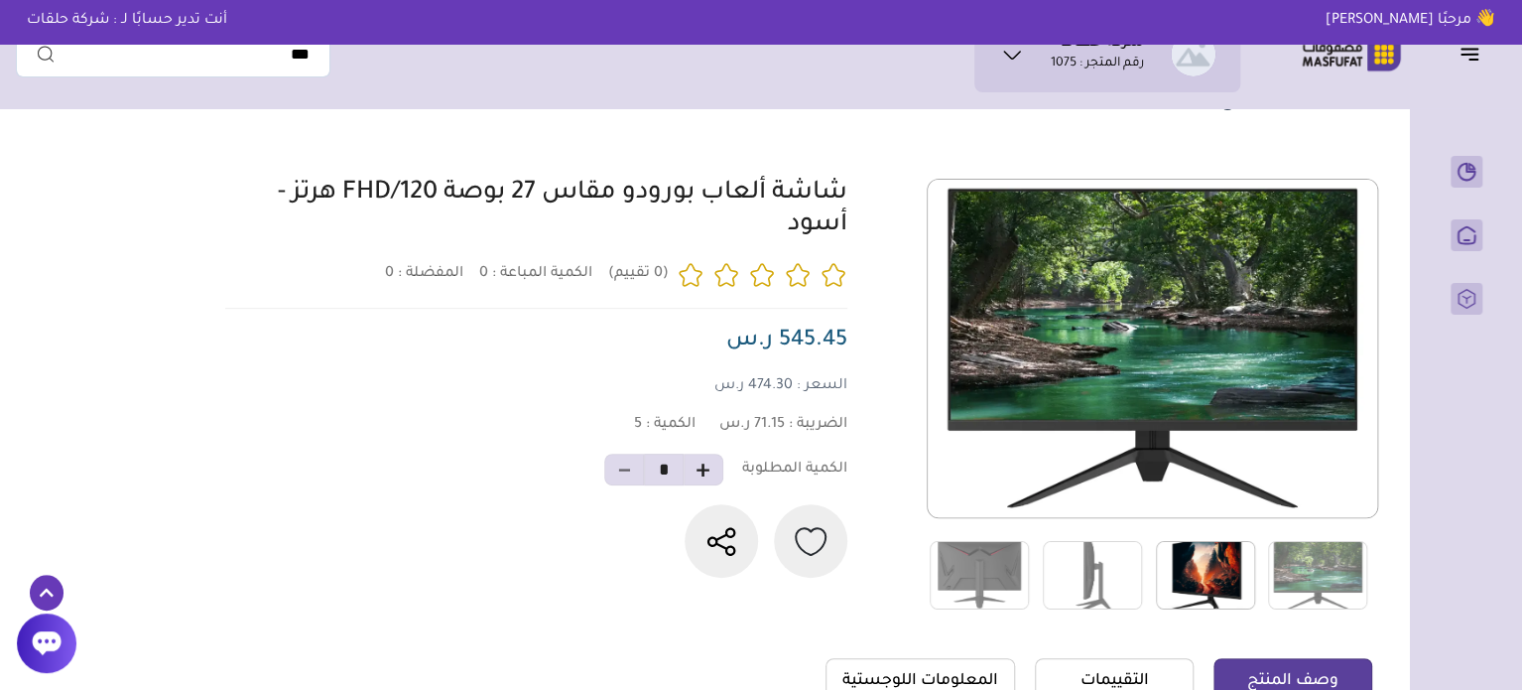
drag, startPoint x: 268, startPoint y: 195, endPoint x: 856, endPoint y: 252, distance: 591.3
click at [856, 252] on div "0 0 5 *" at bounding box center [795, 395] width 1153 height 432
drag, startPoint x: 859, startPoint y: 197, endPoint x: 698, endPoint y: 262, distance: 174.5
click at [698, 262] on div "0 0 5 *" at bounding box center [795, 395] width 1153 height 432
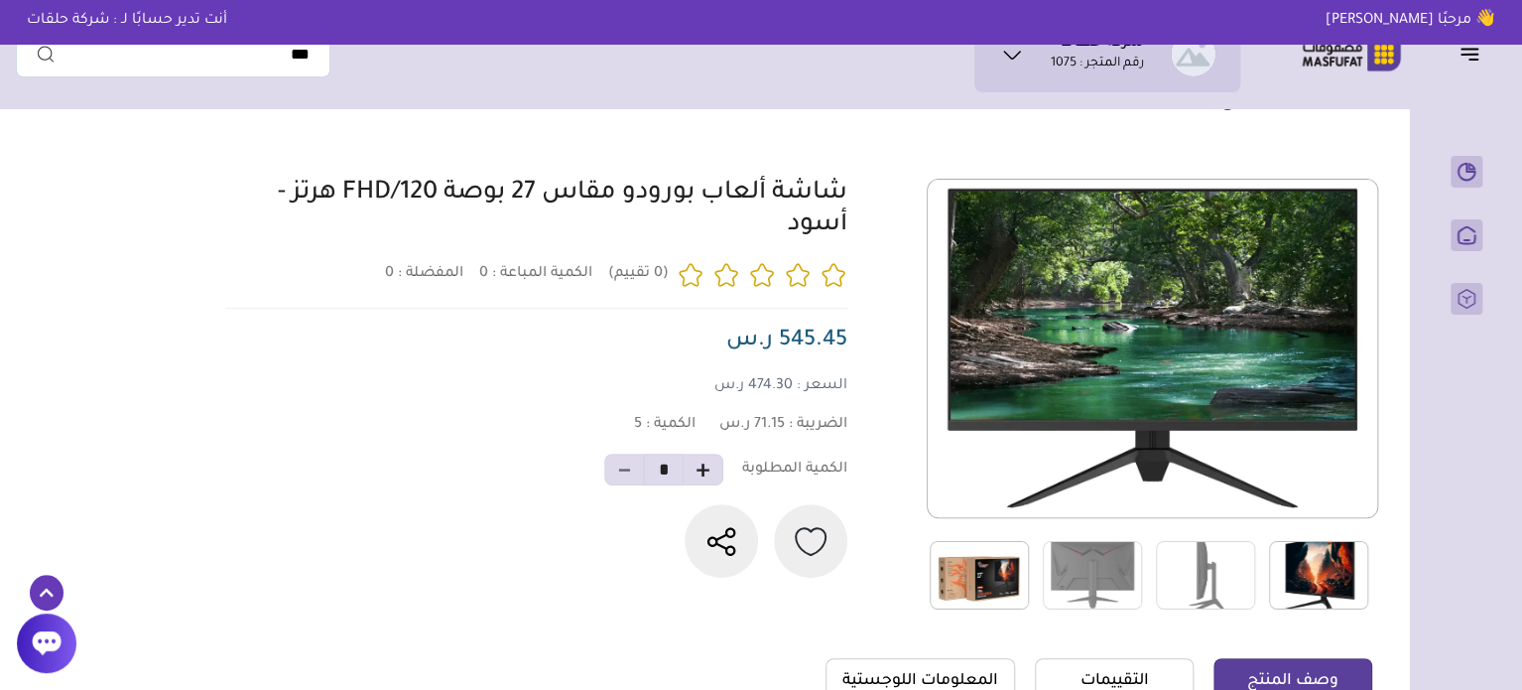
click at [150, 233] on section "تفاصيل المنتج 0 المفضلة : 0" at bounding box center [700, 448] width 1369 height 858
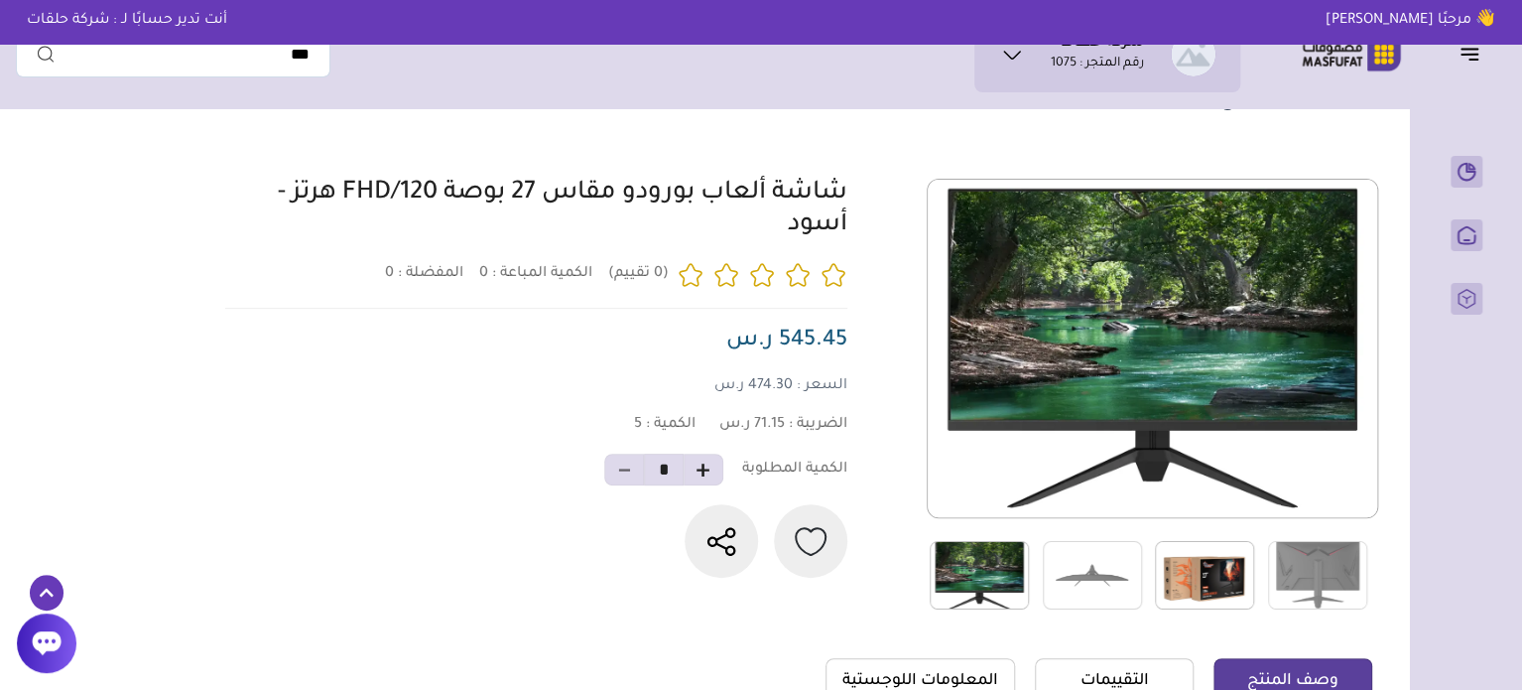
drag, startPoint x: 860, startPoint y: 199, endPoint x: 774, endPoint y: 256, distance: 103.2
click at [774, 256] on div "0 0 5 *" at bounding box center [795, 395] width 1153 height 432
copy link "شاشة ألعاب بورودو مقاس 27 بوصة FHD/120 هرتز - أسود"
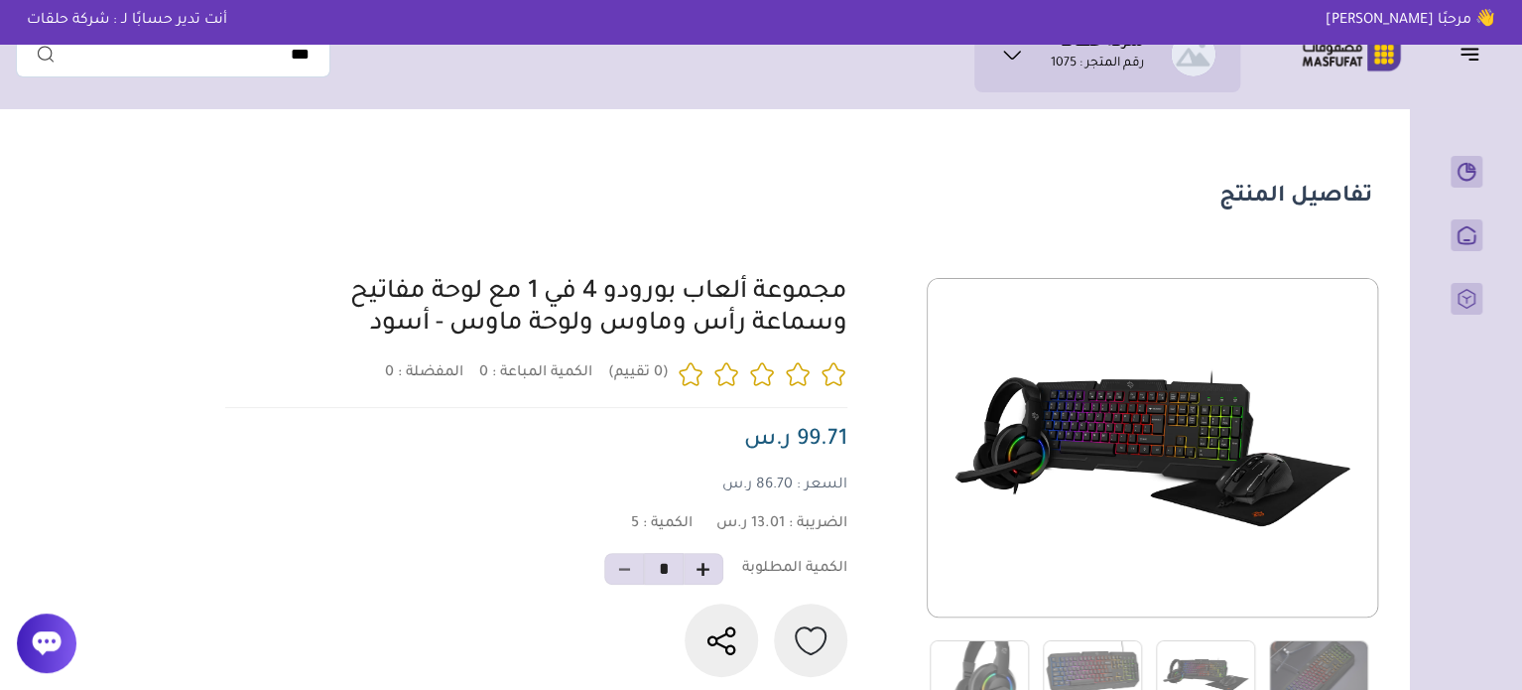
drag, startPoint x: 857, startPoint y: 290, endPoint x: 373, endPoint y: 332, distance: 486.2
click at [373, 332] on div "0 0 5 *" at bounding box center [795, 494] width 1153 height 432
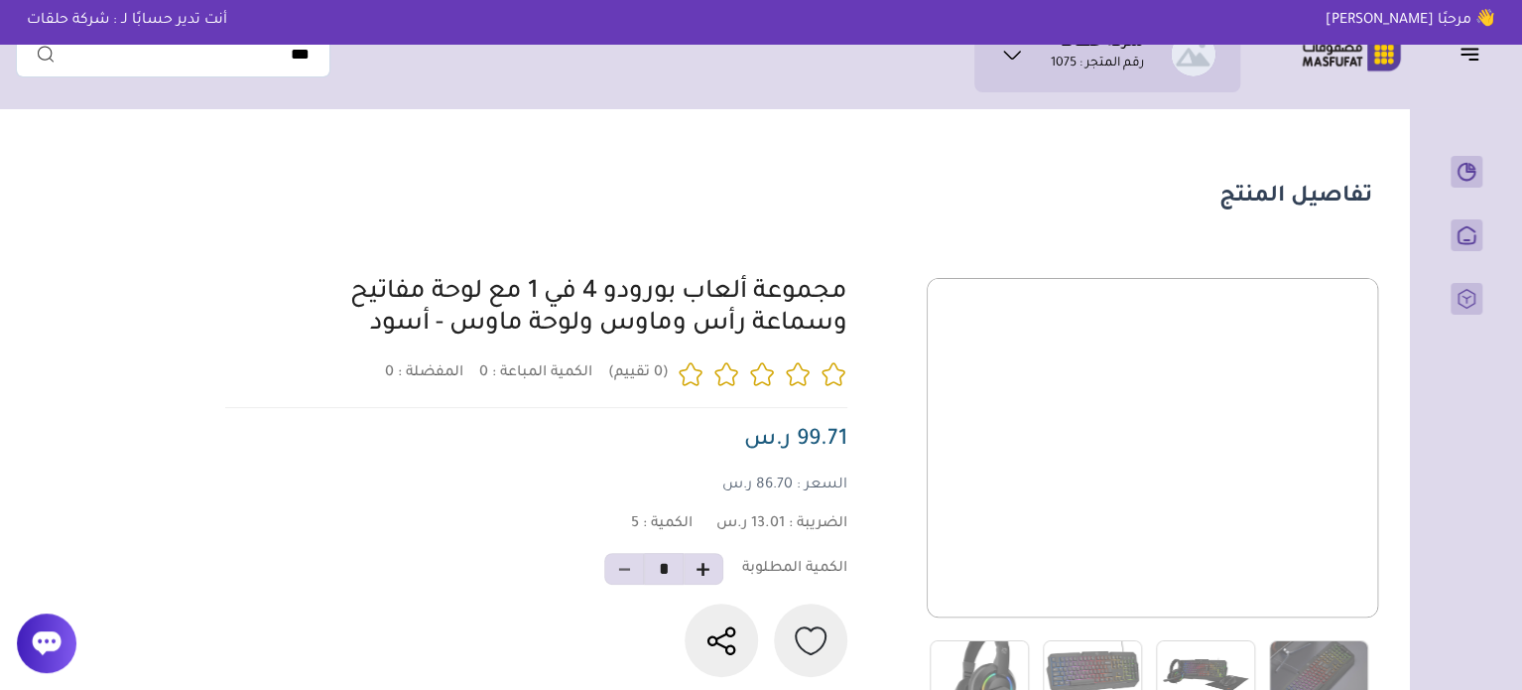
click at [918, 285] on div "0 0 5 *" at bounding box center [795, 494] width 1153 height 432
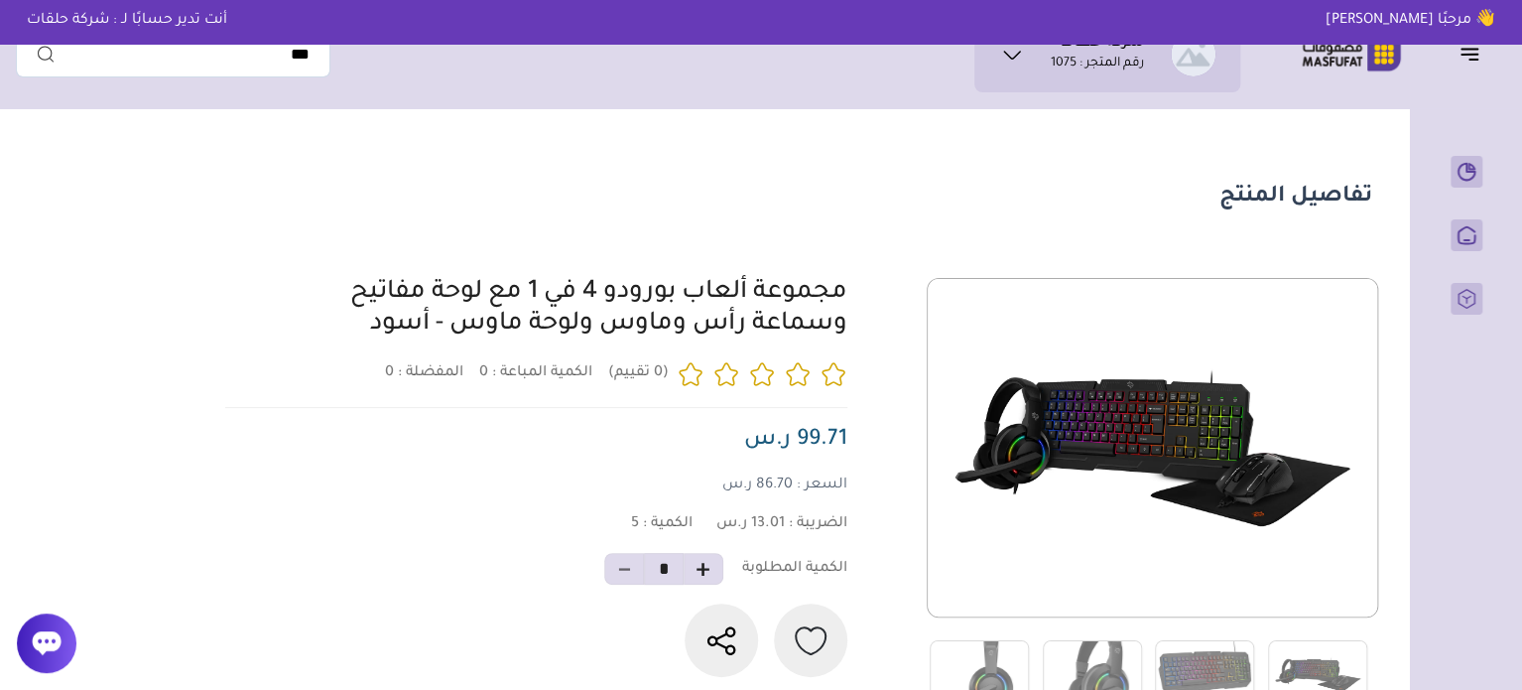
drag, startPoint x: 889, startPoint y: 288, endPoint x: 309, endPoint y: 336, distance: 582.6
click at [309, 336] on div "0 0 5 *" at bounding box center [795, 494] width 1153 height 432
copy div "مجموعة ألعاب بورودو 4 في 1 مع لوحة مفاتيح وسماعة رأس وماوس ولوحة ماوس - أسود"
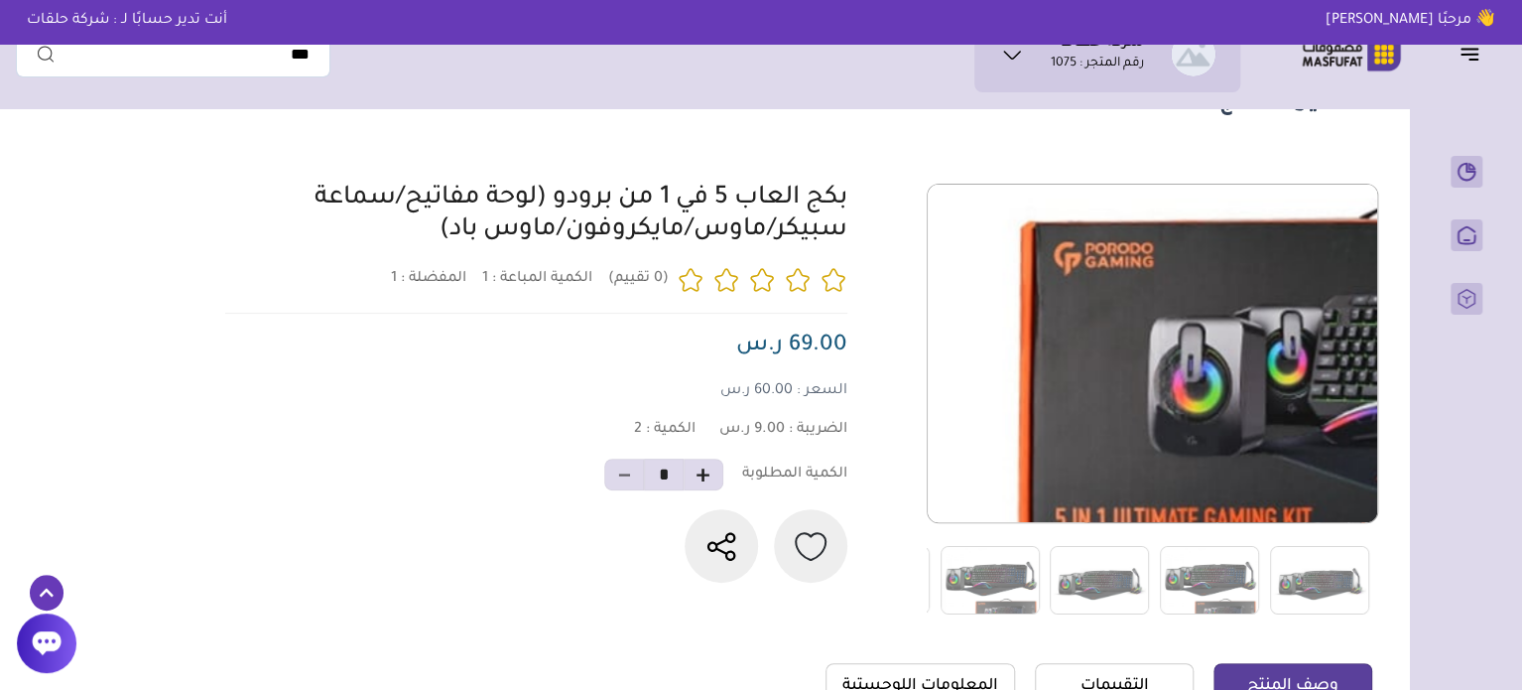
scroll to position [99, 0]
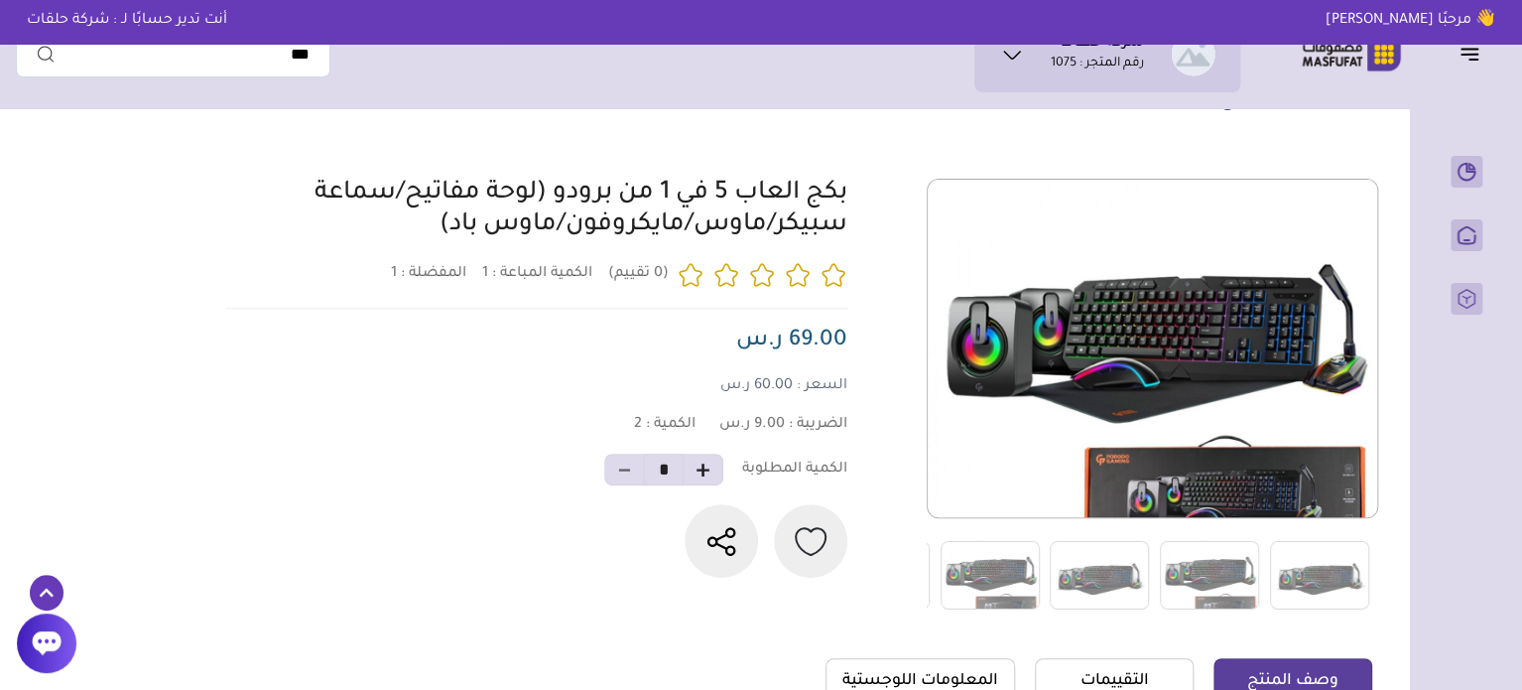
drag, startPoint x: 853, startPoint y: 194, endPoint x: 426, endPoint y: 233, distance: 428.6
click at [426, 233] on div "1 1 2 *" at bounding box center [795, 395] width 1153 height 432
copy link "بكج العاب 5 في 1 من برودو (لوحة مفاتيح/سماعة سبيكر/ماوس/مايكروفون/ماوس باد)"
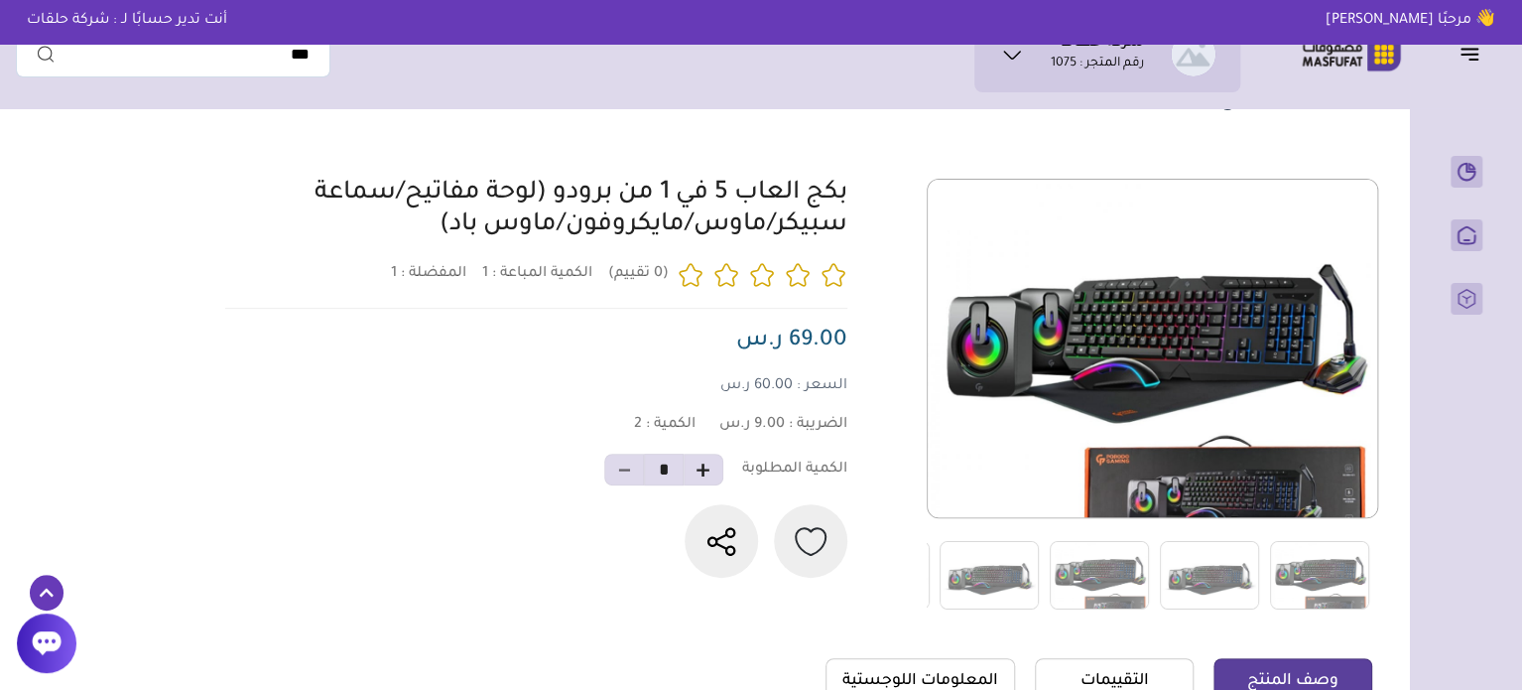
copy link "بكج العاب 5 في 1 من برودو (لوحة مفاتيح/سماعة سبيكر/ماوس/مايكروفون/ماوس باد)"
